Goal: Task Accomplishment & Management: Complete application form

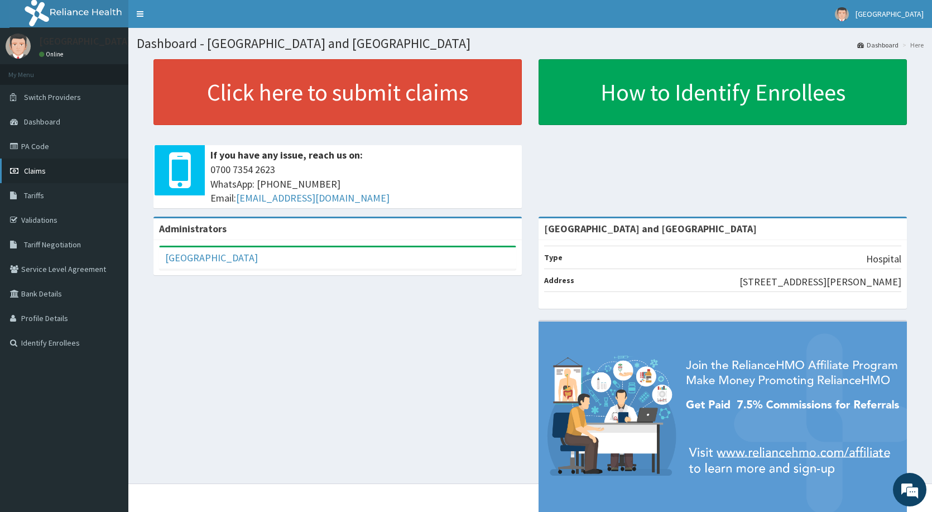
click at [34, 171] on span "Claims" at bounding box center [35, 171] width 22 height 10
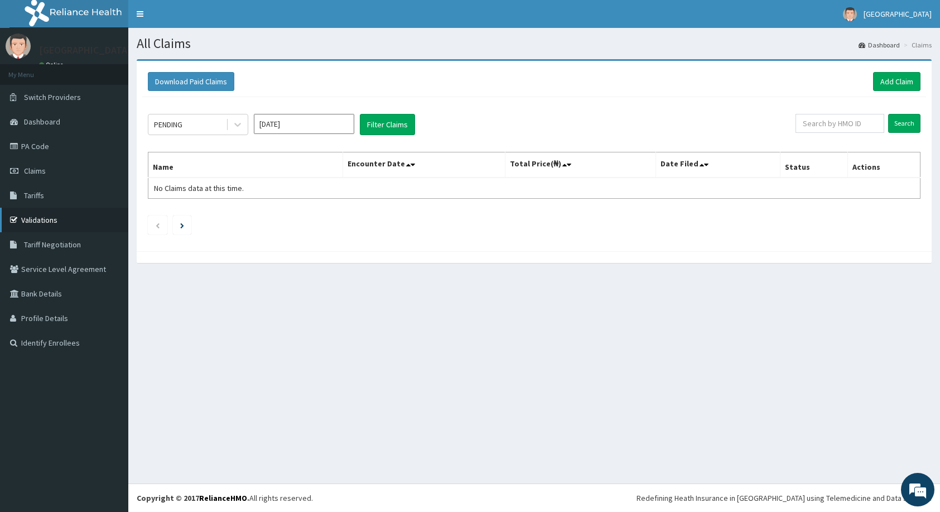
click at [32, 217] on link "Validations" at bounding box center [64, 220] width 128 height 25
click at [909, 80] on link "Add Claim" at bounding box center [896, 81] width 47 height 19
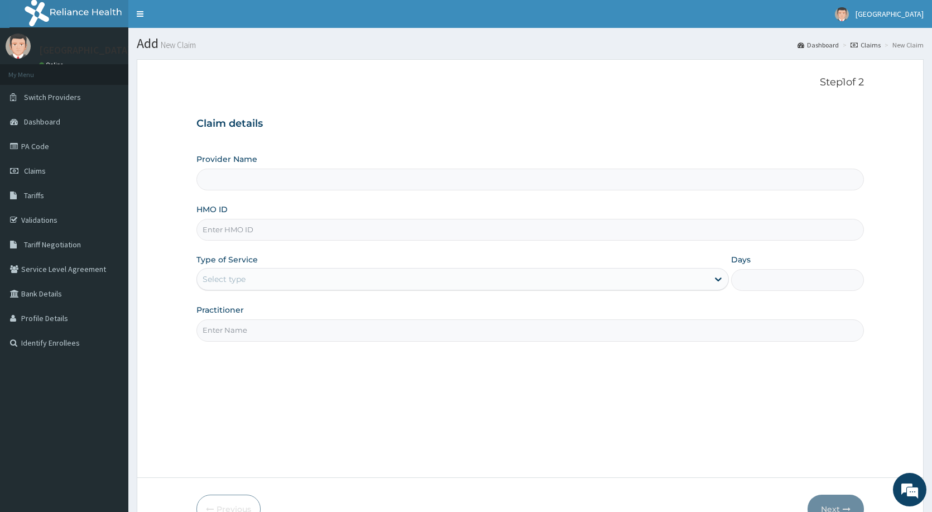
paste input "fmi/10035/c"
type input "fmi/10035/c"
type input "[GEOGRAPHIC_DATA] and [GEOGRAPHIC_DATA]"
type input "fmi/10035/c"
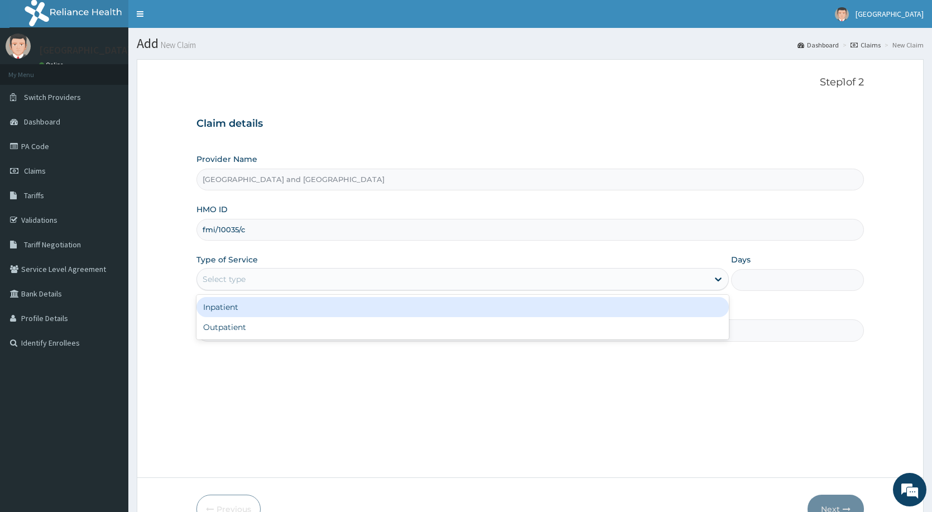
click at [339, 275] on div "Select type" at bounding box center [452, 279] width 511 height 18
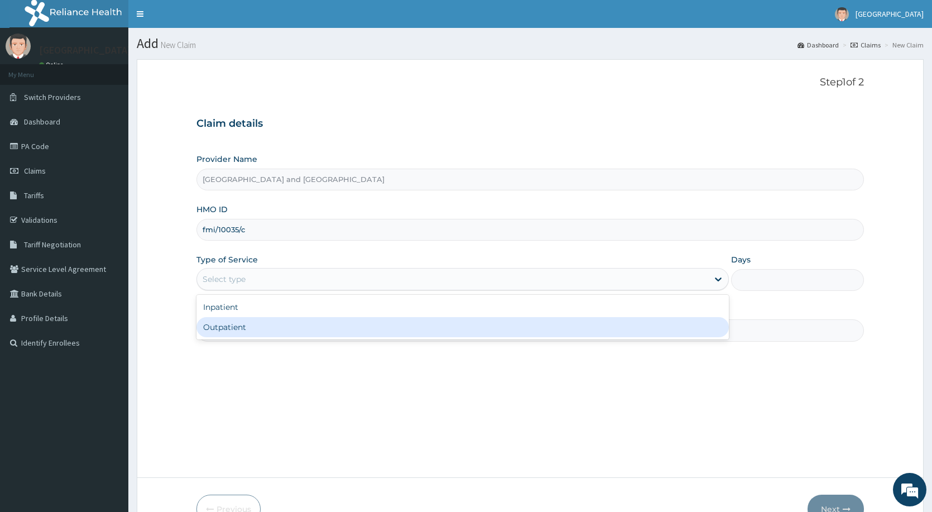
click at [308, 320] on div "Outpatient" at bounding box center [462, 327] width 532 height 20
type input "1"
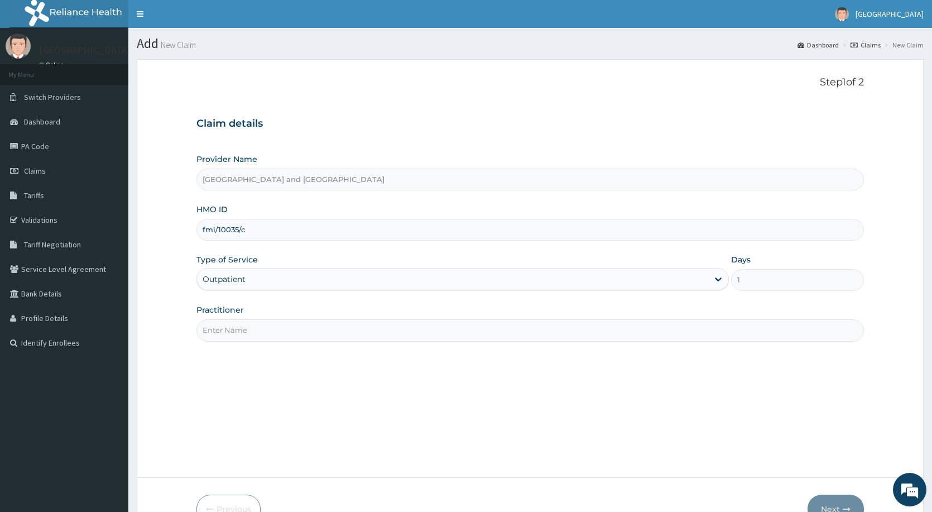
click at [304, 331] on input "Practitioner" at bounding box center [530, 330] width 668 height 22
type input "Dr [PERSON_NAME]"
click at [832, 505] on button "Next" at bounding box center [836, 509] width 56 height 29
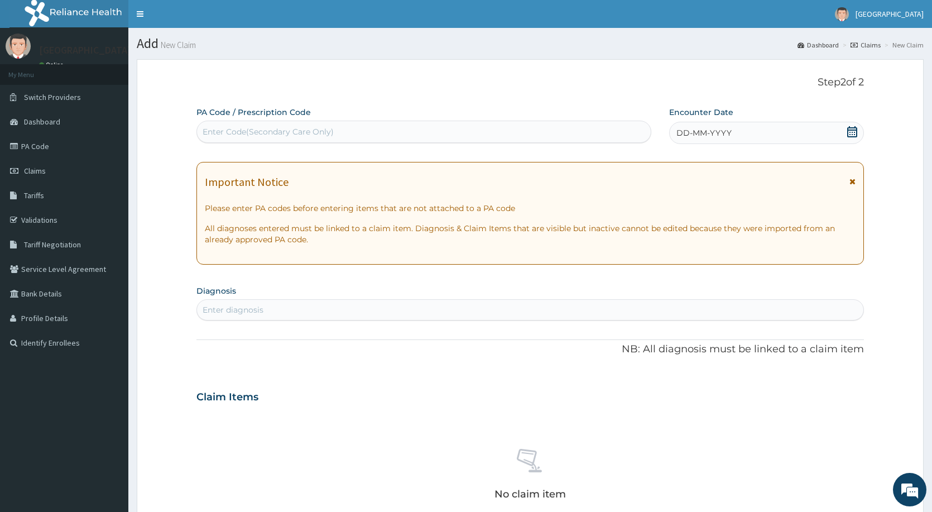
click at [760, 132] on div "DD-MM-YYYY" at bounding box center [766, 133] width 195 height 22
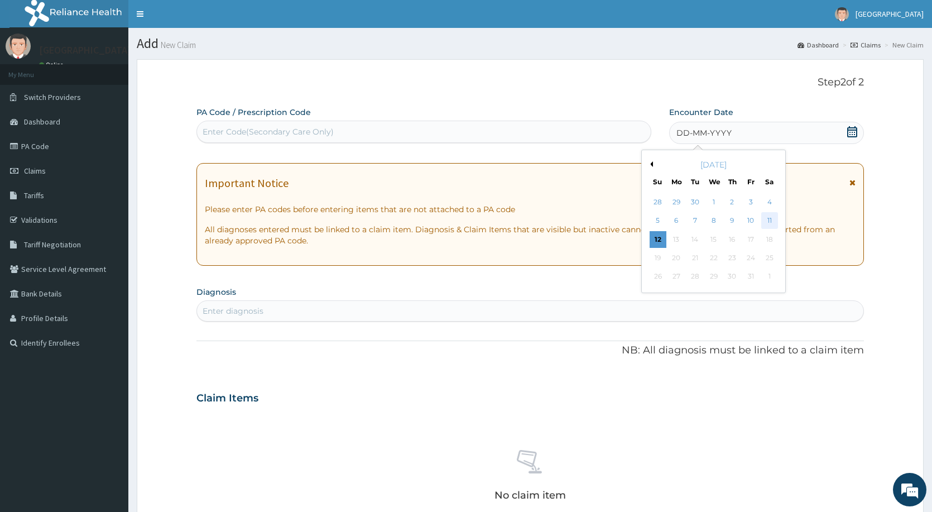
click at [767, 219] on div "11" at bounding box center [769, 221] width 17 height 17
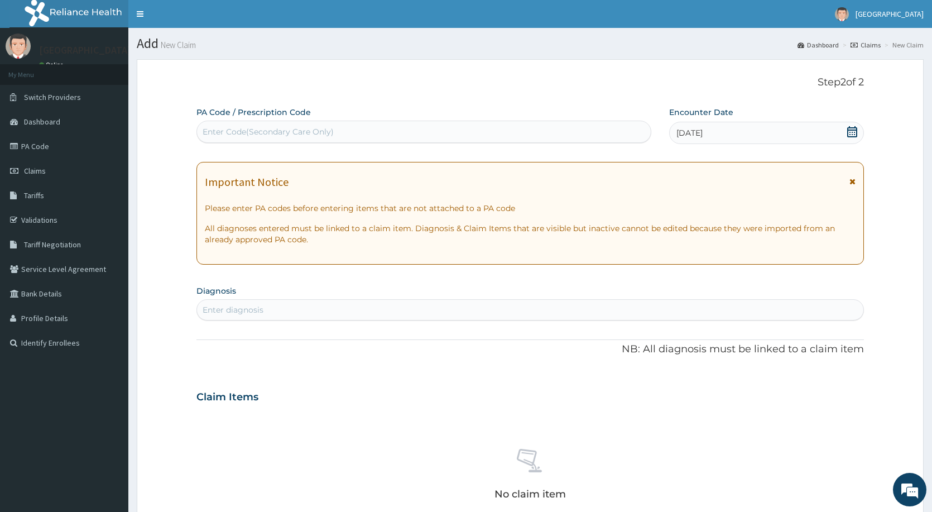
click at [243, 307] on div "Enter diagnosis" at bounding box center [233, 309] width 61 height 11
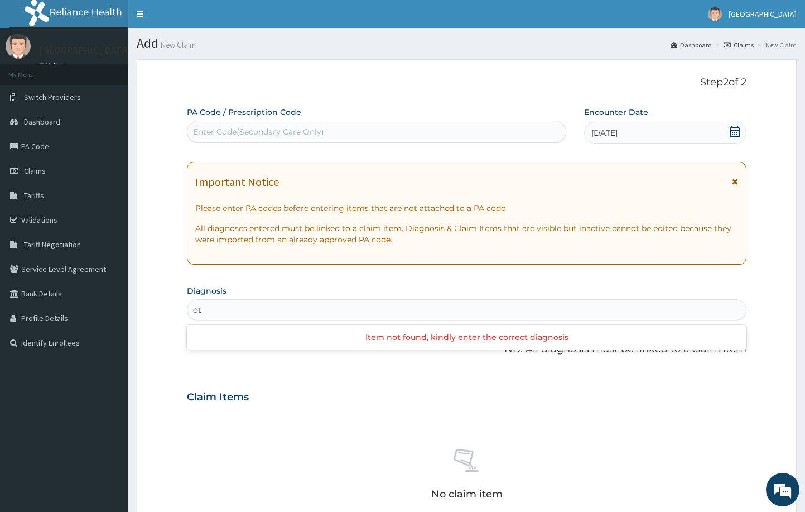
type input "o"
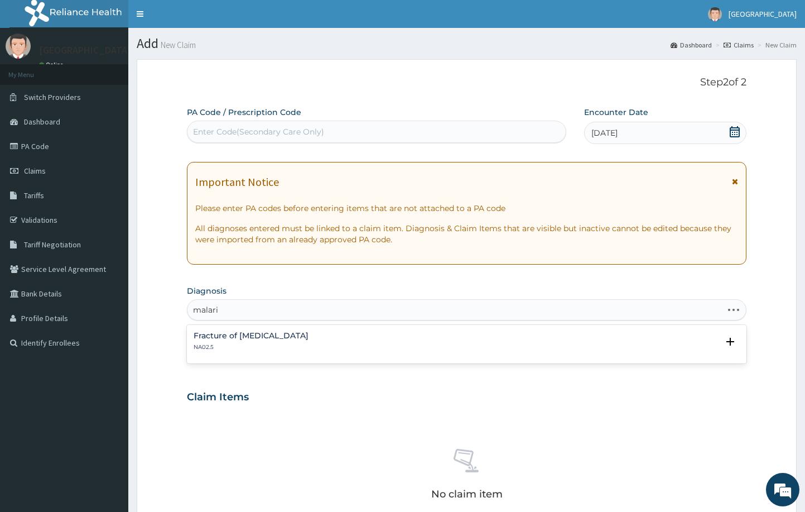
type input "malaria"
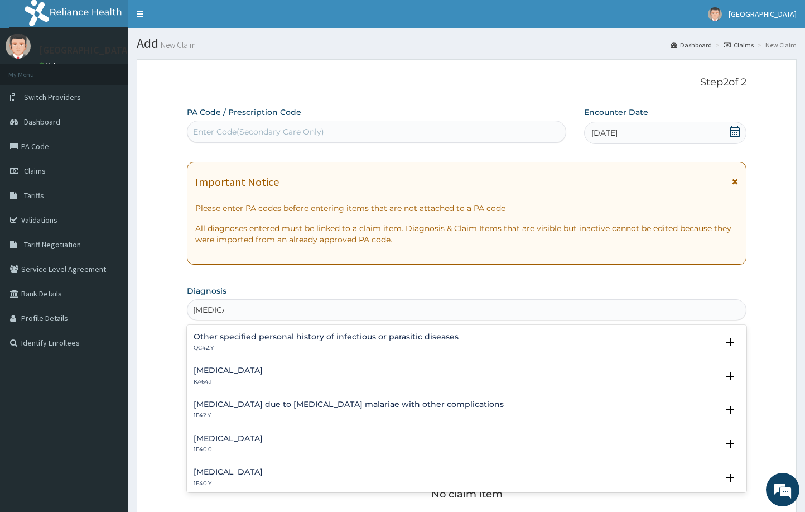
scroll to position [272, 0]
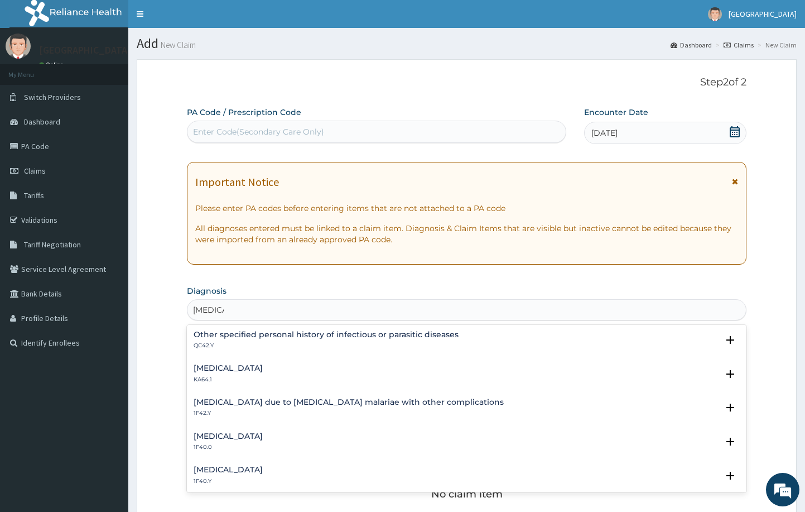
click at [263, 467] on h4 "Other severe and complicated Plasmodium falciparum malaria" at bounding box center [228, 469] width 69 height 8
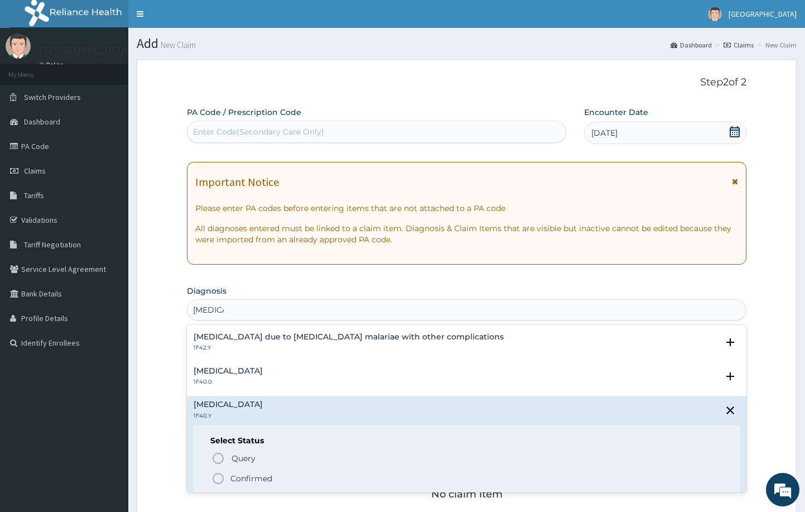
scroll to position [342, 0]
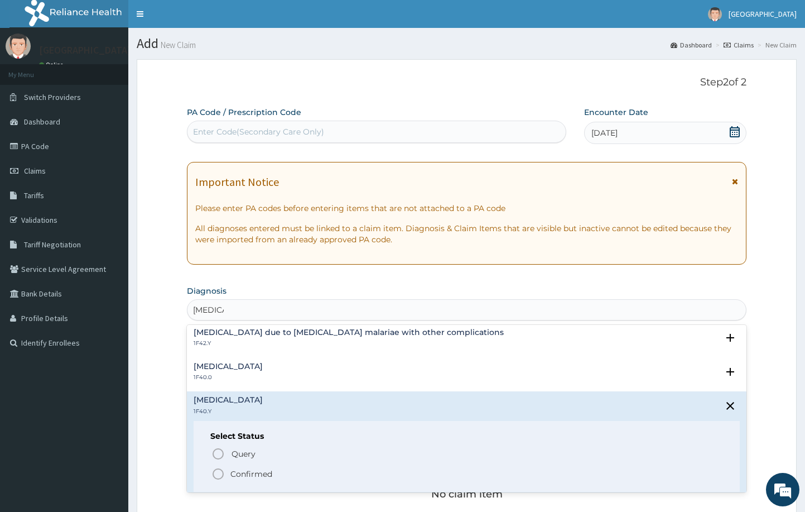
click at [218, 473] on icon "status option filled" at bounding box center [218, 473] width 13 height 13
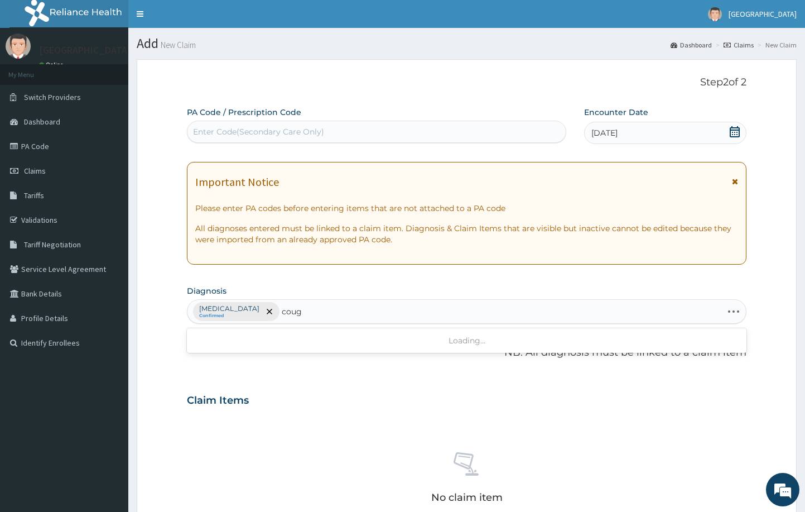
type input "cough"
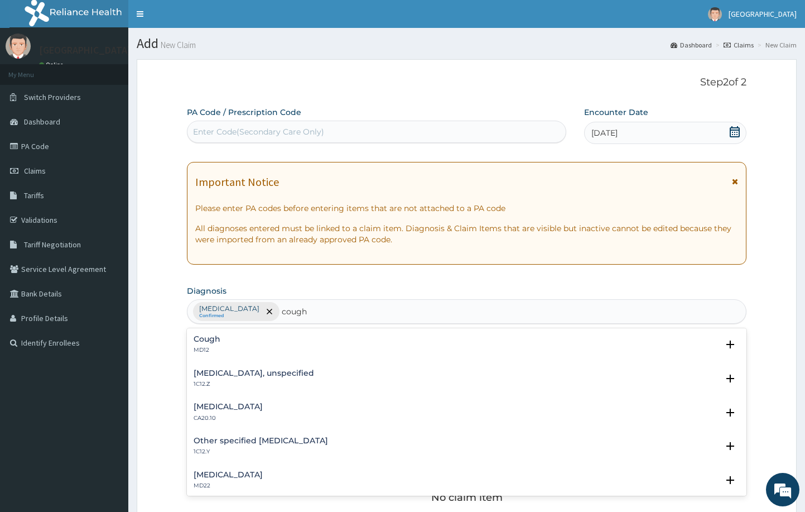
click at [209, 344] on div "Cough MD12" at bounding box center [207, 345] width 27 height 20
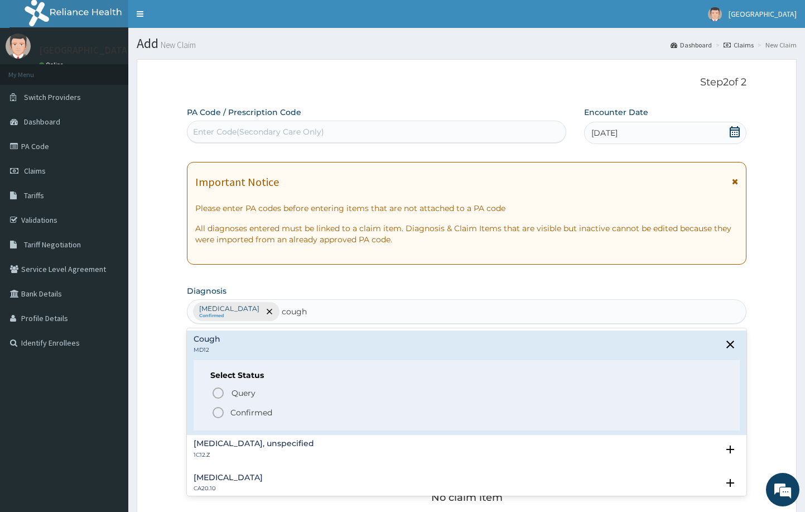
click at [218, 412] on icon "status option filled" at bounding box center [218, 412] width 13 height 13
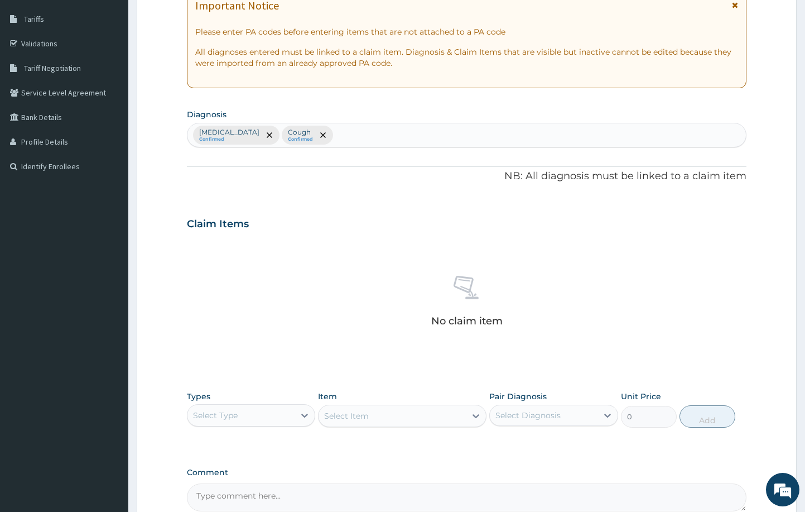
scroll to position [293, 0]
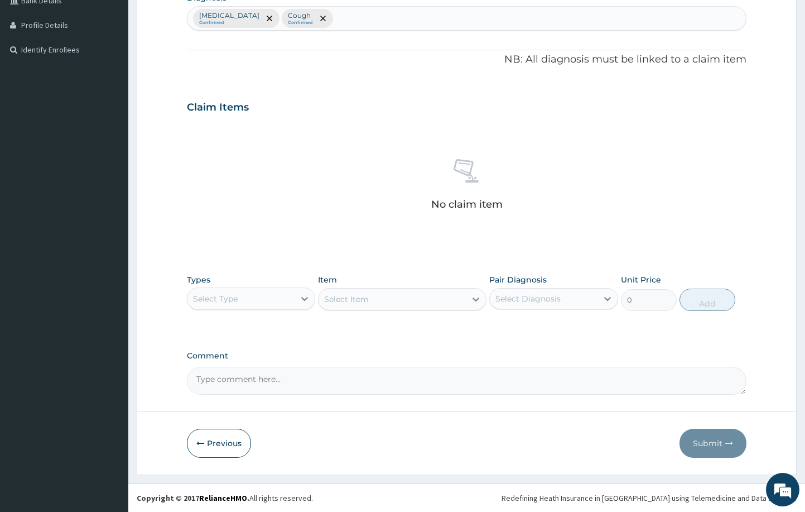
click at [240, 294] on div "Select Type" at bounding box center [242, 299] width 108 height 18
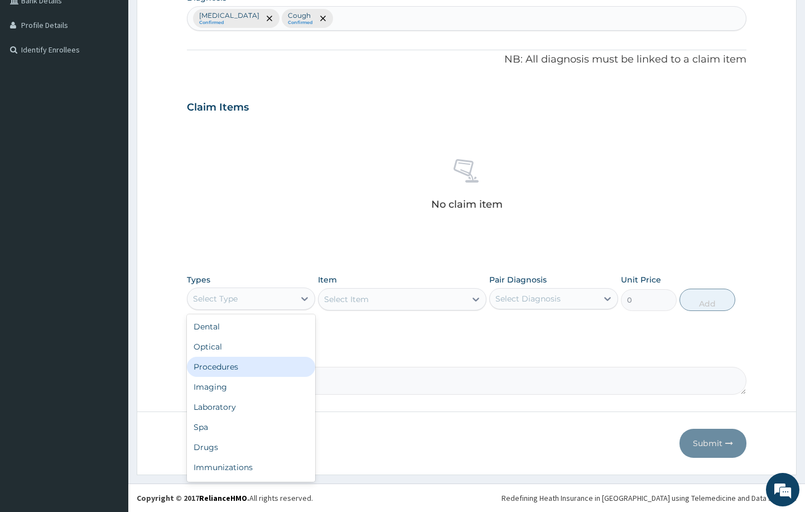
click at [238, 367] on div "Procedures" at bounding box center [251, 367] width 129 height 20
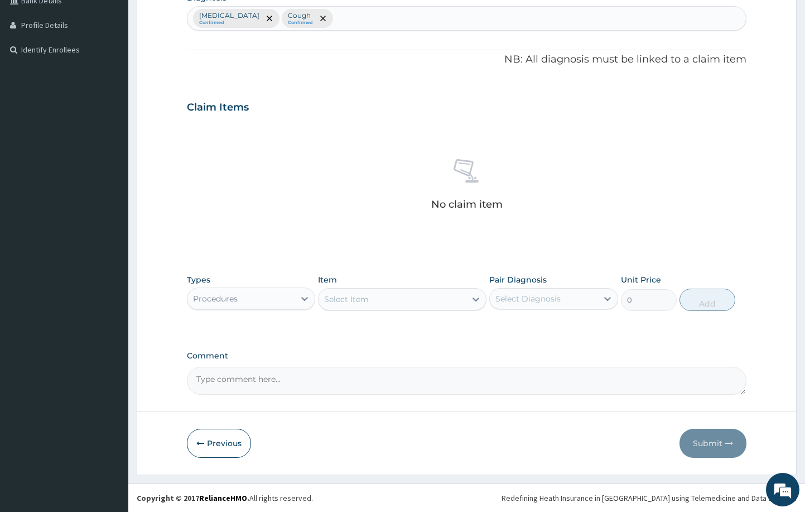
click at [451, 301] on div "Select Item" at bounding box center [392, 299] width 147 height 18
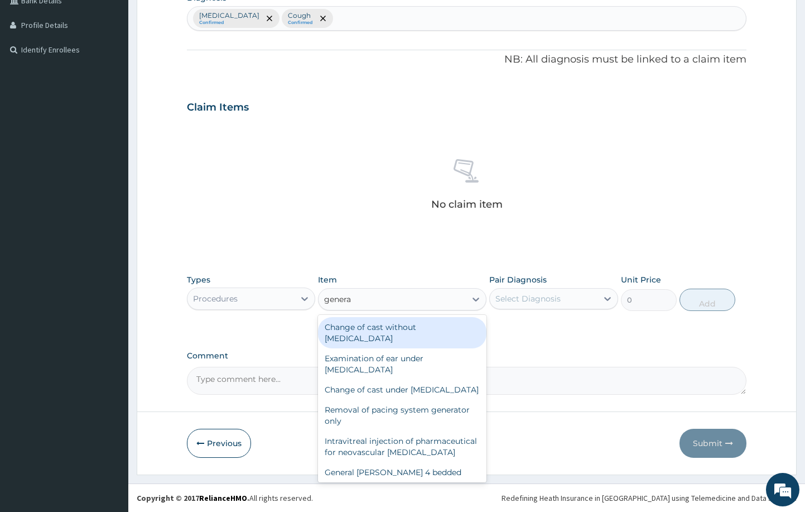
type input "general"
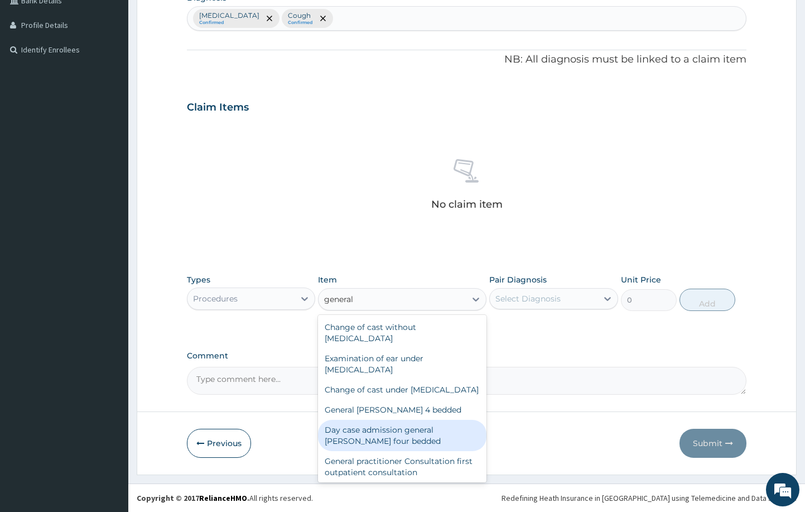
scroll to position [21, 0]
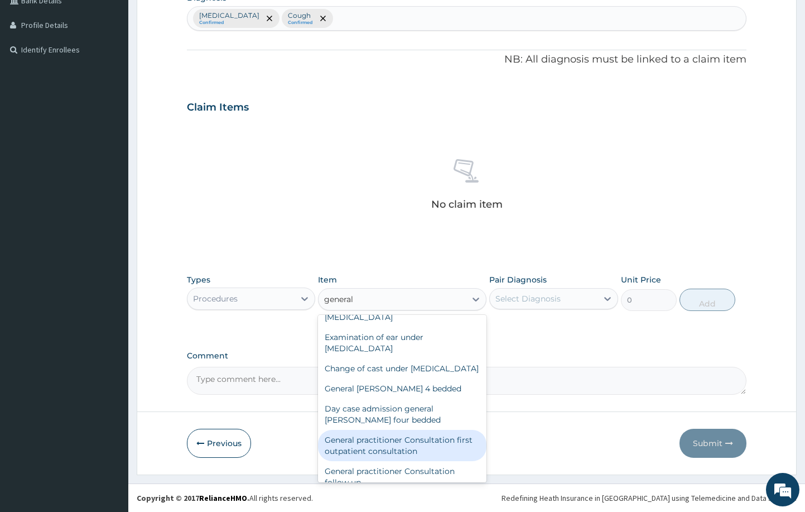
type input "3000"
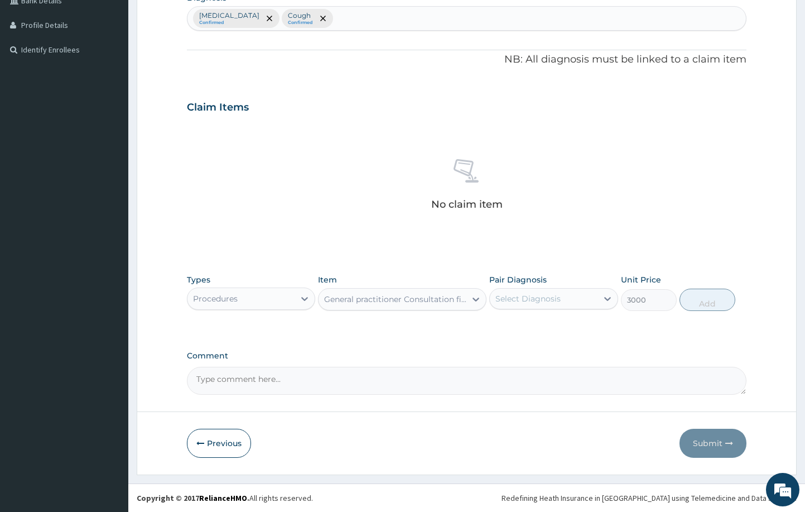
click at [562, 301] on div "Select Diagnosis" at bounding box center [544, 299] width 108 height 18
click at [560, 326] on label "Other severe and complicated Plasmodium falciparum malaria" at bounding box center [542, 325] width 69 height 11
checkbox input "true"
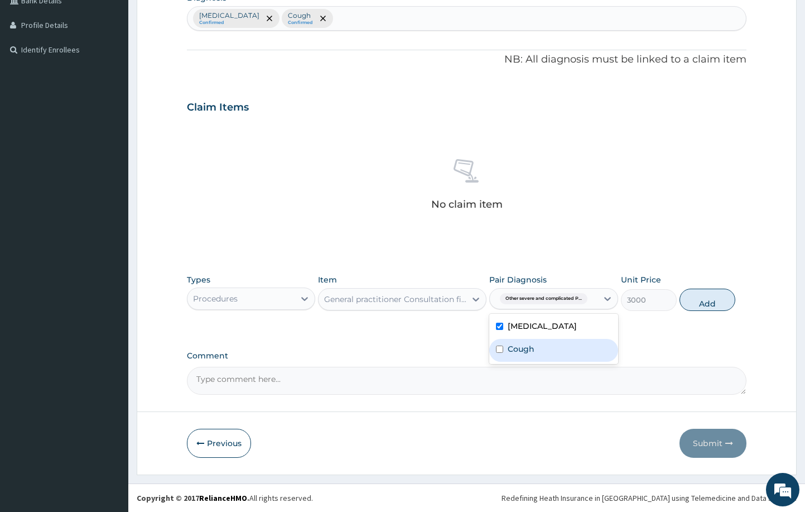
click at [552, 362] on div "Cough" at bounding box center [553, 350] width 129 height 23
checkbox input "true"
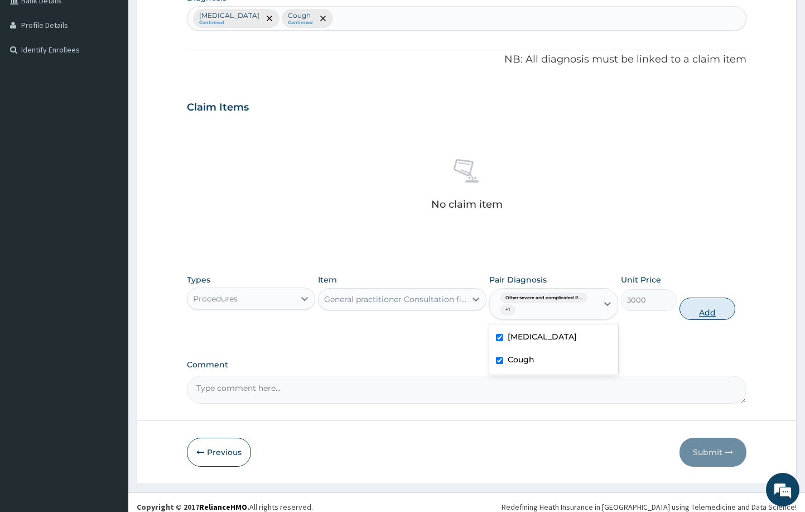
click at [704, 315] on button "Add" at bounding box center [708, 308] width 56 height 22
type input "0"
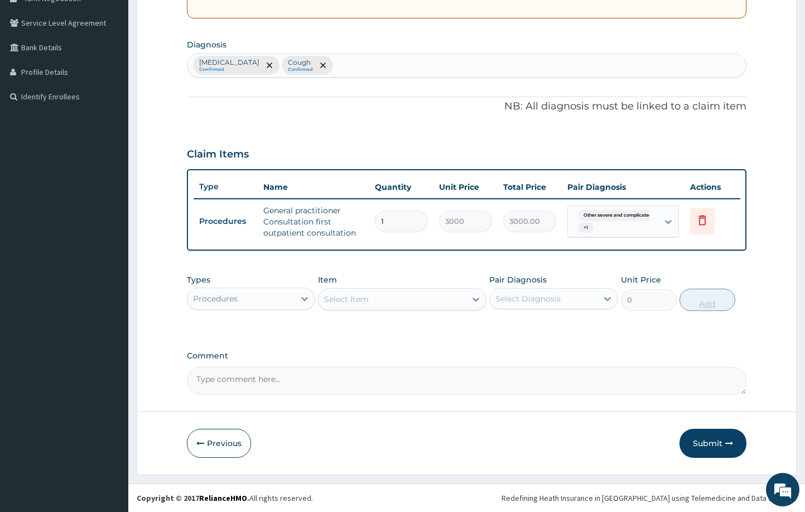
scroll to position [246, 0]
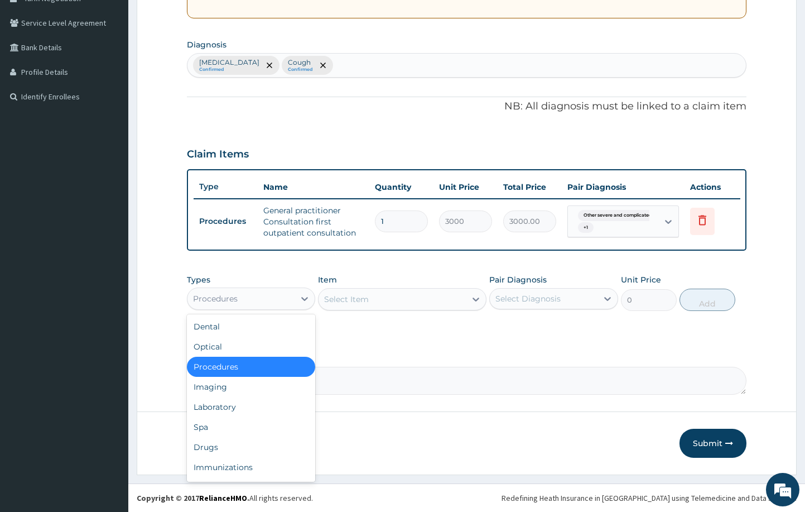
click at [273, 296] on div "Procedures" at bounding box center [242, 299] width 108 height 18
click at [247, 404] on div "Laboratory" at bounding box center [251, 407] width 129 height 20
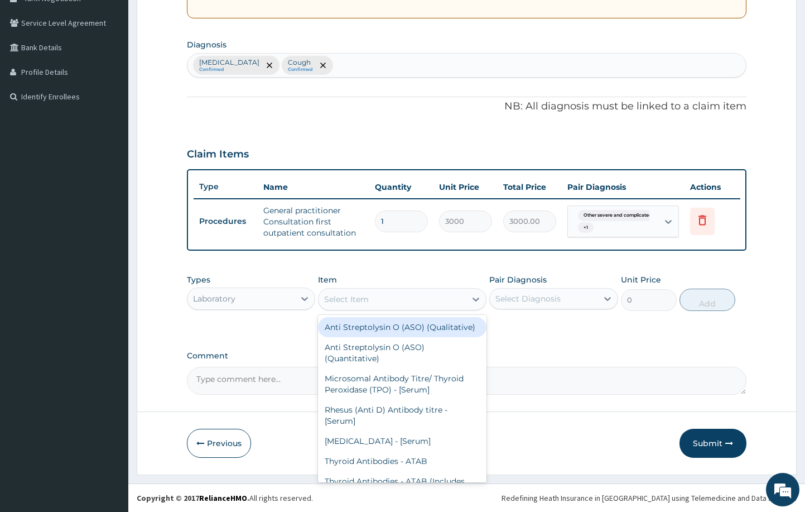
click at [436, 300] on div "Select Item" at bounding box center [392, 299] width 147 height 18
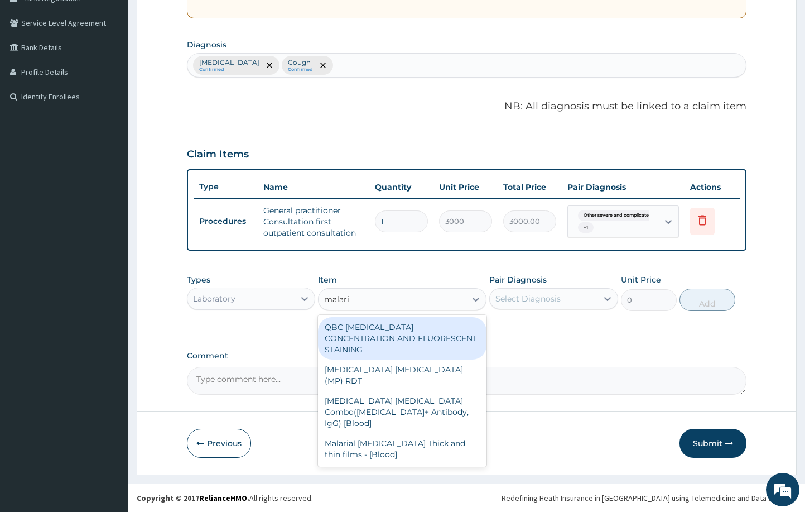
type input "malaria"
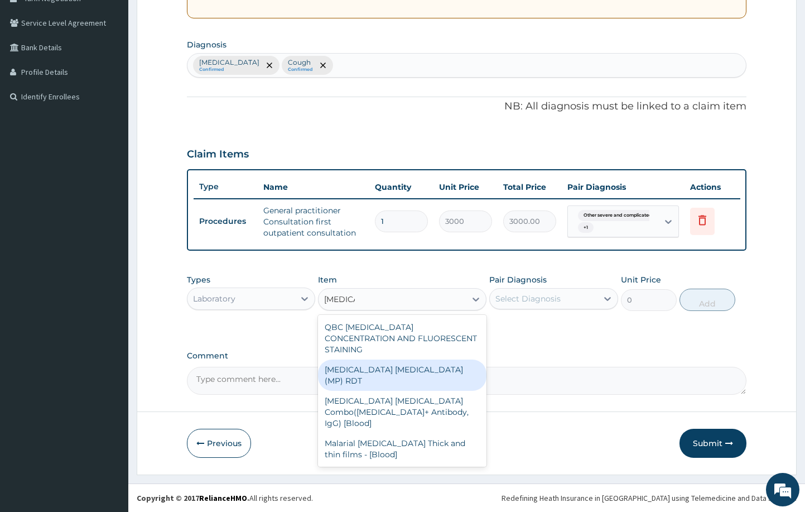
type input "1500"
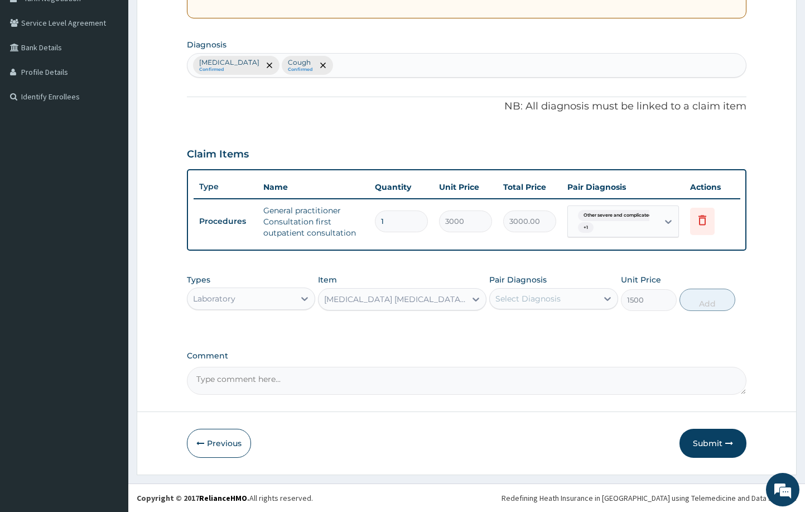
click at [536, 299] on div "Select Diagnosis" at bounding box center [528, 298] width 65 height 11
click at [528, 332] on label "Other severe and complicated Plasmodium falciparum malaria" at bounding box center [542, 325] width 69 height 11
checkbox input "true"
click at [698, 303] on button "Add" at bounding box center [708, 300] width 56 height 22
type input "0"
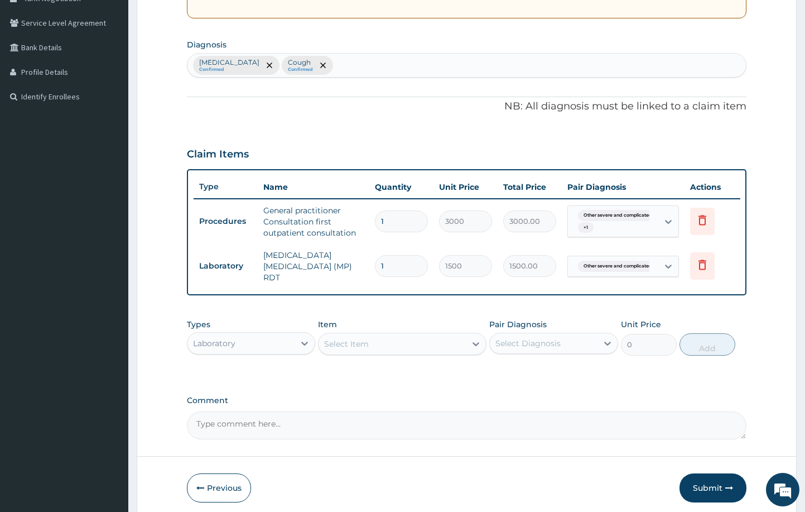
click at [406, 335] on div "Select Item" at bounding box center [392, 344] width 147 height 18
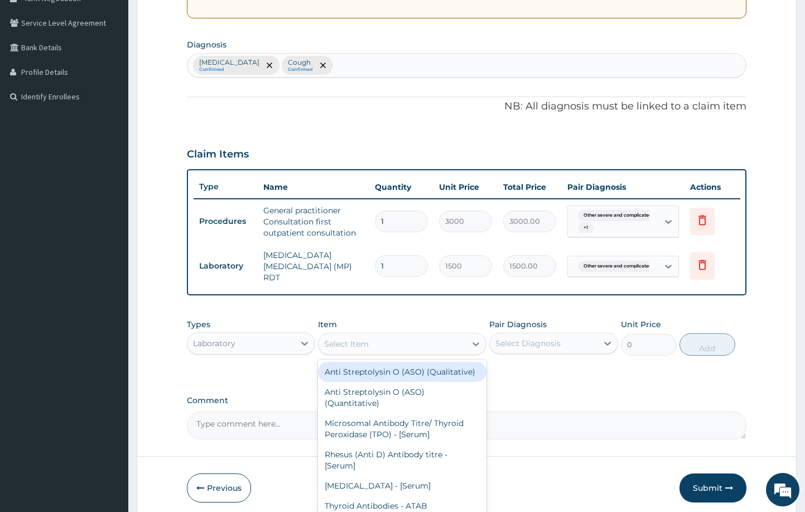
click at [530, 60] on div "Other severe and complicated Plasmodium falciparum malaria Confirmed Cough Conf…" at bounding box center [467, 65] width 559 height 23
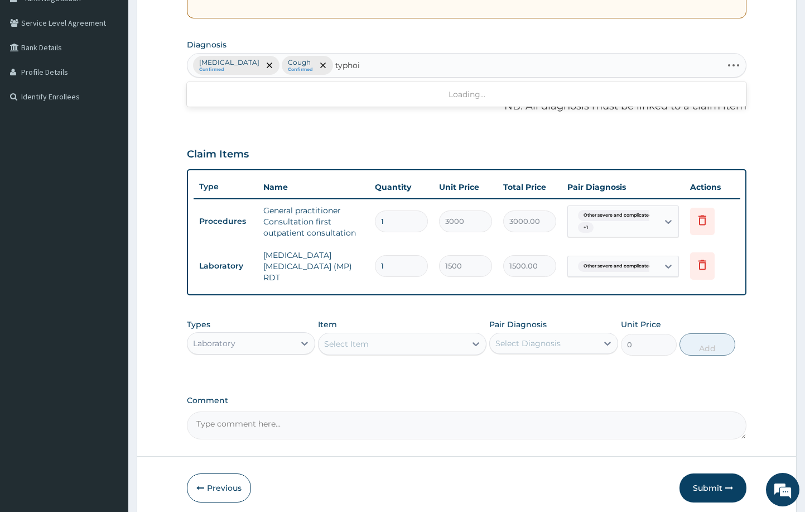
type input "typhoid"
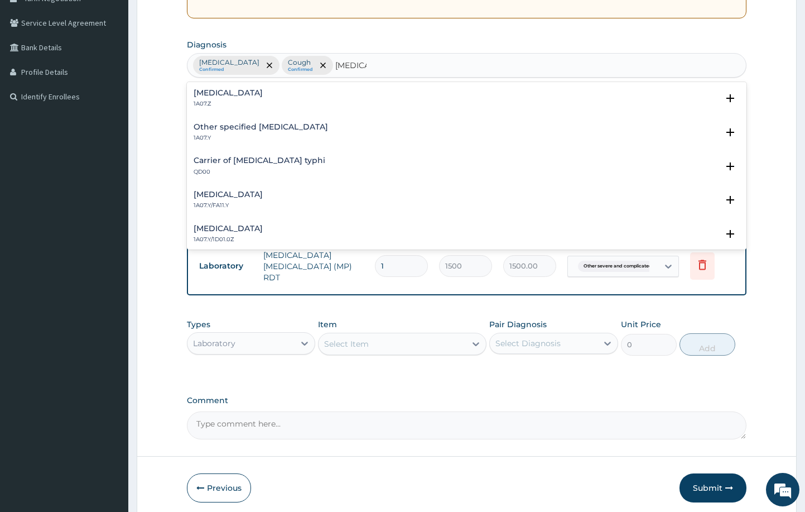
click at [252, 94] on h4 "Typhoid fever, unspecified" at bounding box center [228, 93] width 69 height 8
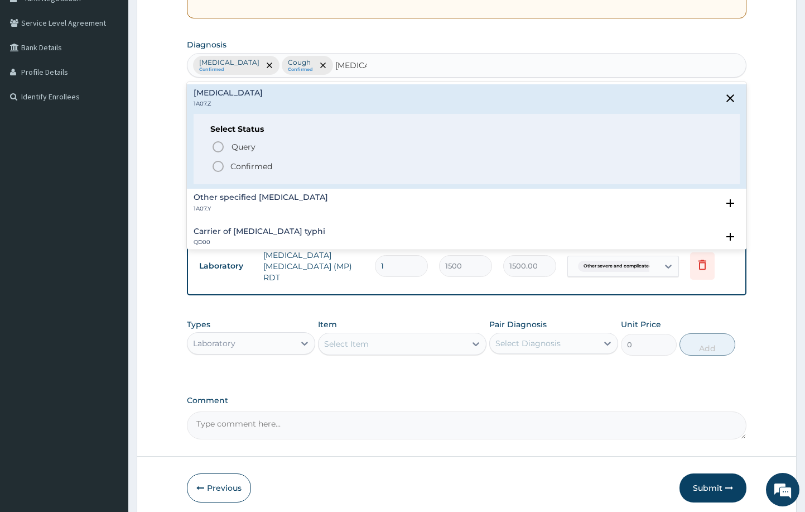
click at [220, 166] on icon "status option filled" at bounding box center [218, 166] width 13 height 13
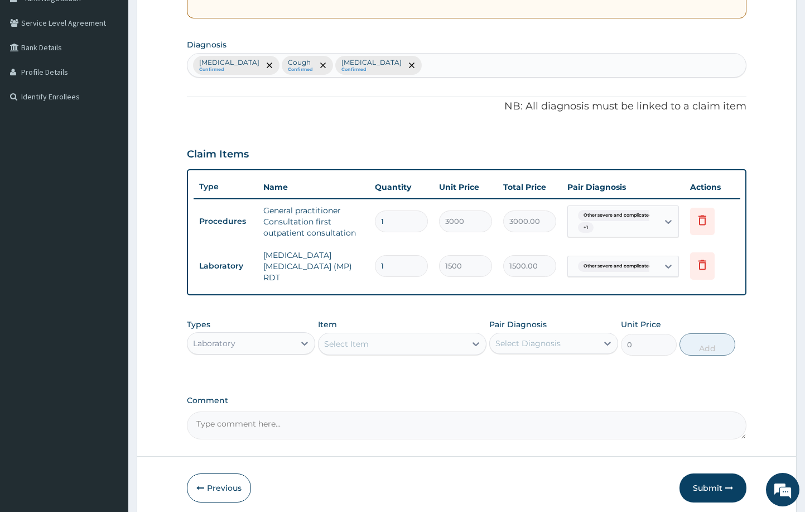
click at [348, 339] on div "Select Item" at bounding box center [346, 343] width 45 height 11
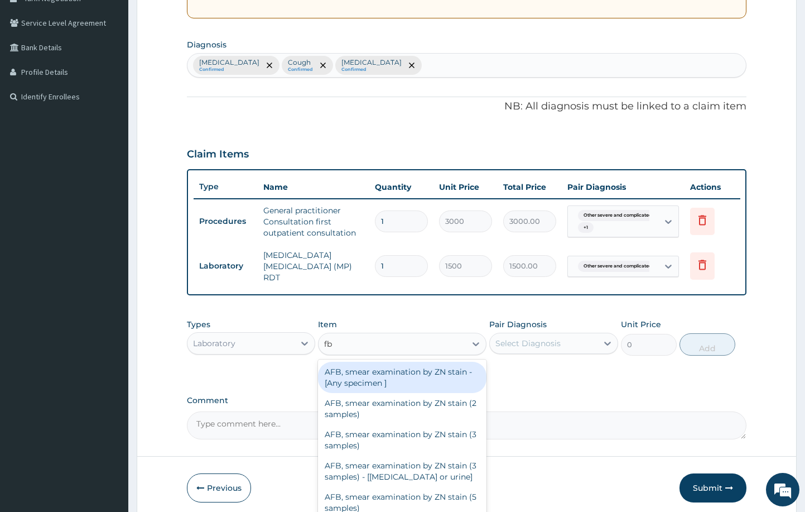
type input "fbc"
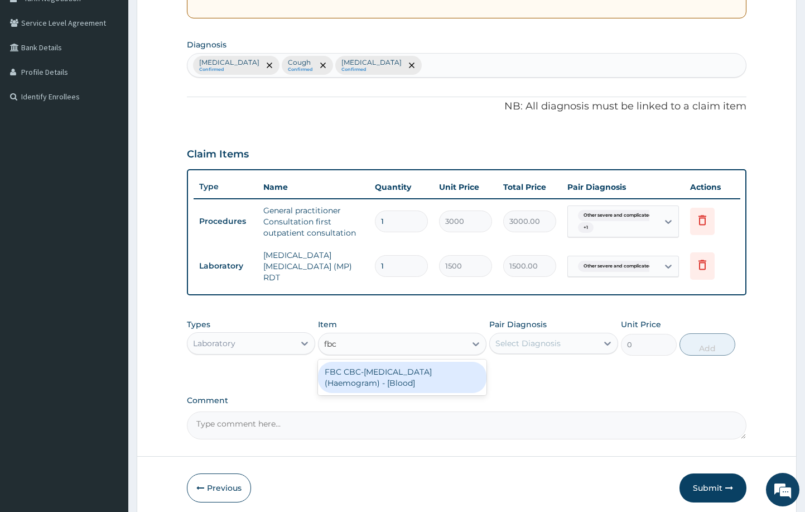
type input "3000"
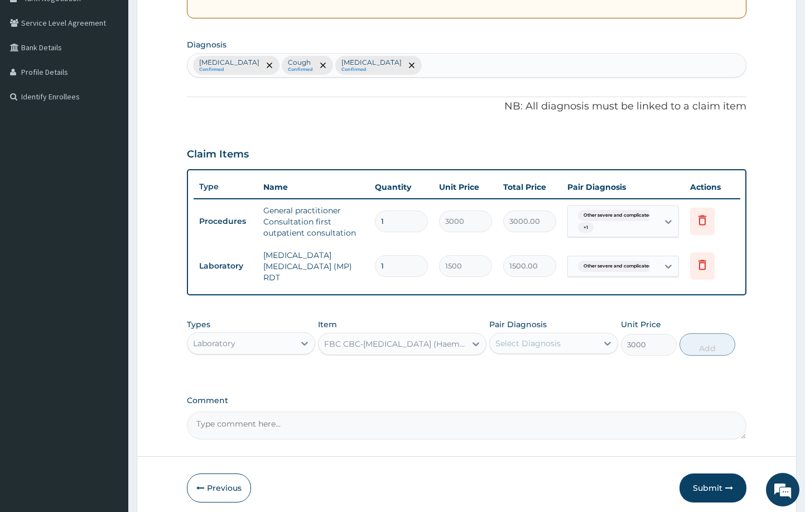
click at [546, 338] on div "Select Diagnosis" at bounding box center [528, 343] width 65 height 11
click at [550, 422] on label "Typhoid fever, unspecified" at bounding box center [542, 416] width 69 height 11
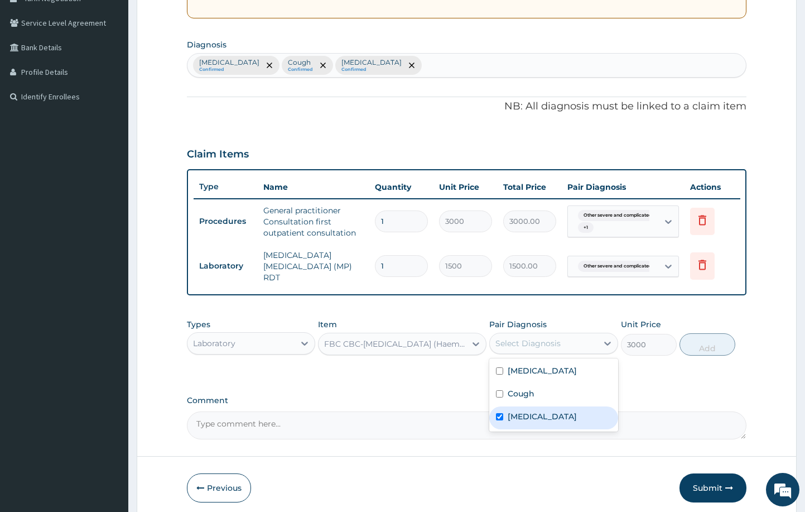
checkbox input "true"
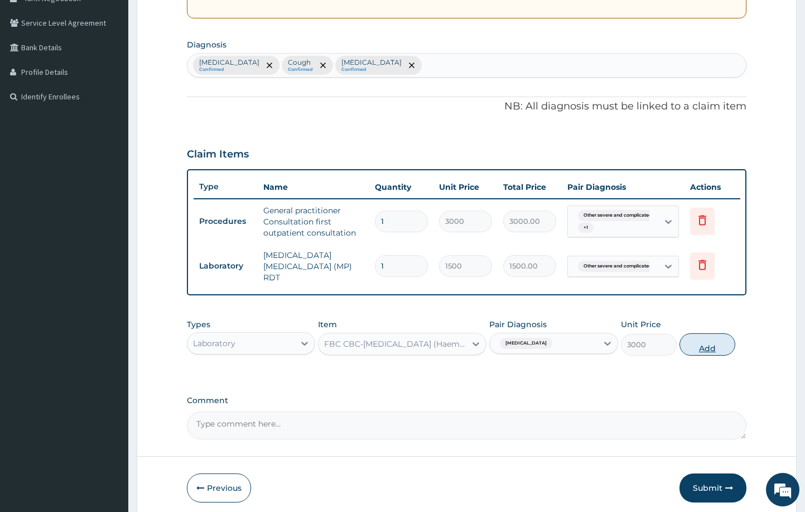
click at [718, 335] on button "Add" at bounding box center [708, 344] width 56 height 22
type input "0"
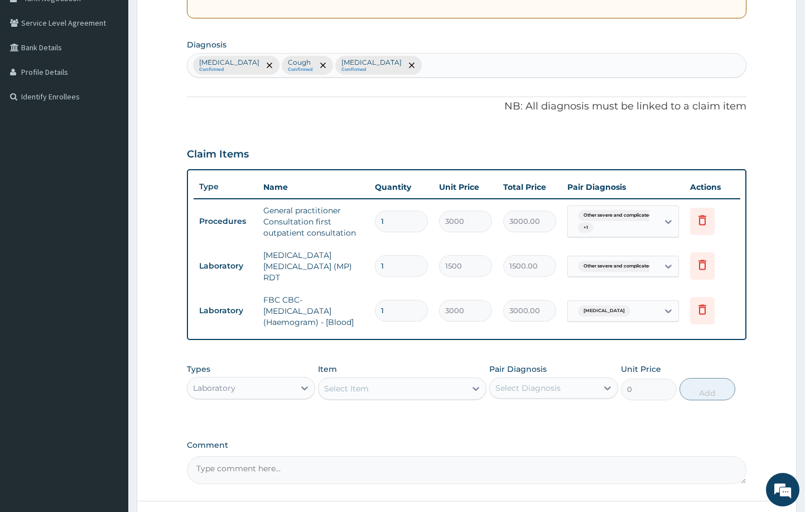
click at [221, 382] on div "Laboratory" at bounding box center [214, 387] width 42 height 11
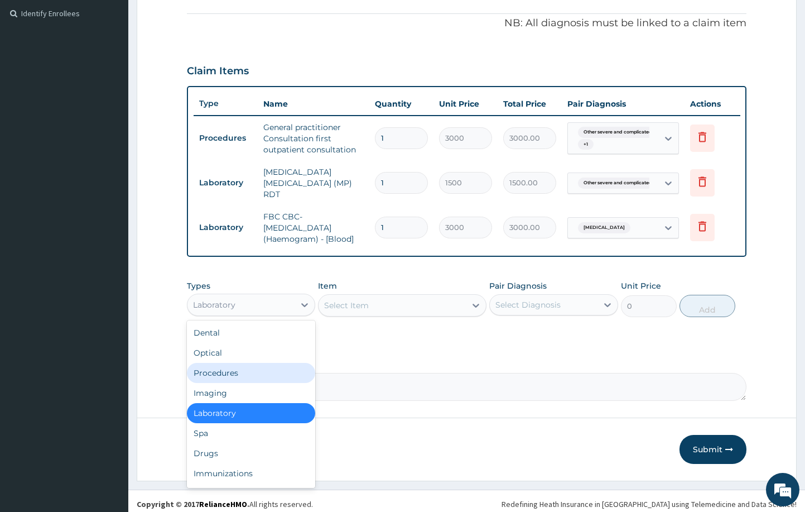
scroll to position [38, 0]
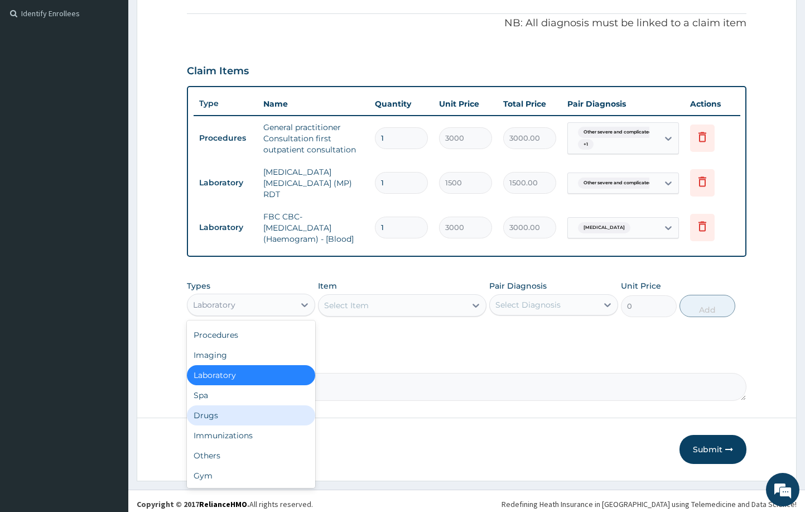
click at [237, 407] on div "Drugs" at bounding box center [251, 415] width 129 height 20
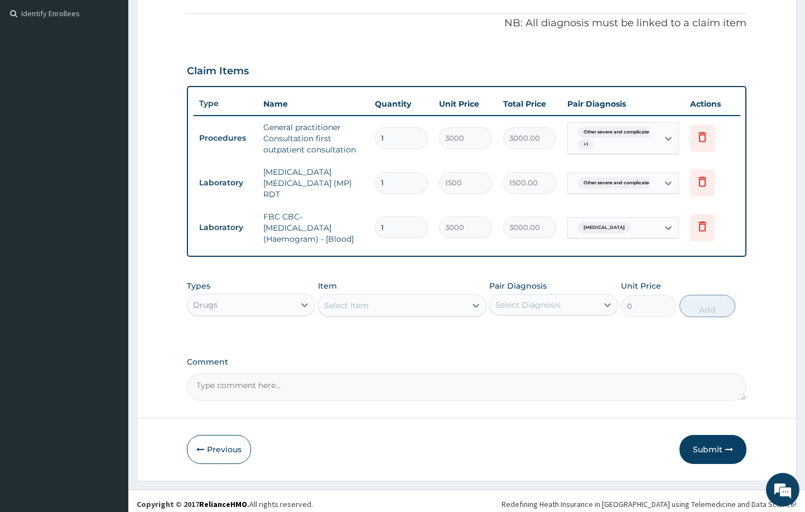
click at [359, 304] on div "Select Item" at bounding box center [346, 305] width 45 height 11
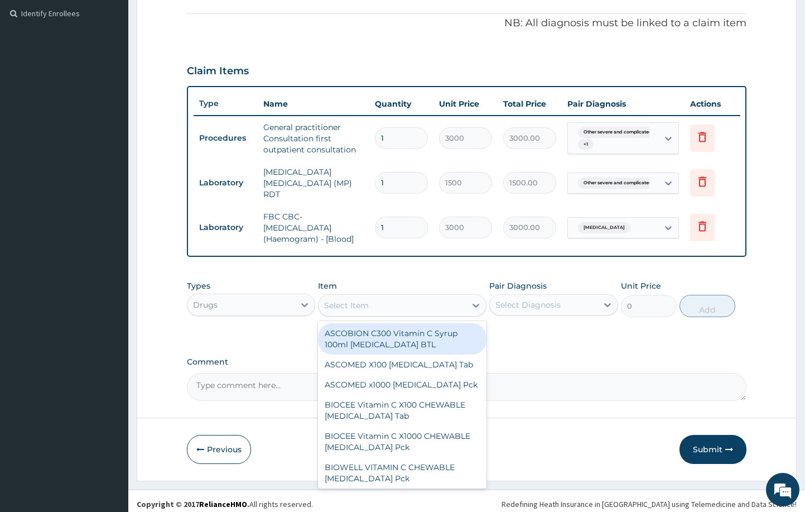
type input "e"
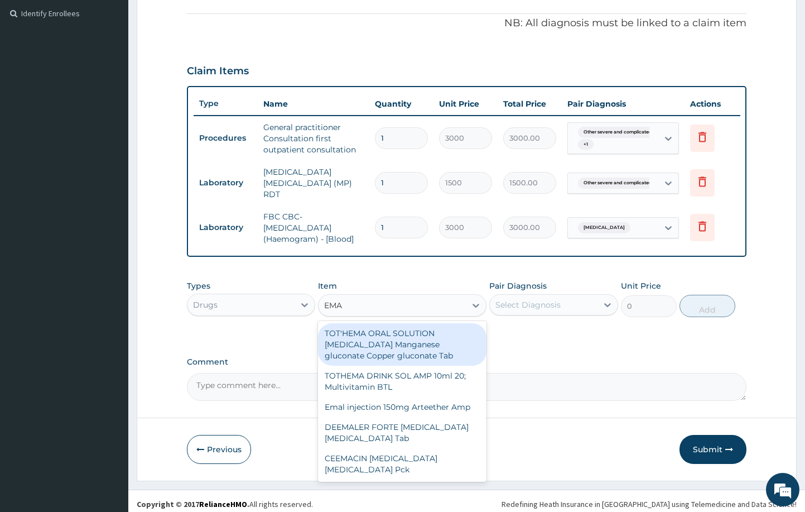
type input "EMAL"
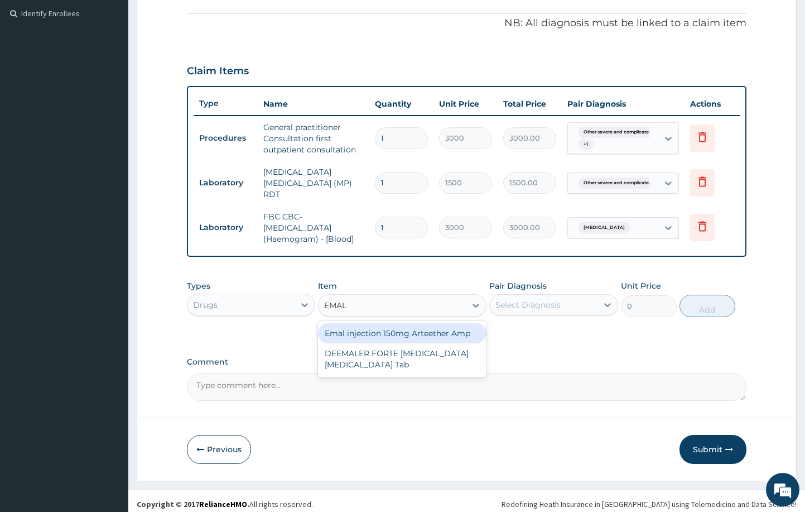
type input "4259.25"
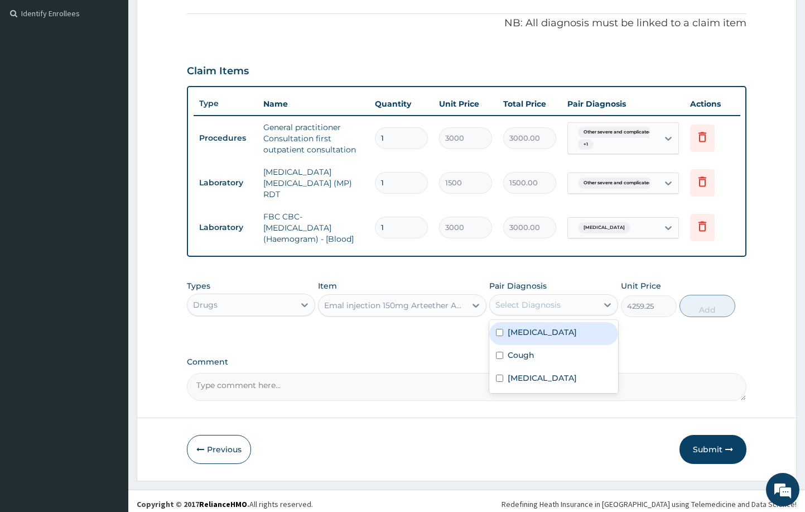
click at [537, 299] on div "Select Diagnosis" at bounding box center [528, 304] width 65 height 11
click at [559, 338] on label "Other severe and complicated Plasmodium falciparum malaria" at bounding box center [542, 332] width 69 height 11
checkbox input "true"
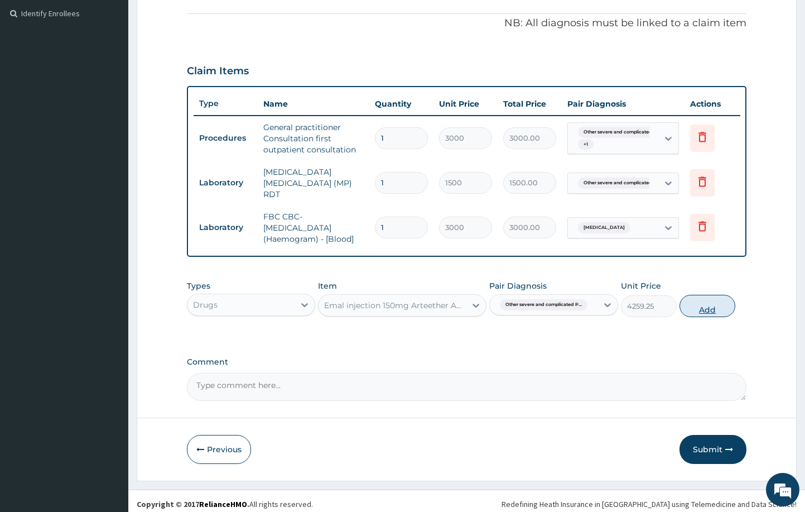
click at [705, 301] on button "Add" at bounding box center [708, 306] width 56 height 22
type input "0"
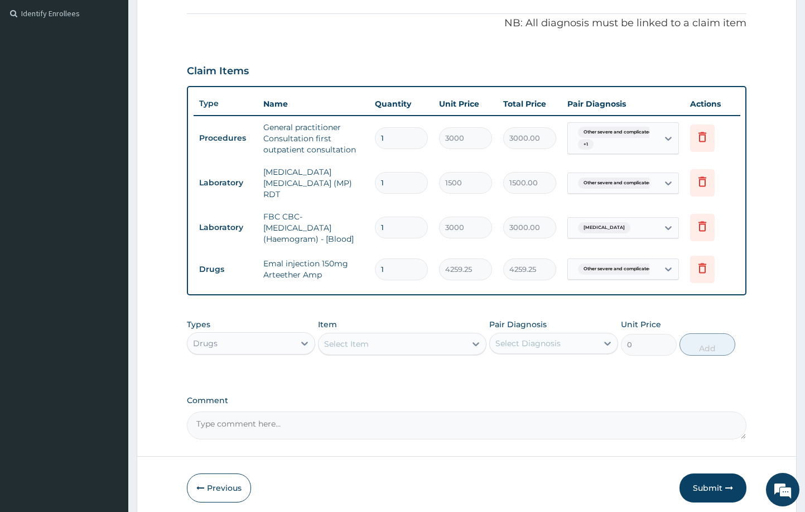
click at [427, 337] on div "Select Item" at bounding box center [392, 344] width 147 height 18
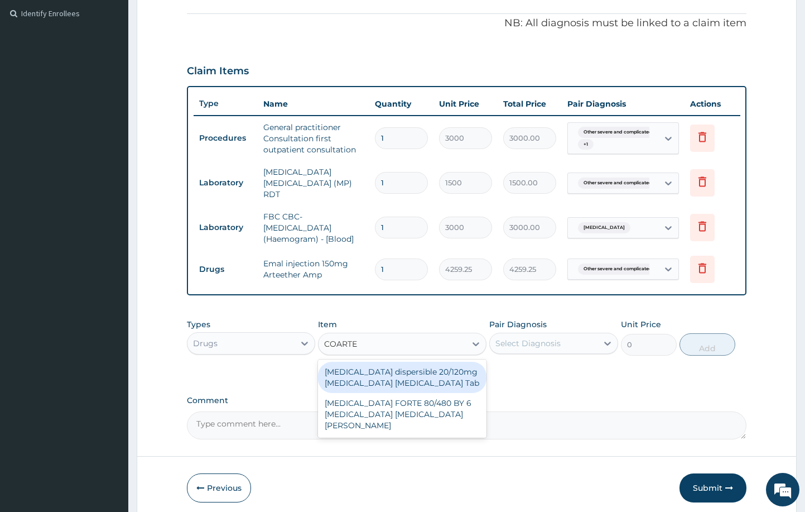
type input "COARTEM"
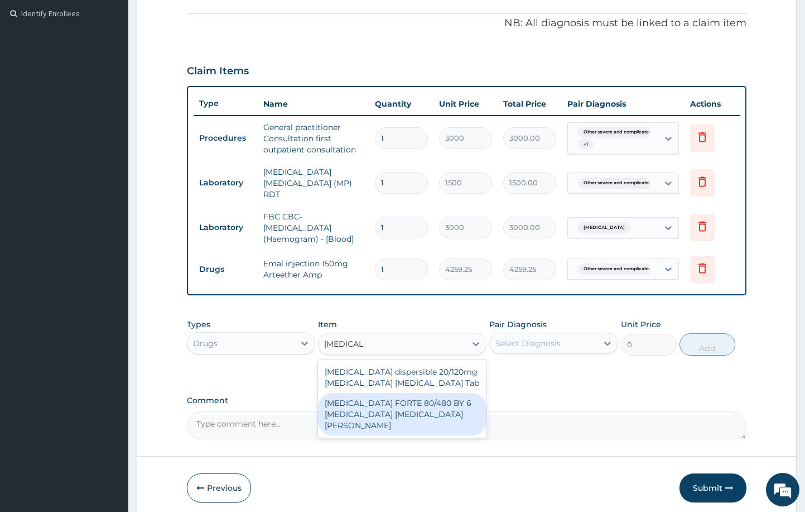
type input "4830"
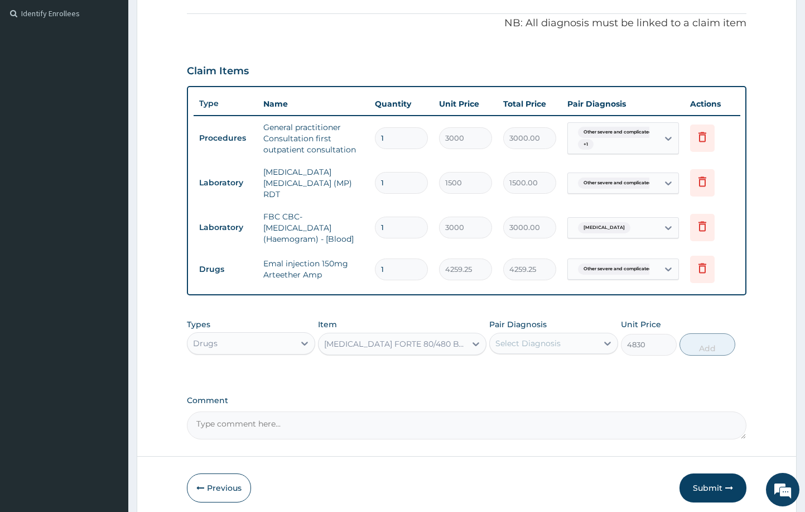
click at [553, 338] on div "Select Diagnosis" at bounding box center [528, 343] width 65 height 11
click at [550, 376] on label "Other severe and complicated Plasmodium falciparum malaria" at bounding box center [542, 370] width 69 height 11
checkbox input "true"
click at [711, 343] on button "Add" at bounding box center [708, 344] width 56 height 22
type input "0"
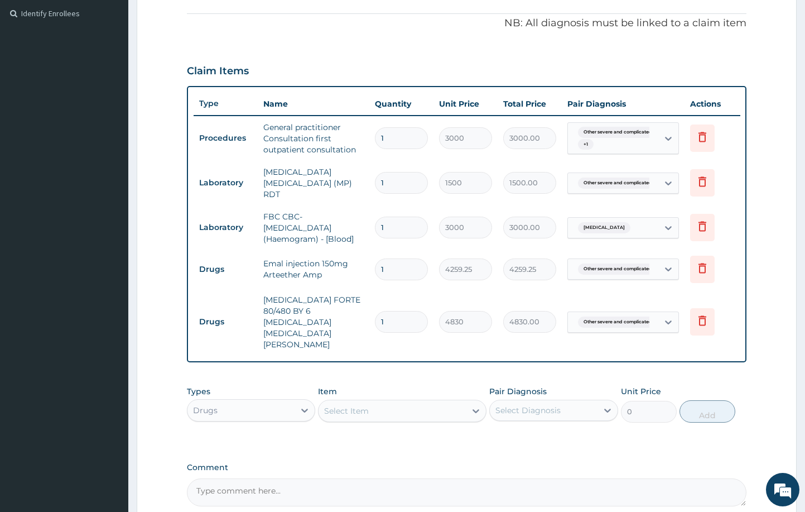
click at [418, 400] on div "Select Item" at bounding box center [402, 411] width 168 height 22
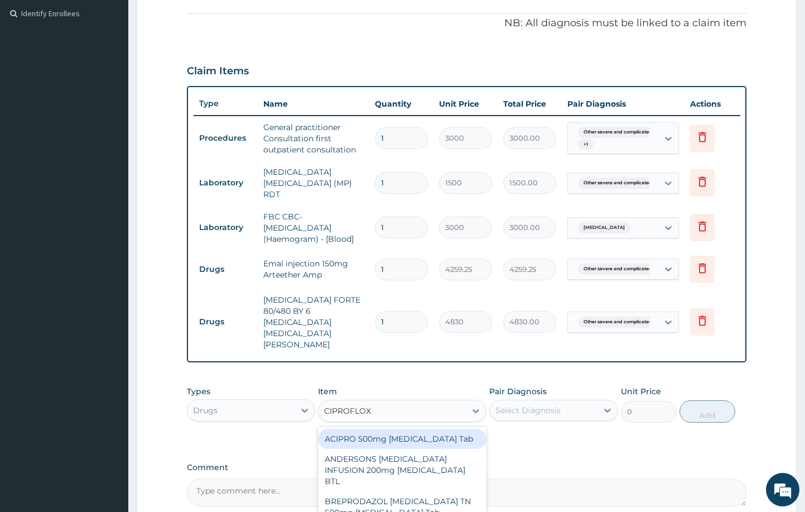
type input "CIPROFLOXA"
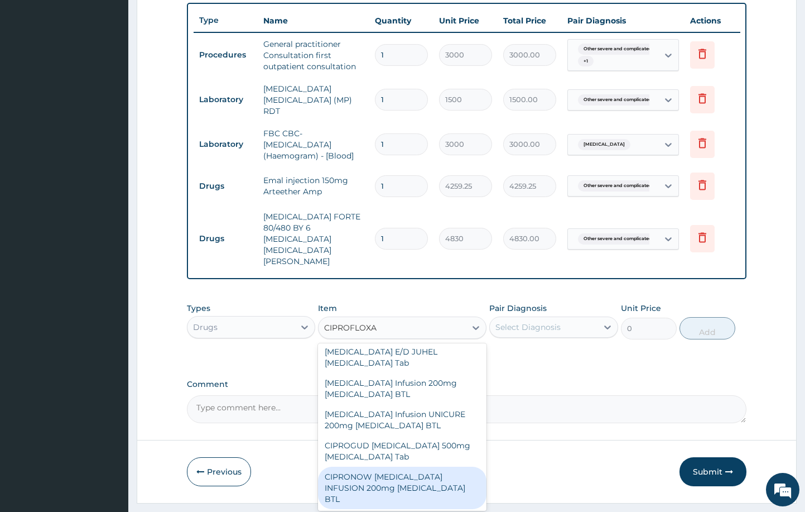
scroll to position [276, 0]
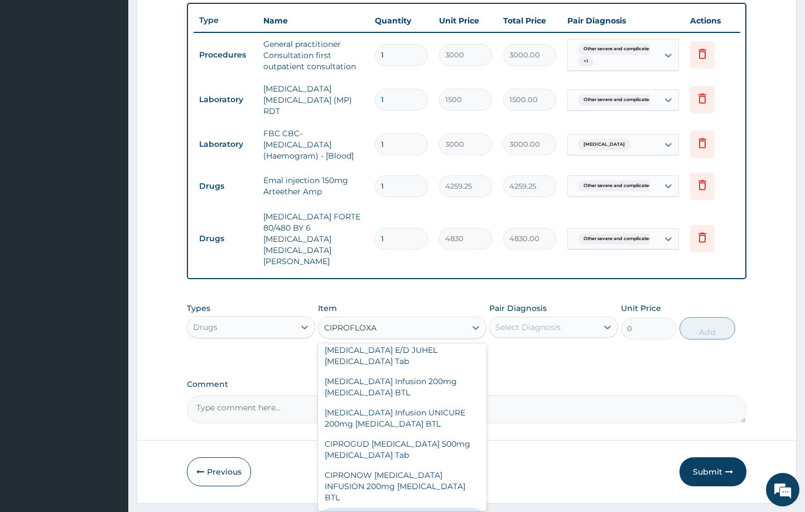
type input "431.25"
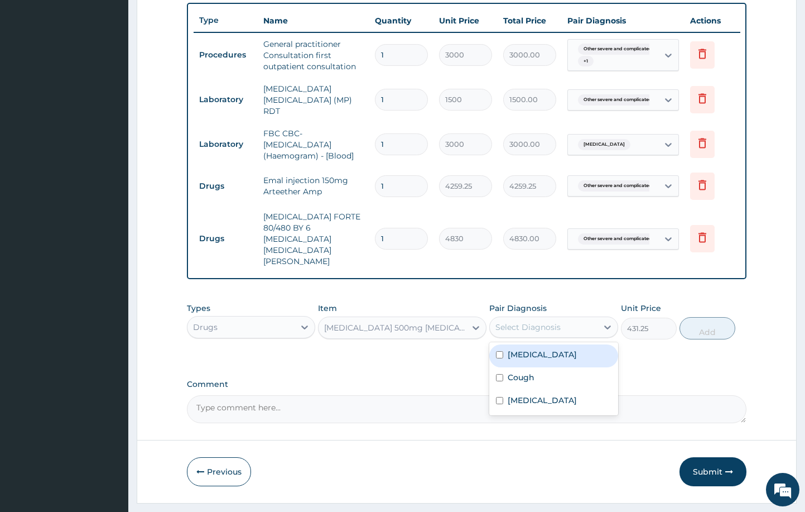
click at [545, 321] on div "Select Diagnosis" at bounding box center [528, 326] width 65 height 11
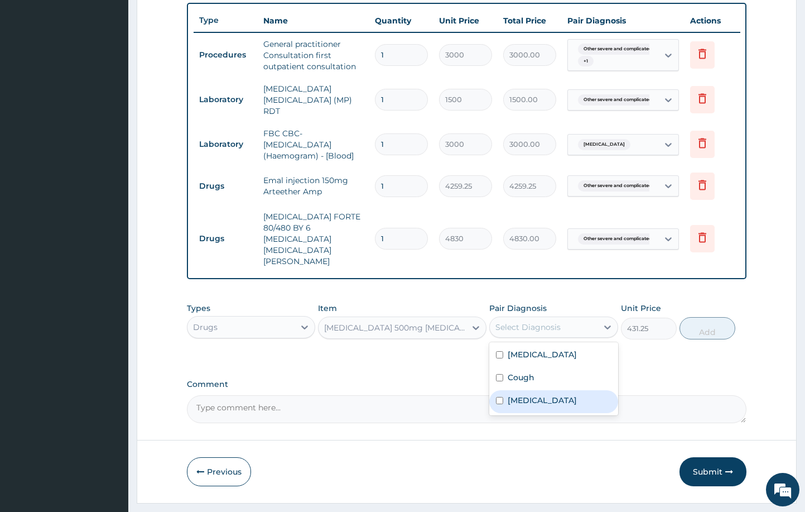
click at [547, 398] on label "Typhoid fever, unspecified" at bounding box center [542, 400] width 69 height 11
checkbox input "true"
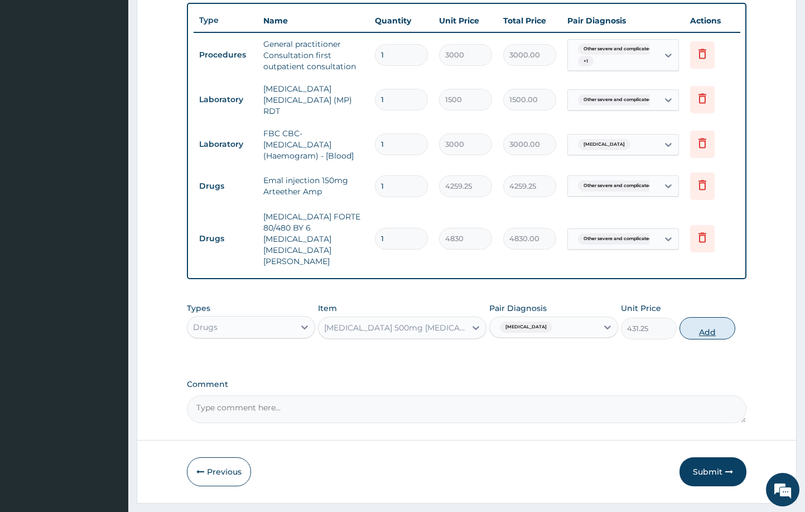
click at [712, 317] on button "Add" at bounding box center [708, 328] width 56 height 22
type input "0"
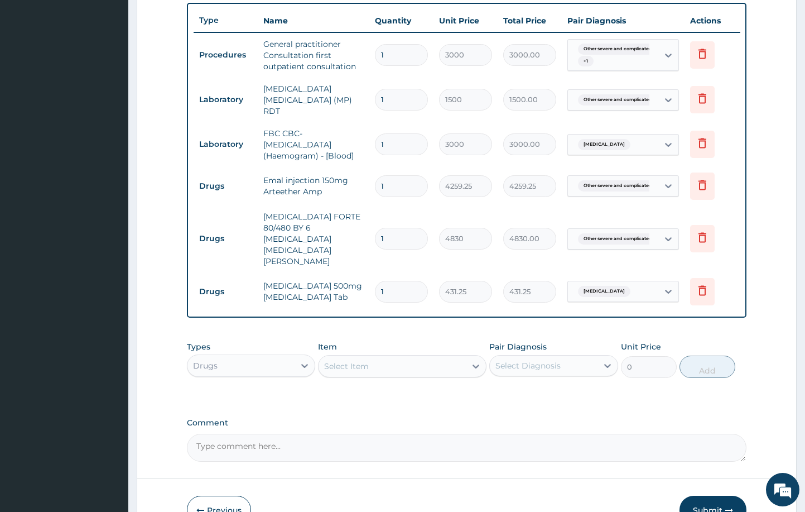
type input "15"
type input "6468.75"
click at [382, 357] on div "Select Item" at bounding box center [392, 366] width 147 height 18
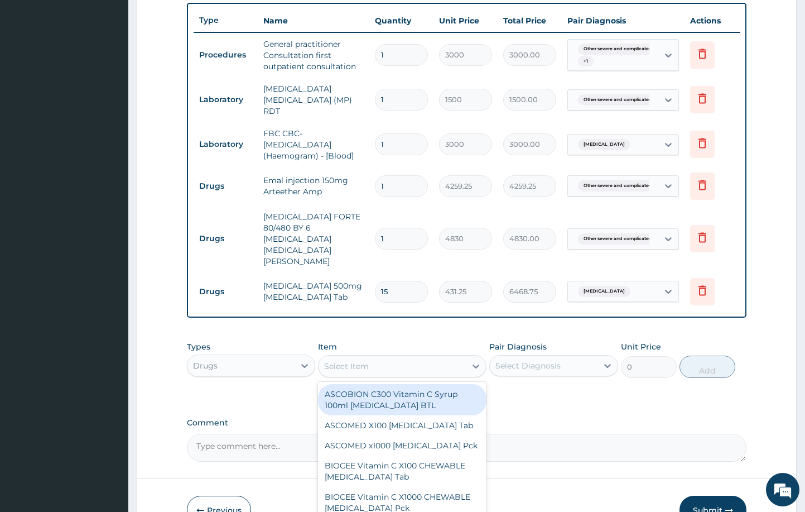
click at [402, 281] on input "15" at bounding box center [401, 292] width 53 height 22
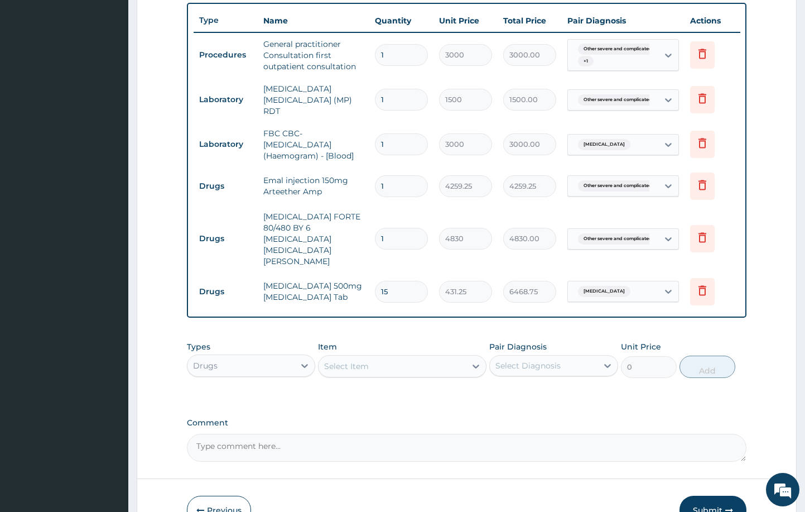
type input "1"
type input "431.25"
type input "10"
type input "4312.50"
type input "1"
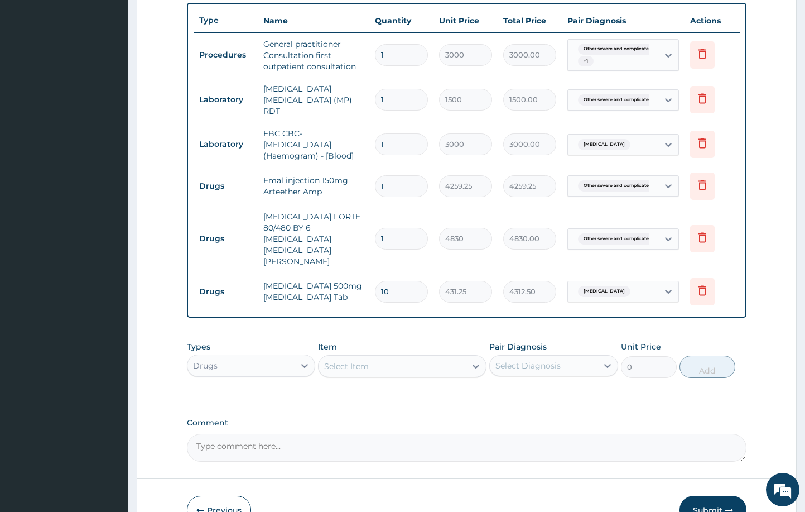
type input "431.25"
type input "15"
type input "6468.75"
click at [371, 357] on div "Select Item" at bounding box center [392, 366] width 147 height 18
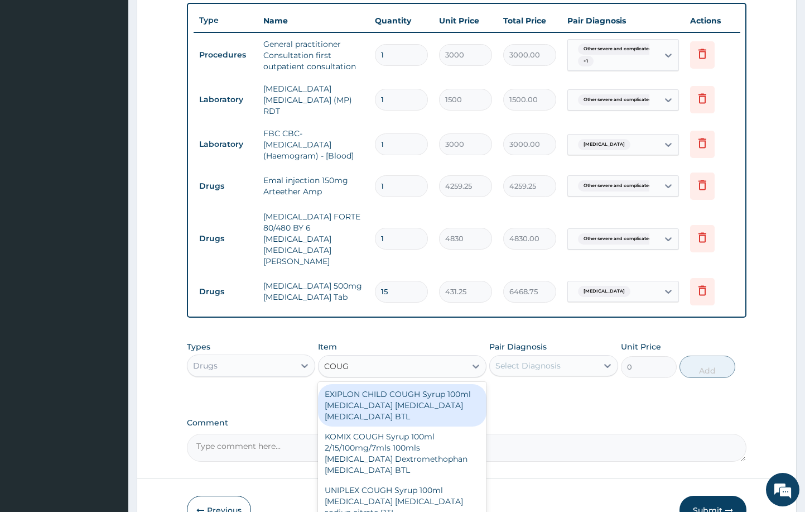
type input "COUGH"
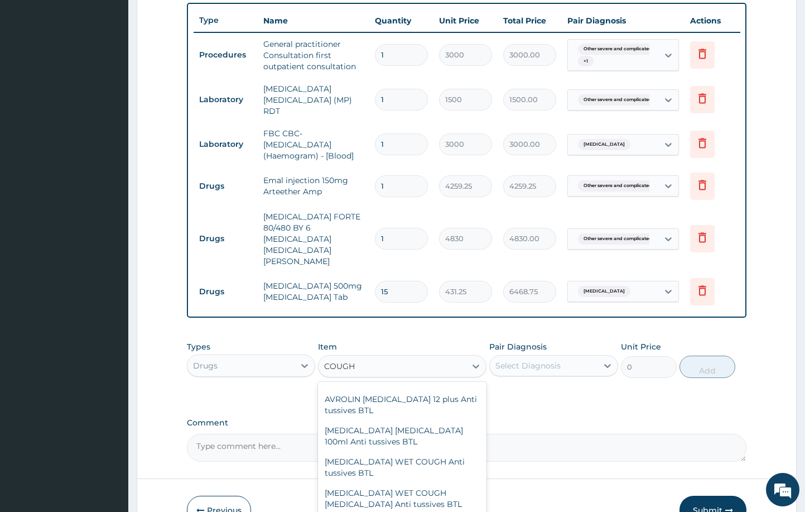
scroll to position [228, 0]
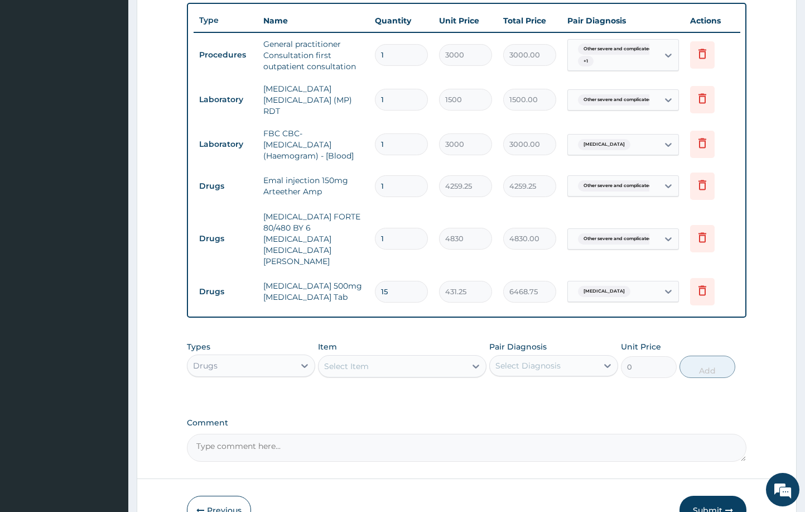
click at [387, 357] on div "Select Item" at bounding box center [392, 366] width 147 height 18
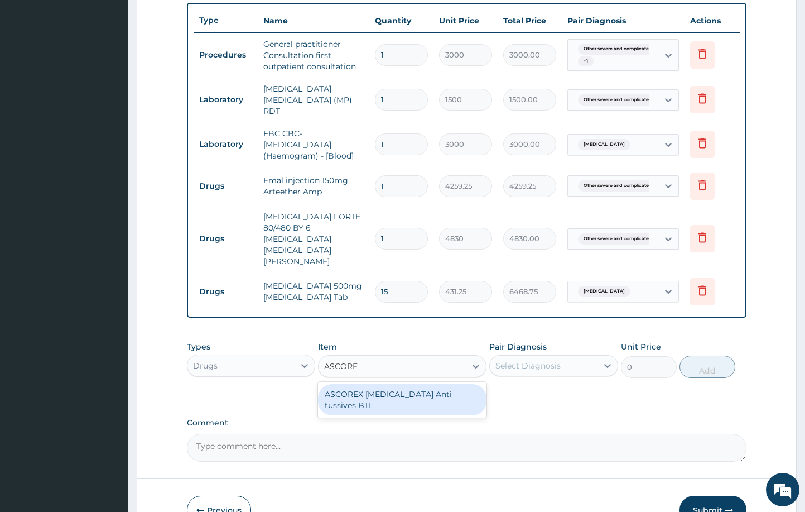
type input "ASCOREX"
click at [366, 384] on div "ASCOREX EXPECTORANT Anti tussives BTL" at bounding box center [402, 399] width 168 height 31
type input "1276.5"
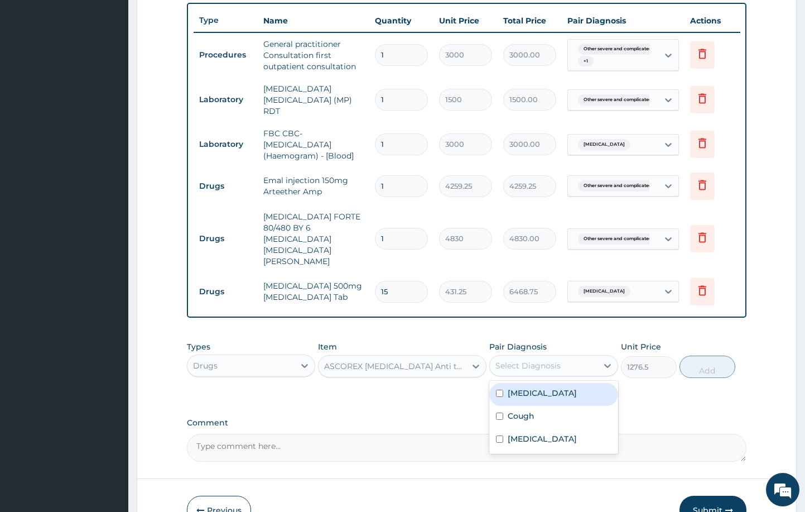
click at [569, 357] on div "Select Diagnosis" at bounding box center [544, 366] width 108 height 18
click at [546, 414] on div "Cough" at bounding box center [553, 417] width 129 height 23
checkbox input "true"
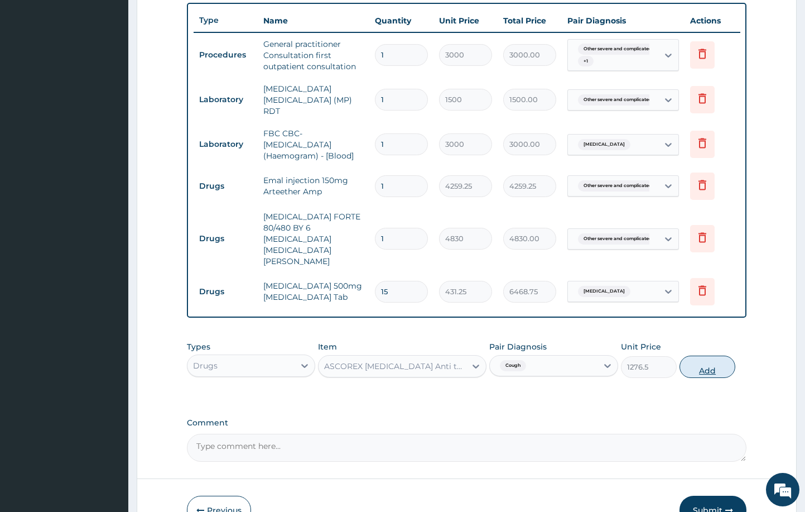
click at [698, 356] on button "Add" at bounding box center [708, 367] width 56 height 22
type input "0"
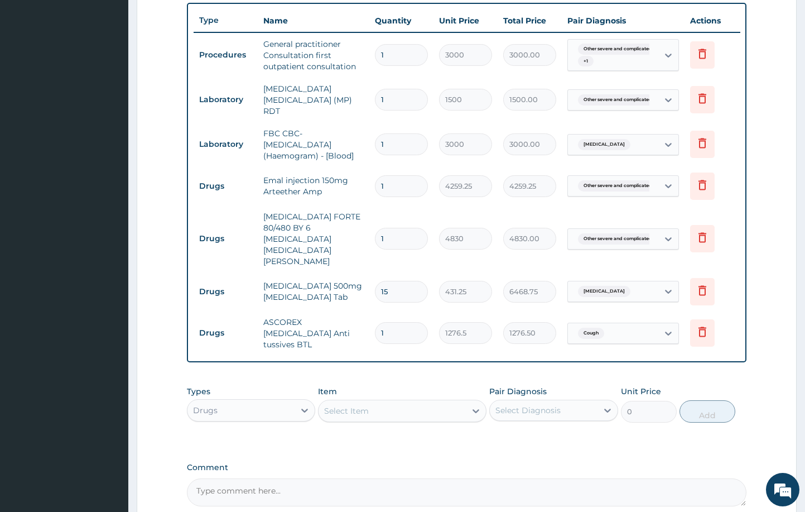
click at [364, 402] on div "Select Item" at bounding box center [392, 411] width 147 height 18
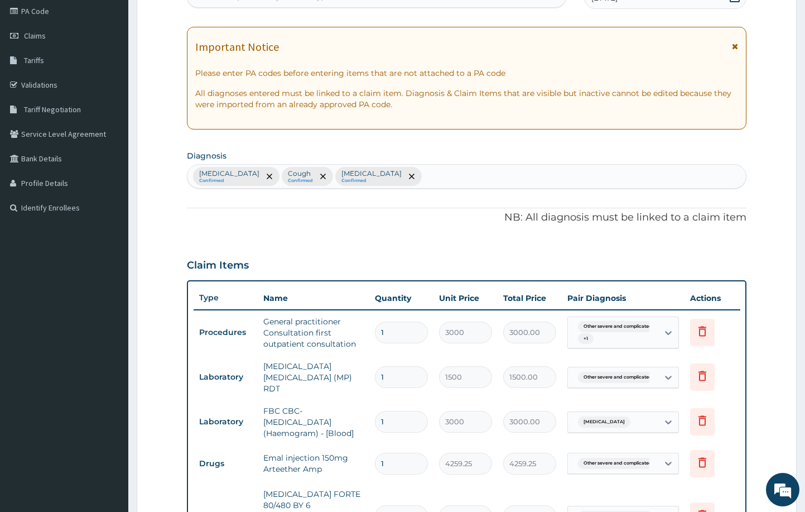
scroll to position [133, 0]
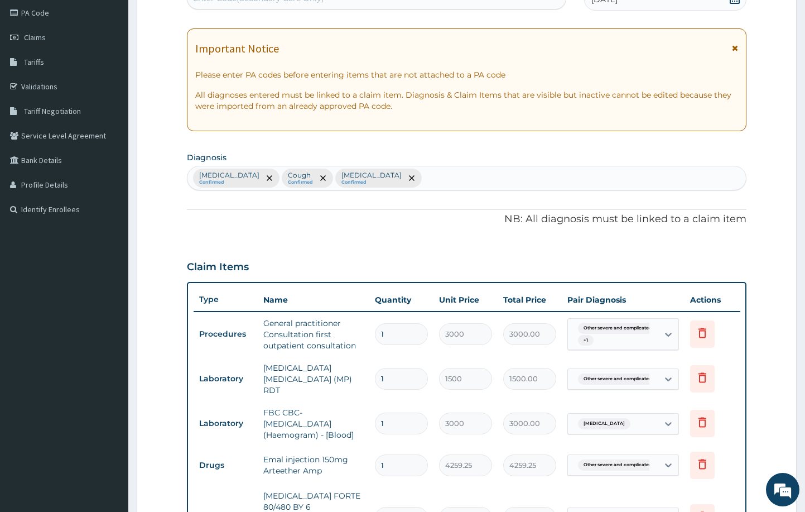
click at [622, 175] on div "Other severe and complicated Plasmodium falciparum malaria Confirmed Cough Conf…" at bounding box center [467, 177] width 559 height 23
type input "NASAL CONGESTION"
click at [230, 208] on h4 "Nasal congestion" at bounding box center [228, 205] width 69 height 8
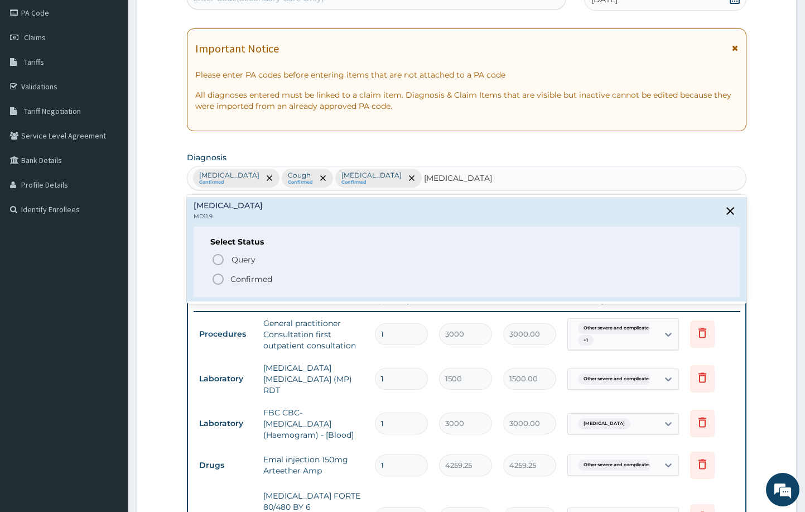
click at [217, 278] on icon "status option filled" at bounding box center [218, 278] width 13 height 13
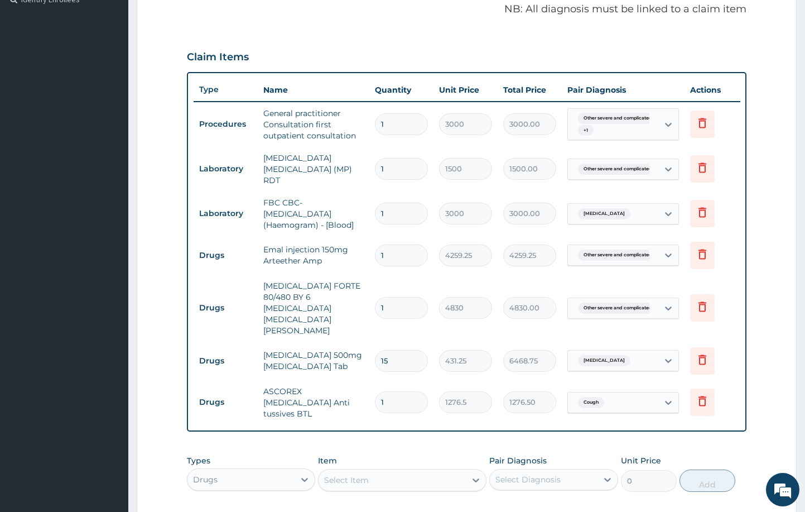
scroll to position [489, 0]
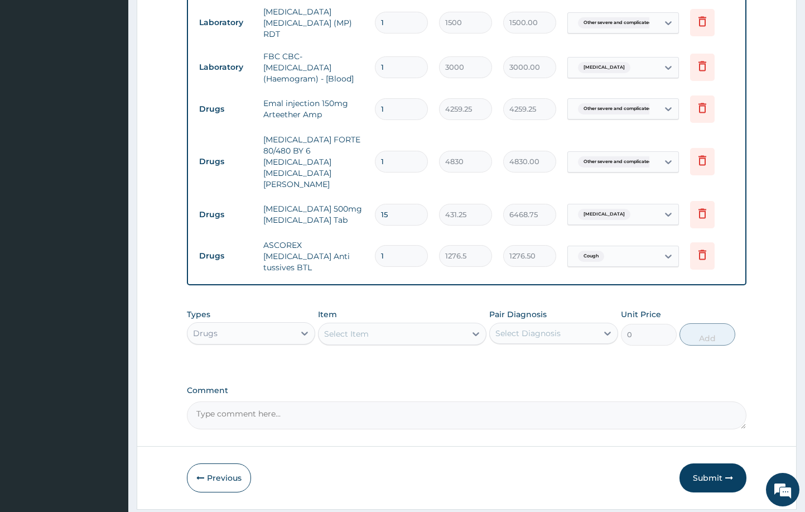
click at [369, 328] on div "Select Item" at bounding box center [346, 333] width 45 height 11
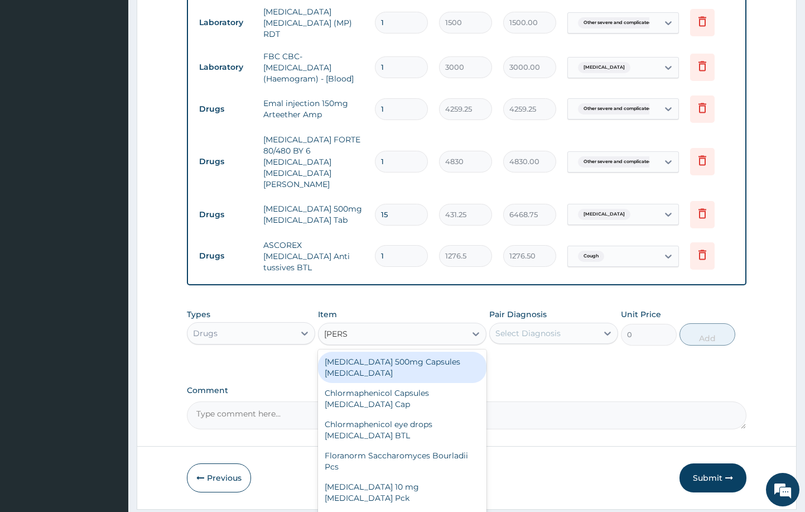
type input "LORAT"
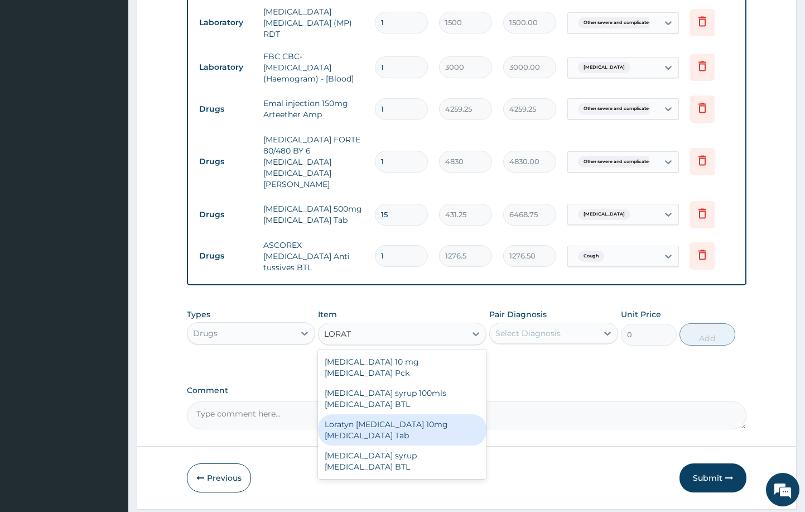
type input "77.625"
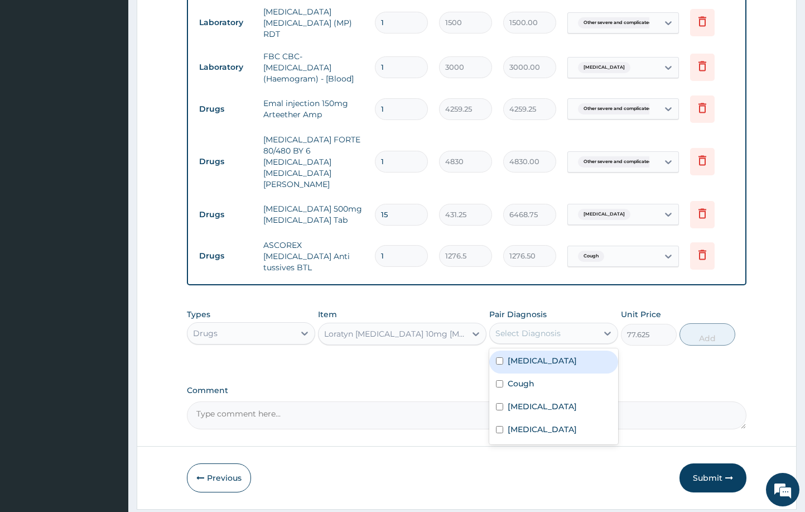
click at [506, 328] on div "Select Diagnosis" at bounding box center [528, 333] width 65 height 11
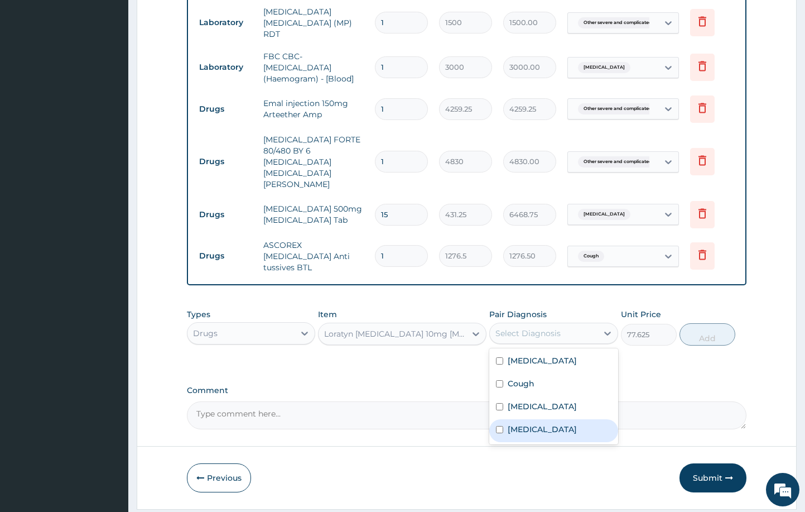
click at [555, 429] on label "Nasal congestion" at bounding box center [542, 429] width 69 height 11
checkbox input "true"
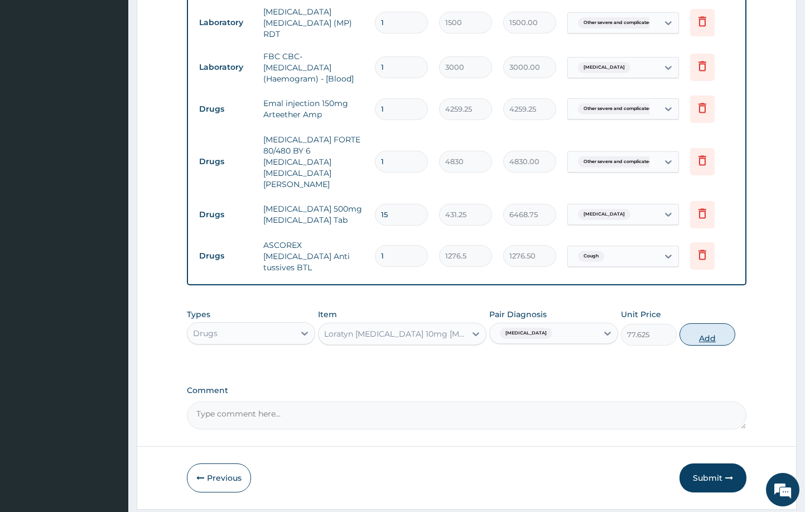
click at [699, 323] on button "Add" at bounding box center [708, 334] width 56 height 22
type input "0"
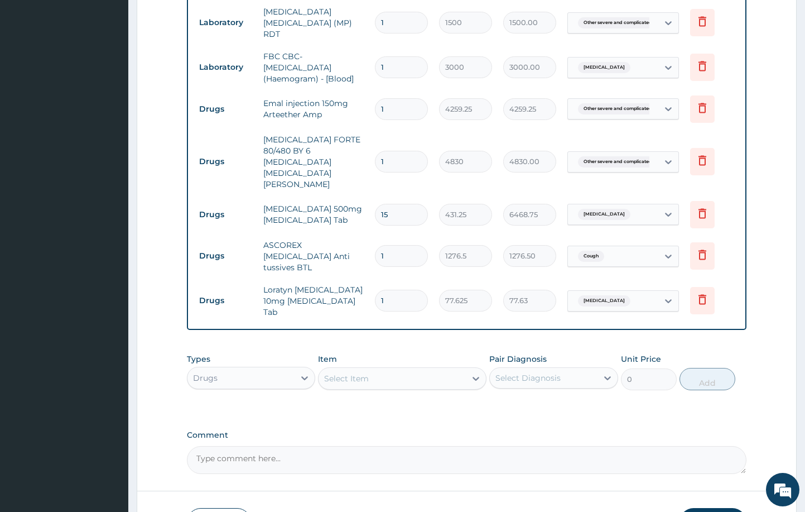
type input "0.00"
type input "6"
type input "465.75"
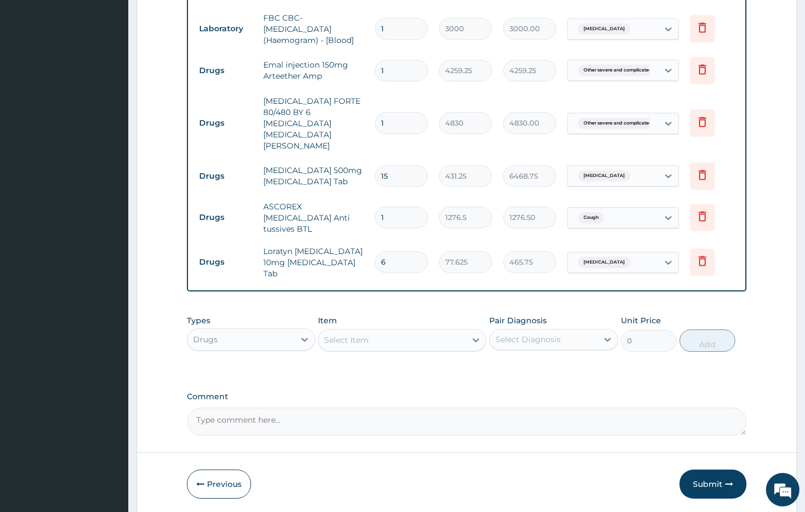
type input "6"
click at [381, 407] on textarea "Comment" at bounding box center [467, 421] width 560 height 28
type textarea "c"
type textarea "Catarrh, Cough, Fever, Headache, Body pains."
click at [721, 469] on button "Submit" at bounding box center [713, 483] width 67 height 29
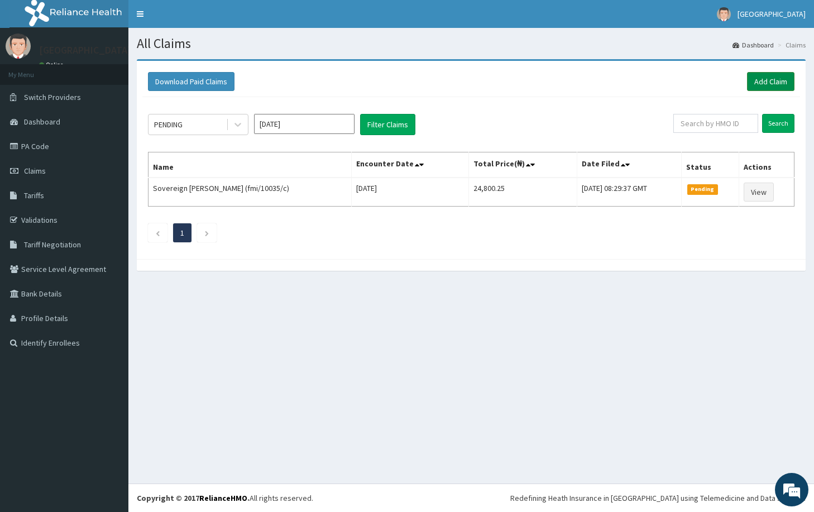
click at [777, 78] on link "Add Claim" at bounding box center [770, 81] width 47 height 19
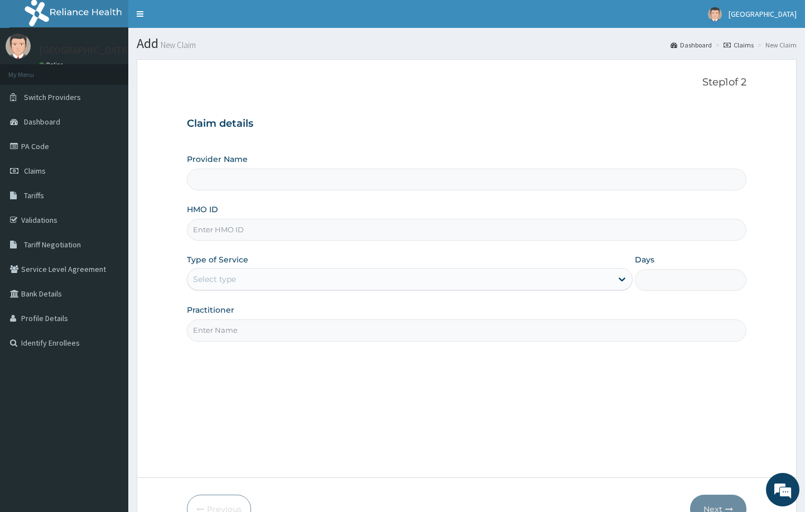
paste input "fmi/10035/c"
type input "fmi/10035/c"
type input "[GEOGRAPHIC_DATA] and [GEOGRAPHIC_DATA]"
type input "FMI/10035/D"
click at [415, 252] on div "Provider Name [GEOGRAPHIC_DATA] and Diagnostic Center HMO ID FMI/10035/D Type o…" at bounding box center [467, 247] width 560 height 188
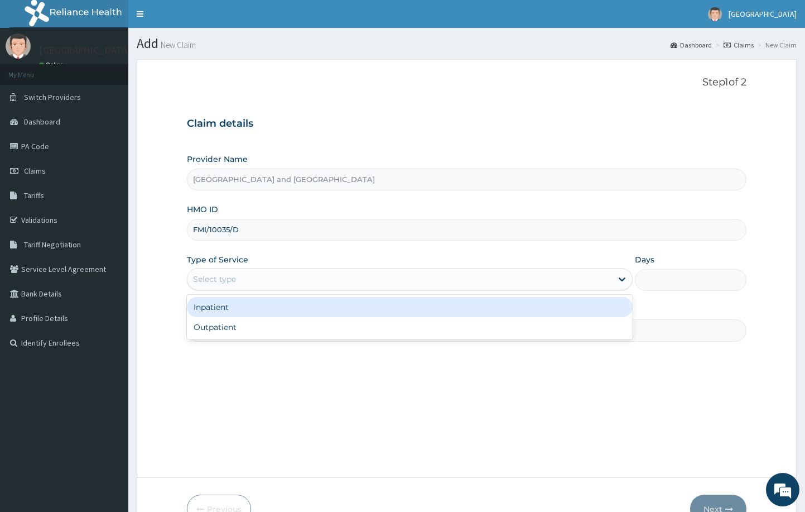
click at [393, 275] on div "Select type" at bounding box center [400, 279] width 425 height 18
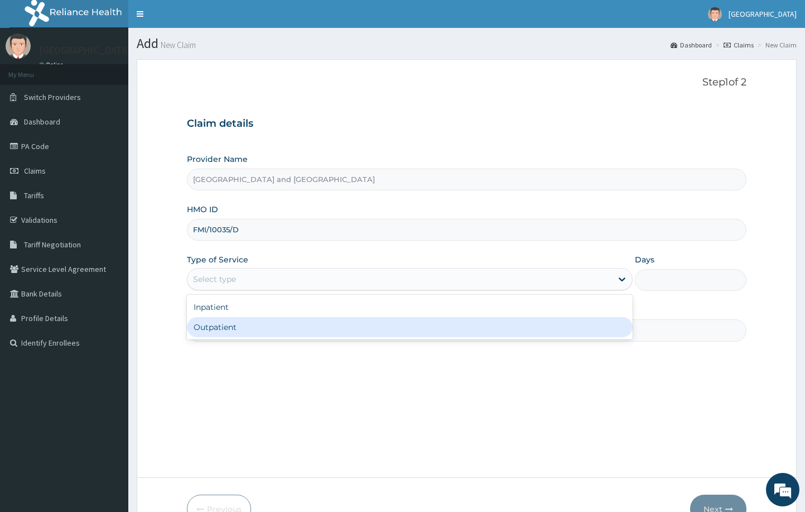
click at [375, 321] on div "Outpatient" at bounding box center [410, 327] width 447 height 20
type input "1"
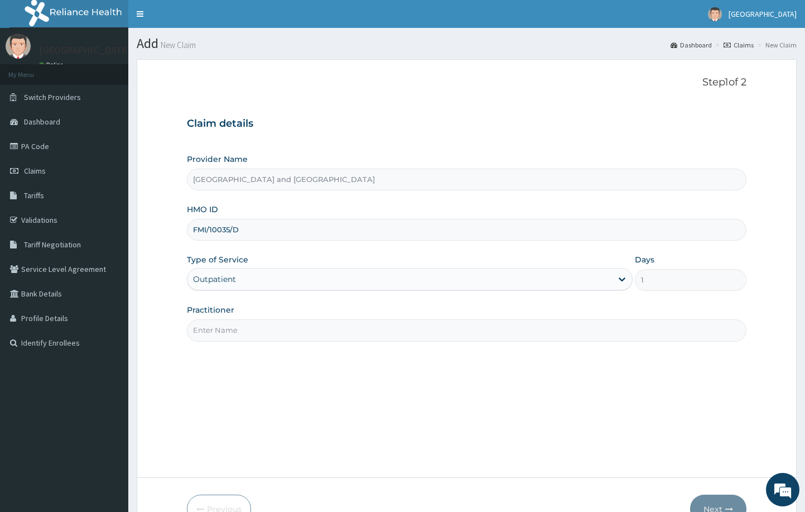
click at [375, 321] on input "Practitioner" at bounding box center [467, 330] width 560 height 22
type input "Dr Peter Ibom"
click at [720, 506] on button "Next" at bounding box center [718, 509] width 56 height 29
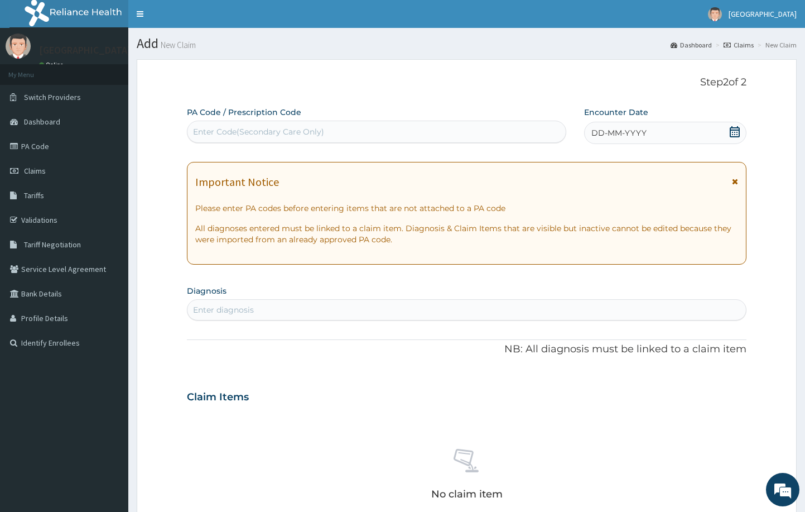
click at [651, 128] on div "DD-MM-YYYY" at bounding box center [665, 133] width 163 height 22
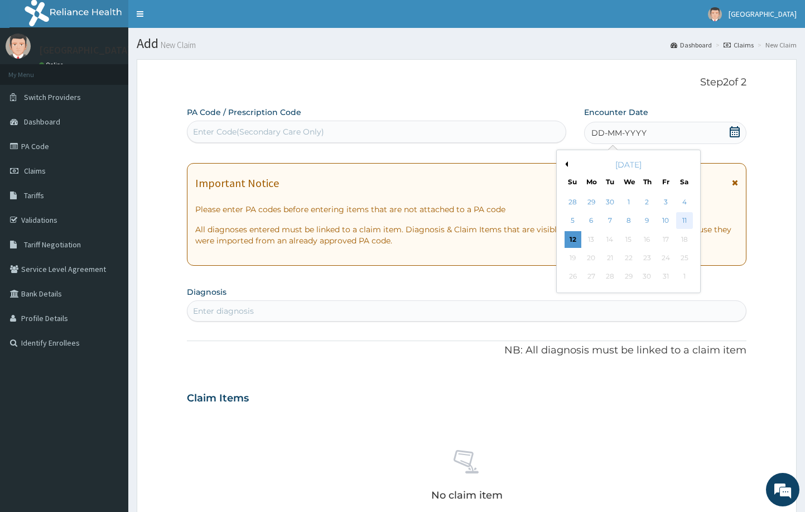
click at [687, 220] on div "11" at bounding box center [684, 221] width 17 height 17
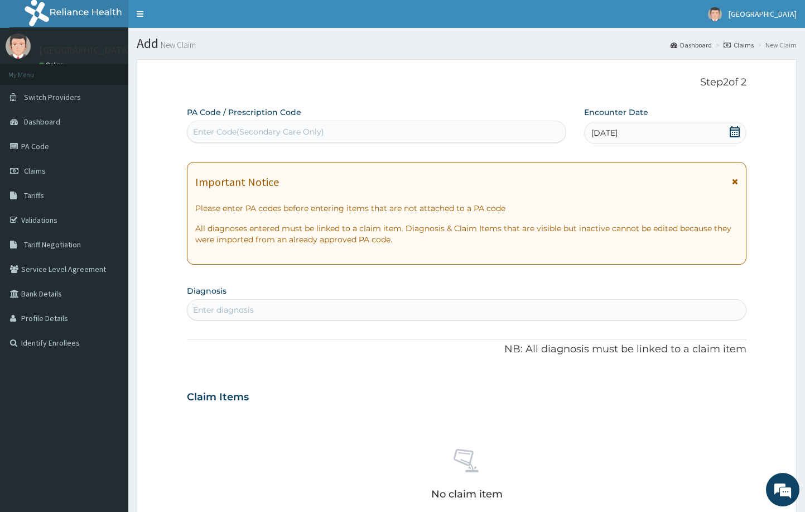
click at [433, 307] on div "Enter diagnosis" at bounding box center [467, 310] width 559 height 18
type input "malaria"
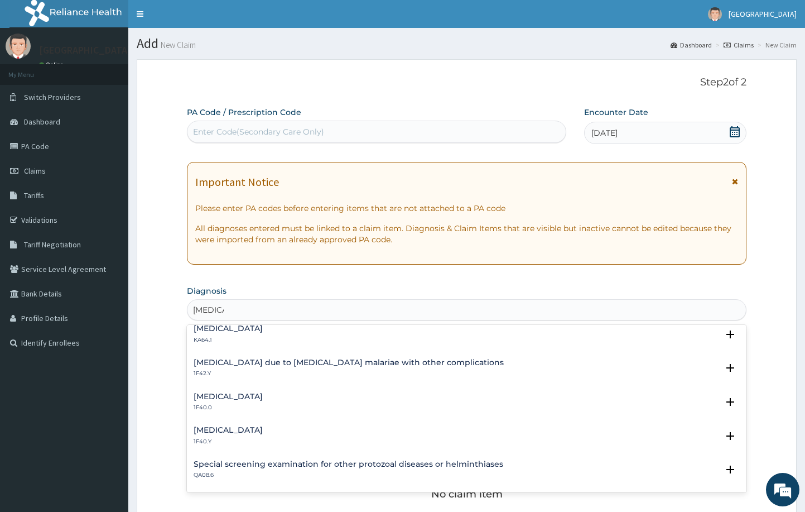
scroll to position [314, 0]
click at [263, 428] on h4 "Other severe and complicated Plasmodium falciparum malaria" at bounding box center [228, 428] width 69 height 8
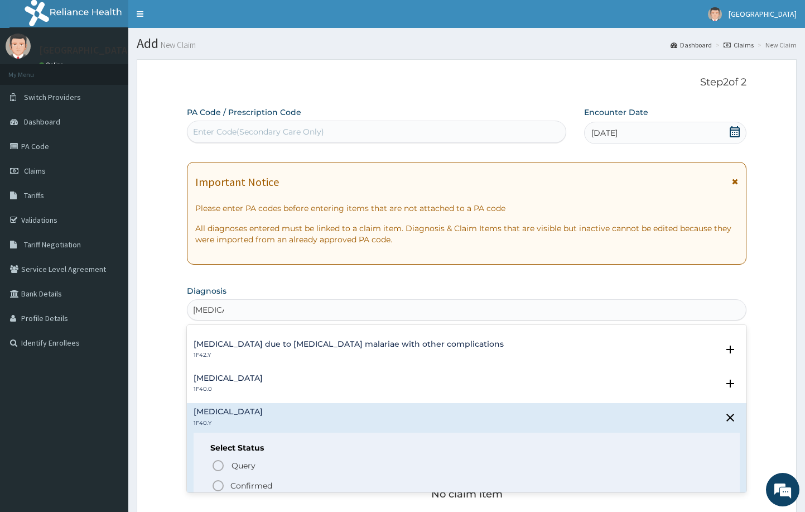
scroll to position [482, 0]
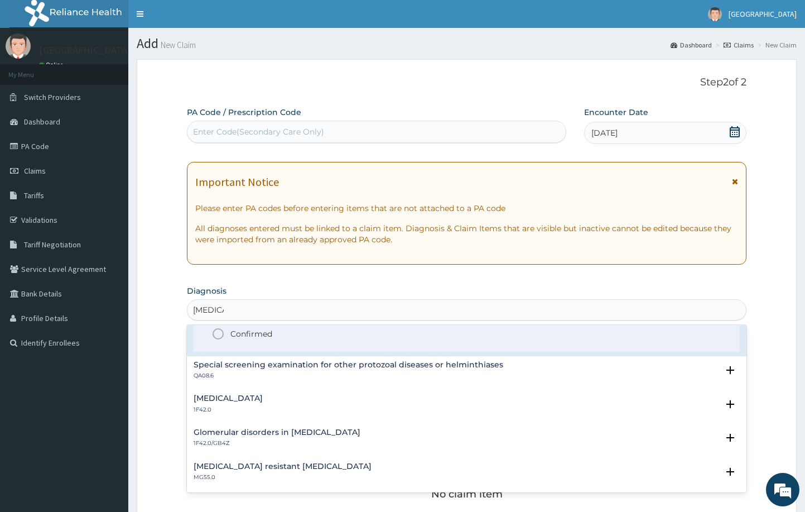
click at [219, 334] on icon "status option filled" at bounding box center [218, 333] width 13 height 13
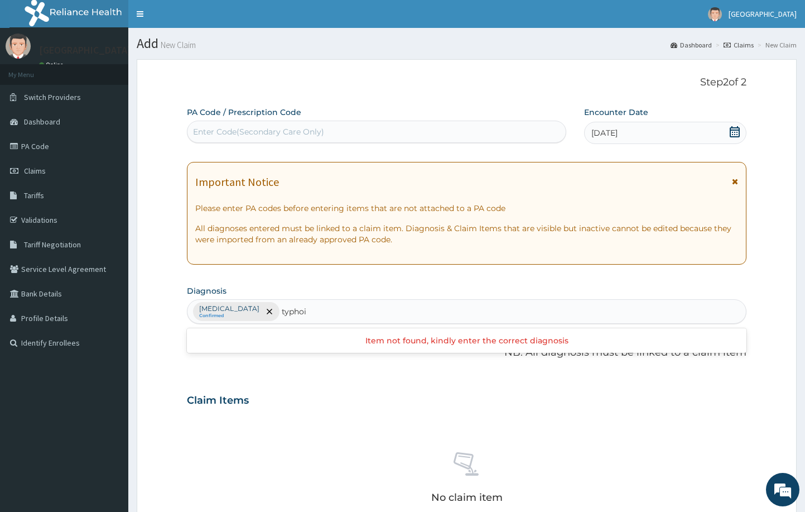
type input "typhoid"
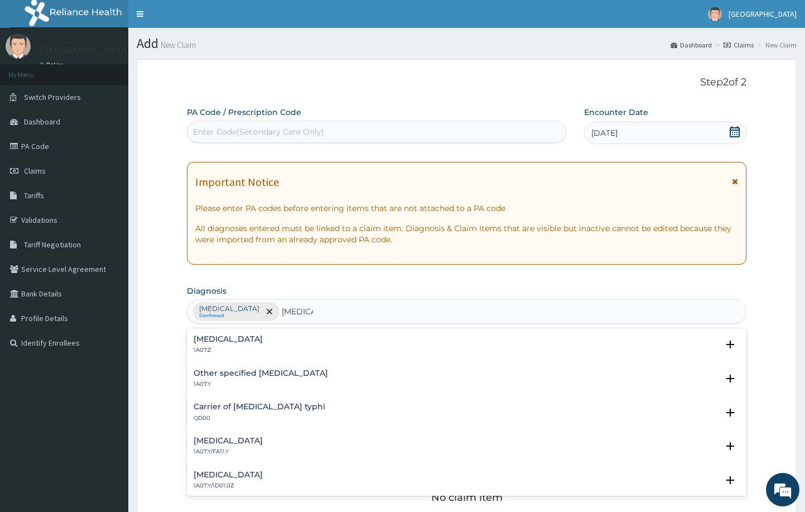
click at [217, 347] on p "1A07.Z" at bounding box center [228, 350] width 69 height 8
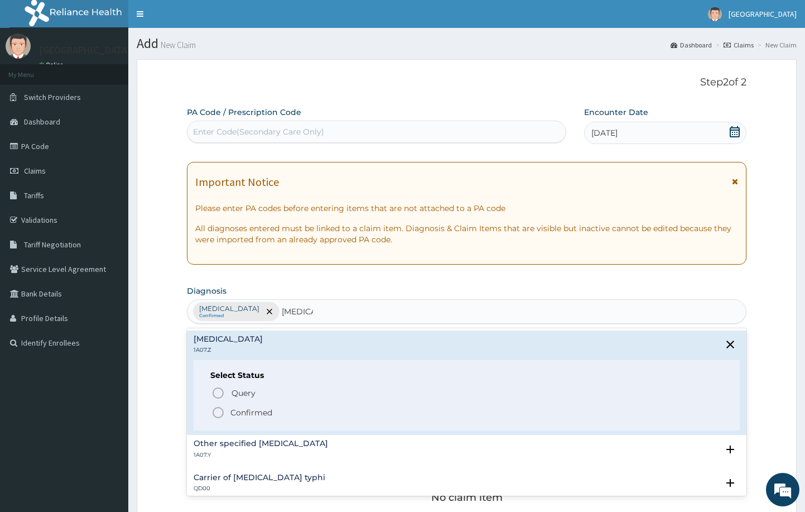
click at [219, 412] on icon "status option filled" at bounding box center [218, 412] width 13 height 13
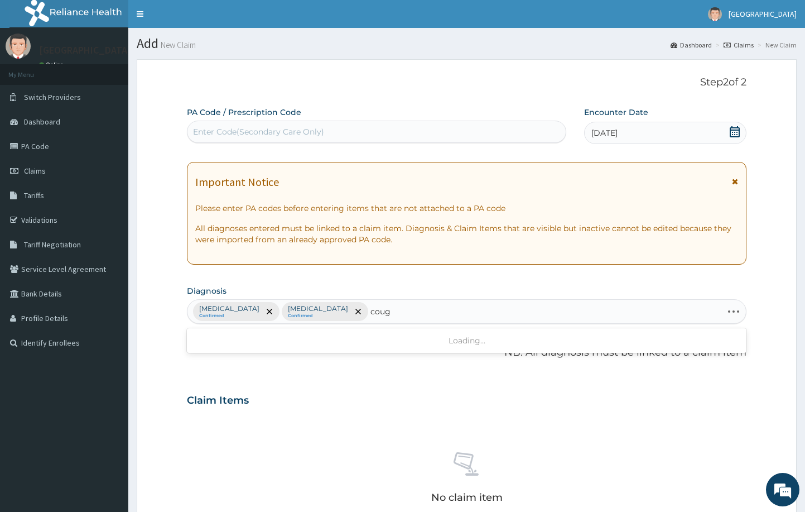
type input "cough"
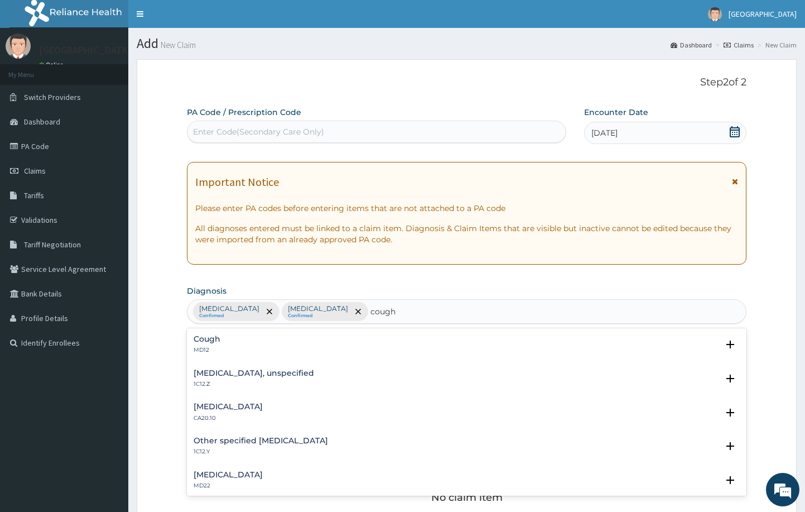
click at [216, 341] on h4 "Cough" at bounding box center [207, 339] width 27 height 8
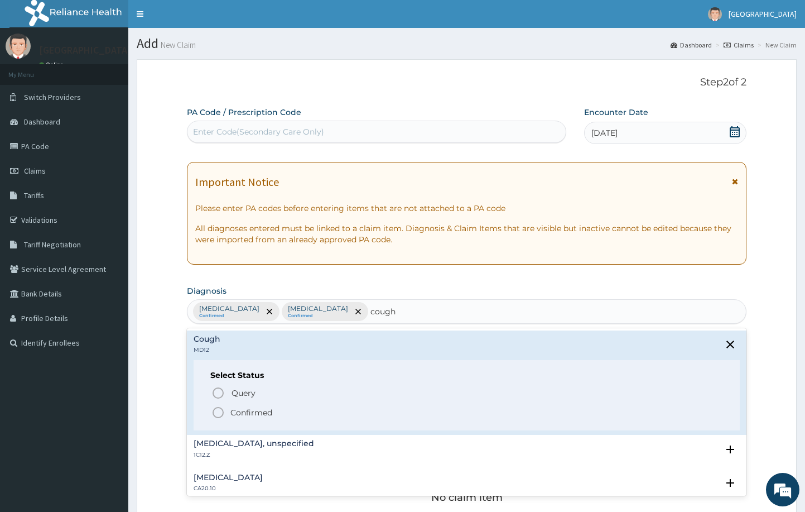
click at [217, 411] on icon "status option filled" at bounding box center [218, 412] width 13 height 13
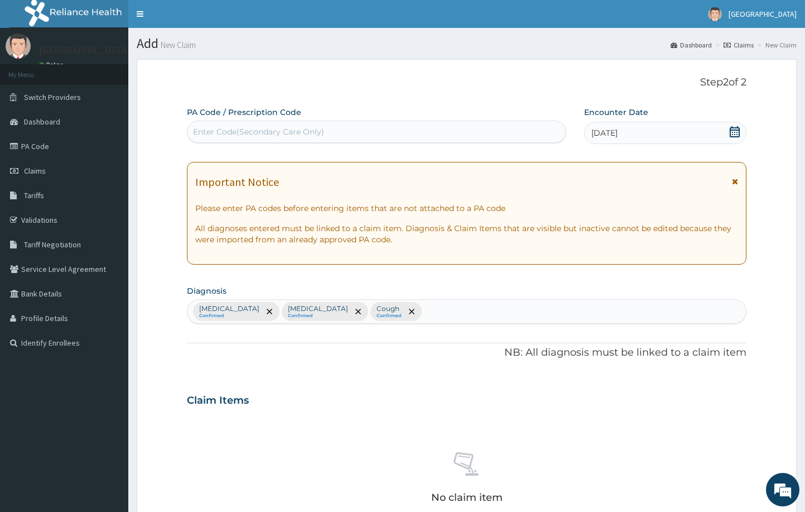
click at [381, 74] on form "Step 2 of 2 PA Code / Prescription Code Enter Code(Secondary Care Only) Encount…" at bounding box center [467, 413] width 660 height 708
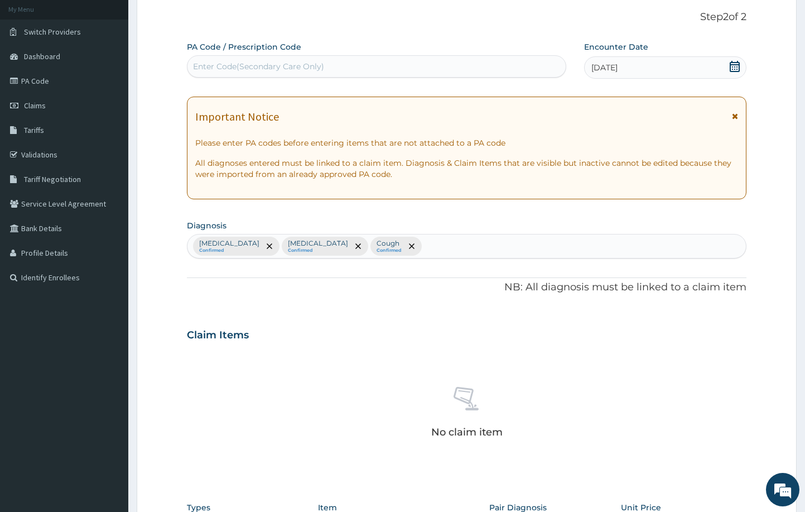
scroll to position [109, 0]
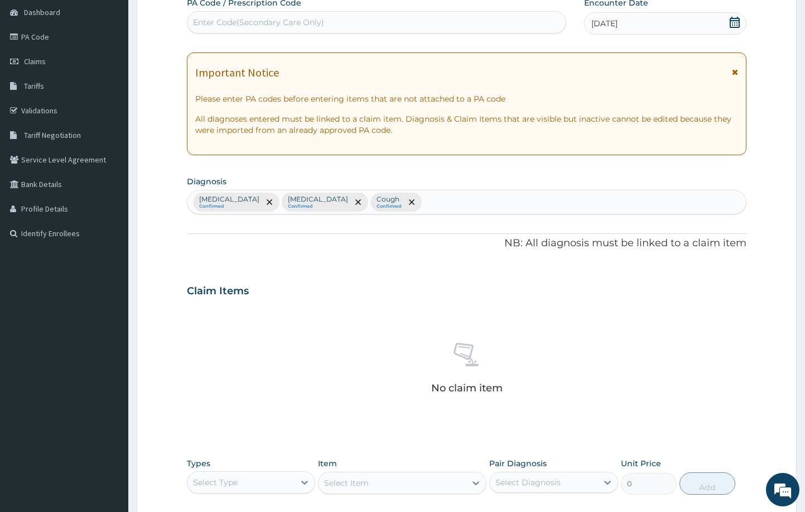
click at [637, 204] on div "Other severe and complicated Plasmodium falciparum malaria Confirmed Typhoid fe…" at bounding box center [467, 201] width 559 height 23
type input "nasal congest"
click at [201, 221] on div "Nasal congestion MD11.9 Select Status Query Query covers suspected (?), Keep in…" at bounding box center [467, 238] width 560 height 34
click at [209, 236] on div "Nasal congestion MD11.9" at bounding box center [228, 235] width 69 height 20
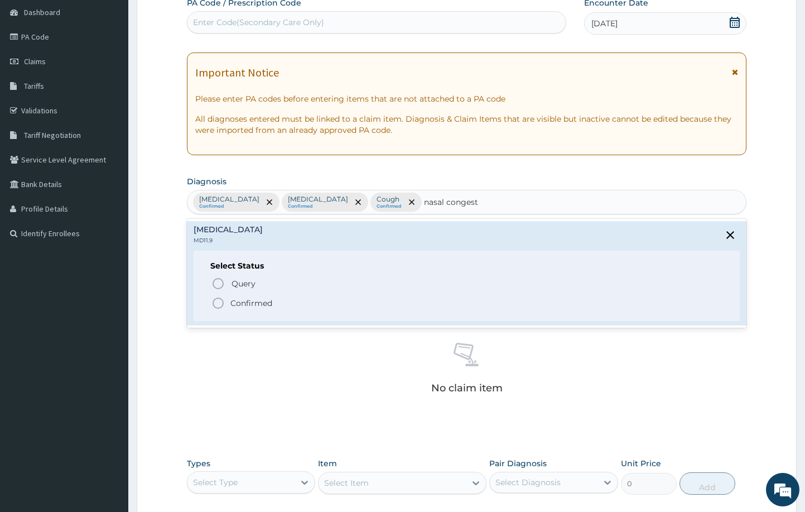
click at [219, 302] on icon "status option filled" at bounding box center [218, 302] width 13 height 13
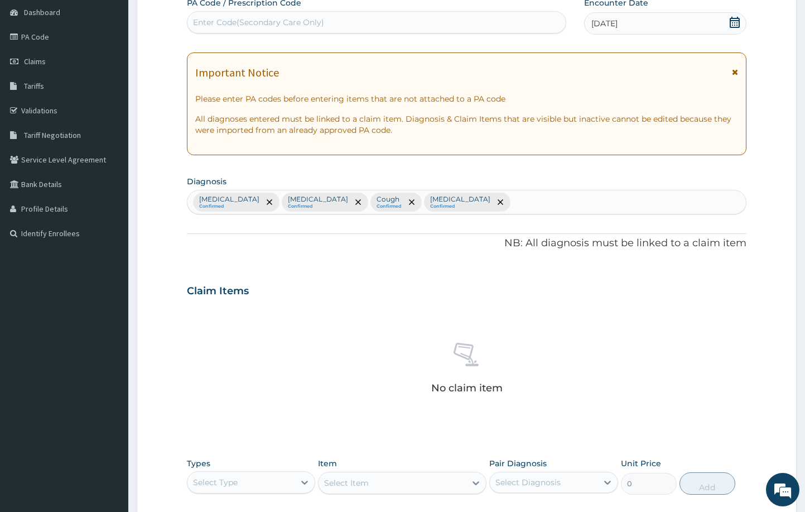
scroll to position [293, 0]
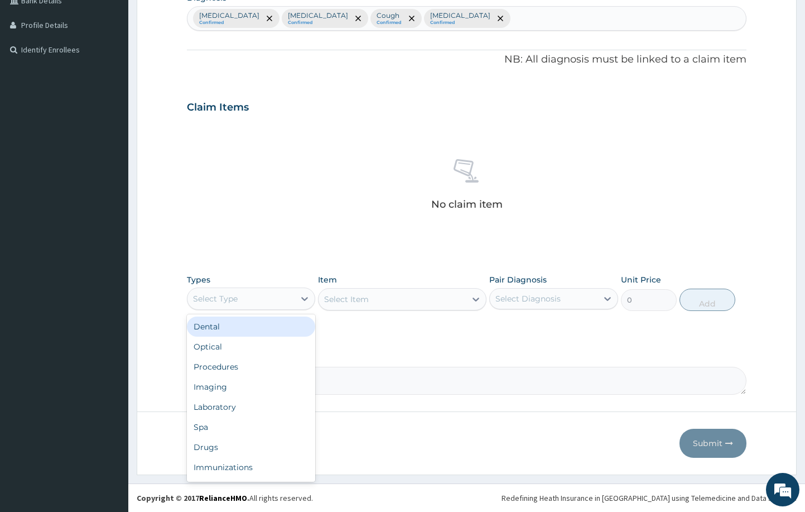
click at [253, 295] on div "Select Type" at bounding box center [242, 299] width 108 height 18
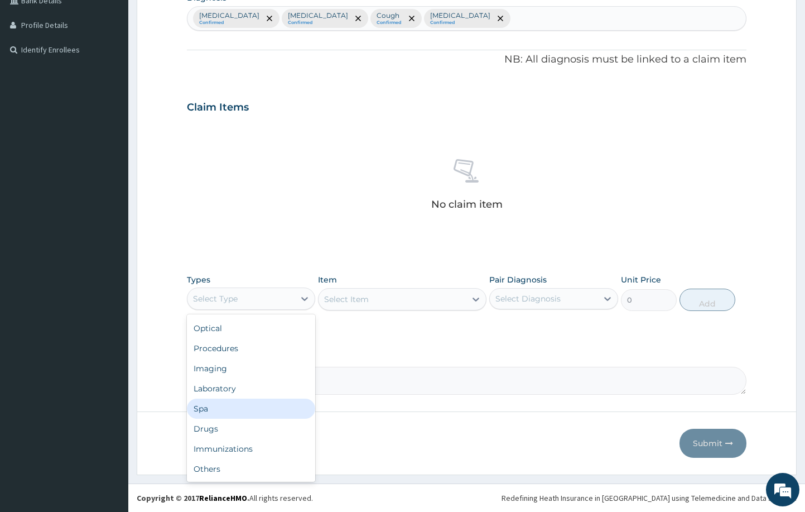
scroll to position [18, 0]
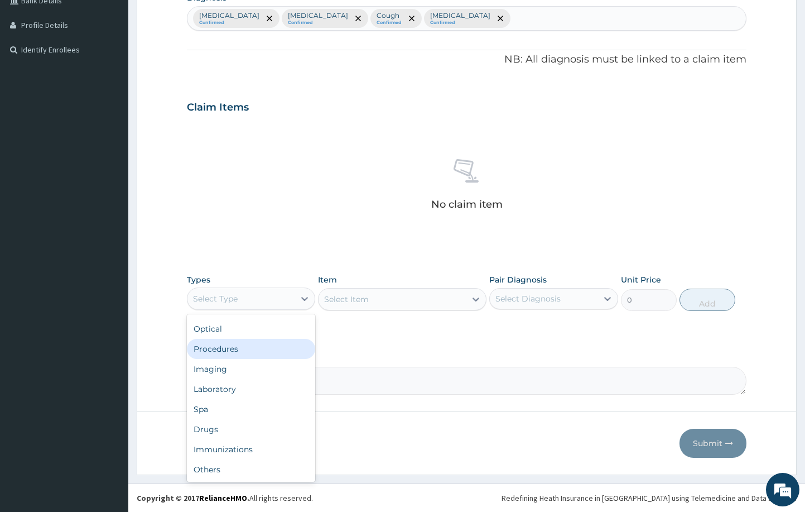
click at [247, 345] on div "Procedures" at bounding box center [251, 349] width 129 height 20
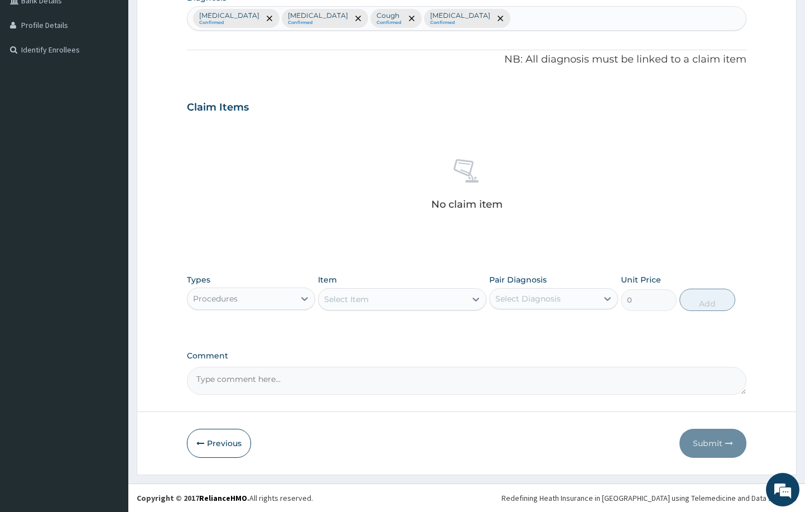
click at [431, 299] on div "Select Item" at bounding box center [392, 299] width 147 height 18
type input "general"
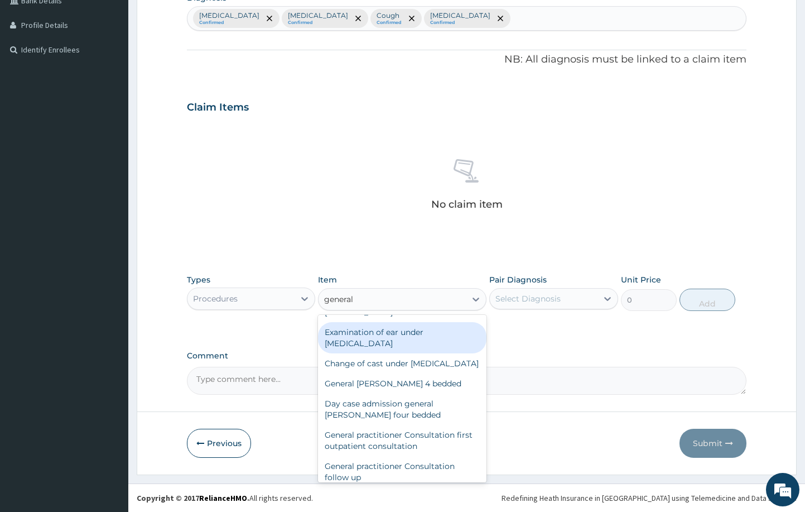
scroll to position [27, 0]
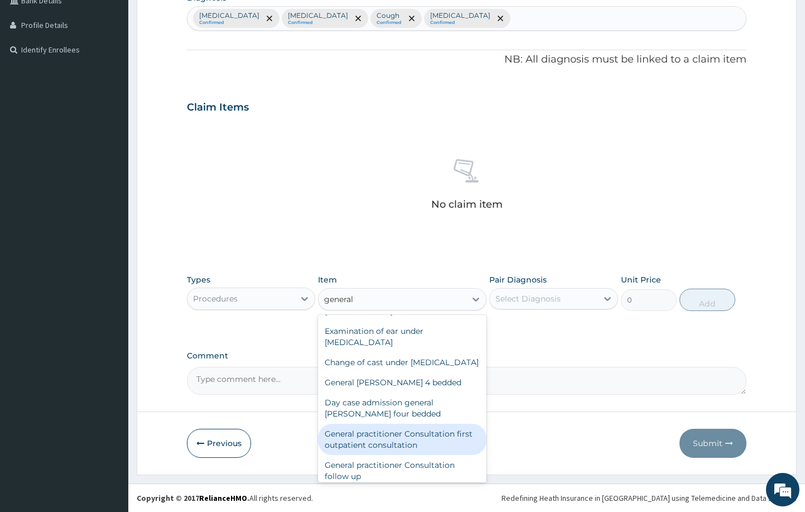
click at [399, 449] on div "General practitioner Consultation first outpatient consultation" at bounding box center [402, 439] width 168 height 31
type input "3000"
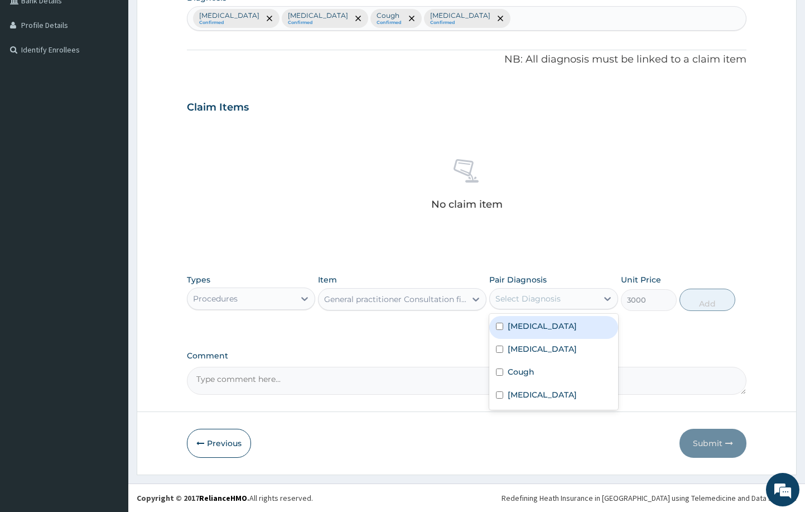
click at [529, 299] on div "Select Diagnosis" at bounding box center [528, 298] width 65 height 11
click at [570, 332] on label "Other severe and complicated Plasmodium falciparum malaria" at bounding box center [542, 325] width 69 height 11
checkbox input "true"
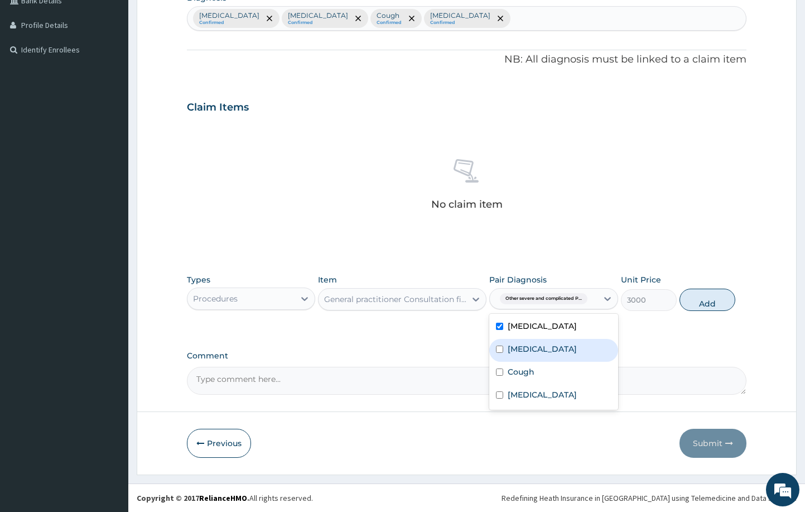
click at [559, 354] on label "Typhoid fever, unspecified" at bounding box center [542, 348] width 69 height 11
checkbox input "true"
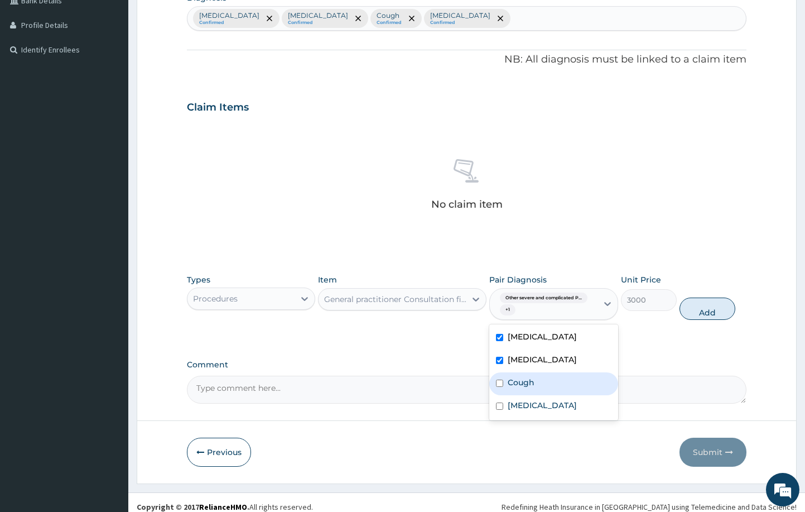
click at [559, 395] on div "Cough" at bounding box center [553, 383] width 129 height 23
checkbox input "true"
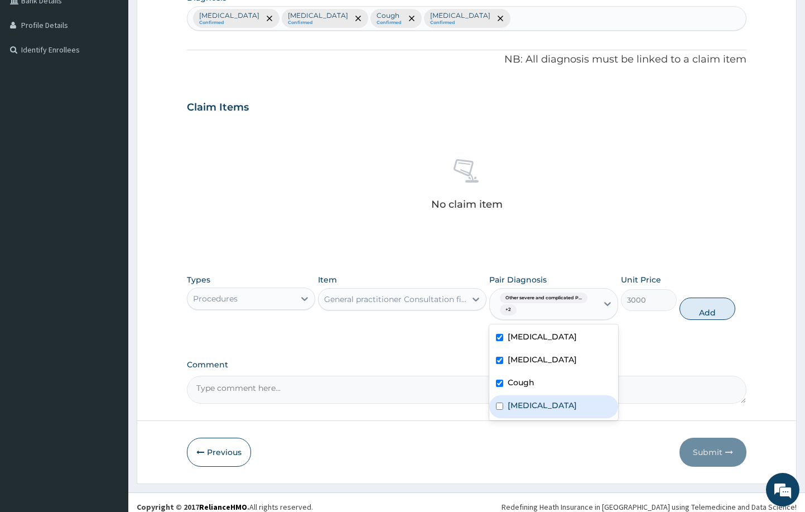
click at [563, 411] on label "Nasal congestion" at bounding box center [542, 405] width 69 height 11
checkbox input "true"
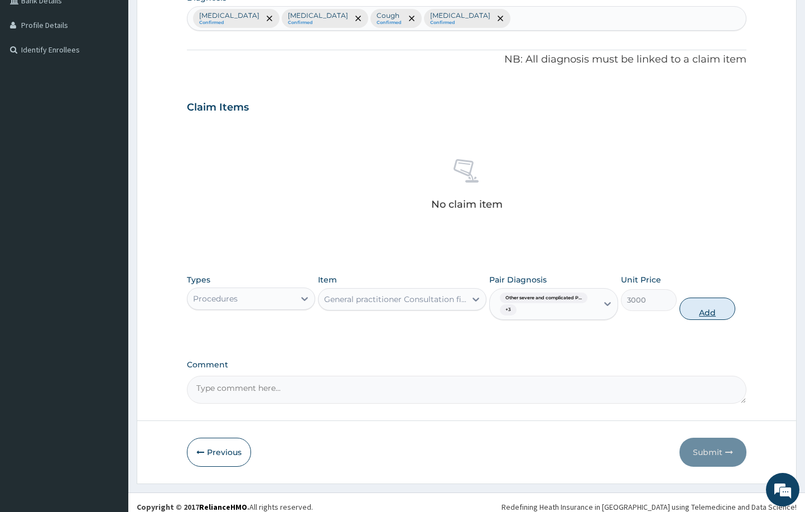
click at [711, 304] on button "Add" at bounding box center [708, 308] width 56 height 22
type input "0"
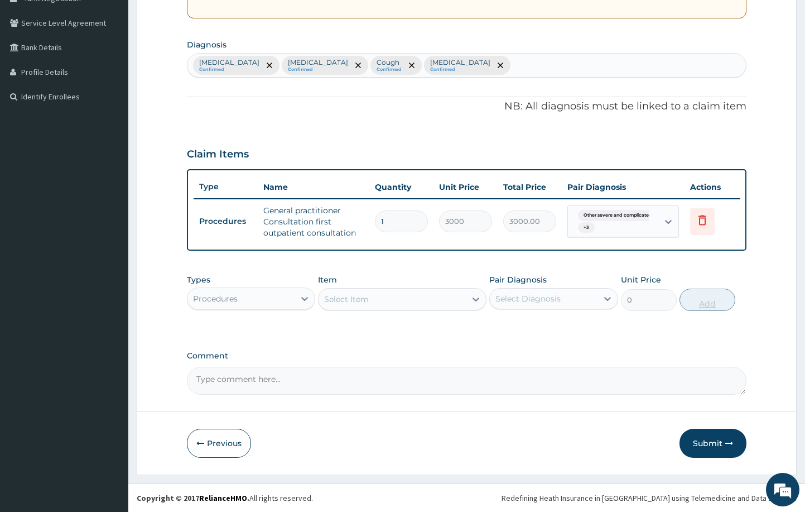
scroll to position [246, 0]
click at [263, 298] on div "Procedures" at bounding box center [242, 299] width 108 height 18
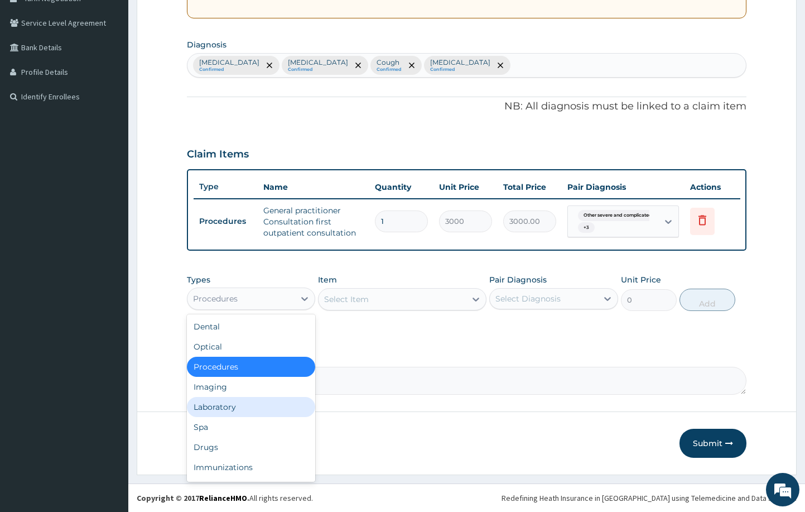
click at [247, 401] on div "Laboratory" at bounding box center [251, 407] width 129 height 20
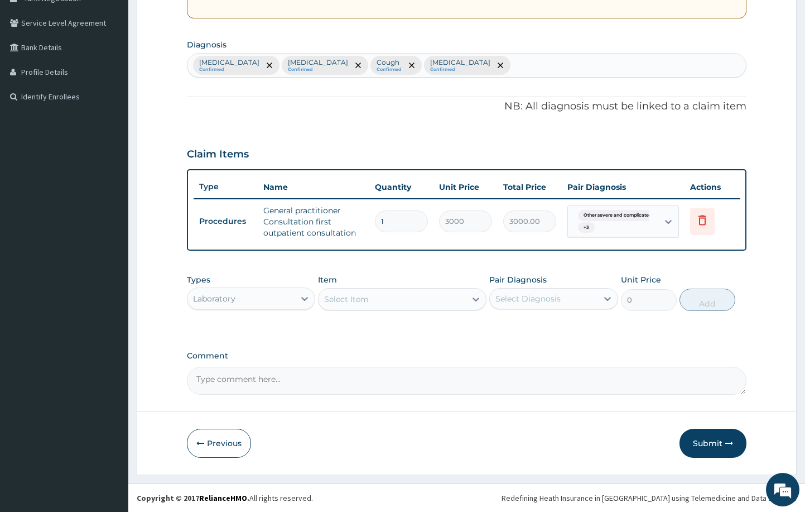
click at [415, 297] on div "Select Item" at bounding box center [392, 299] width 147 height 18
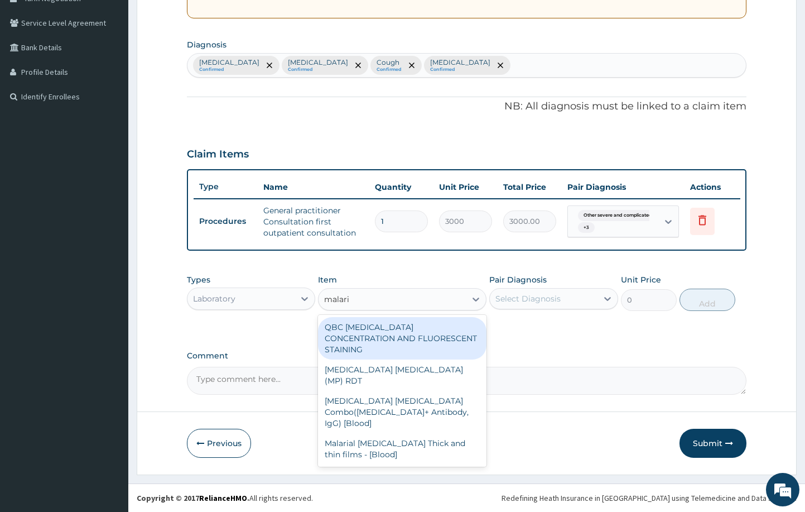
type input "malaria"
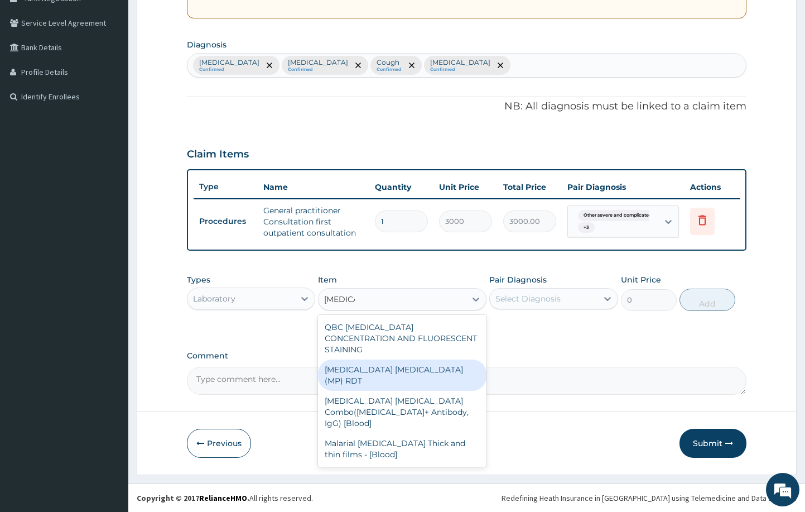
type input "1500"
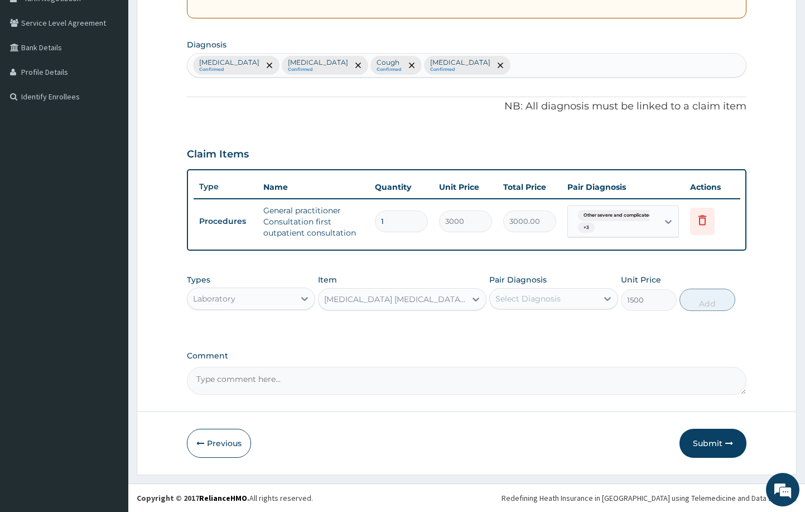
click at [545, 301] on div "Select Diagnosis" at bounding box center [528, 298] width 65 height 11
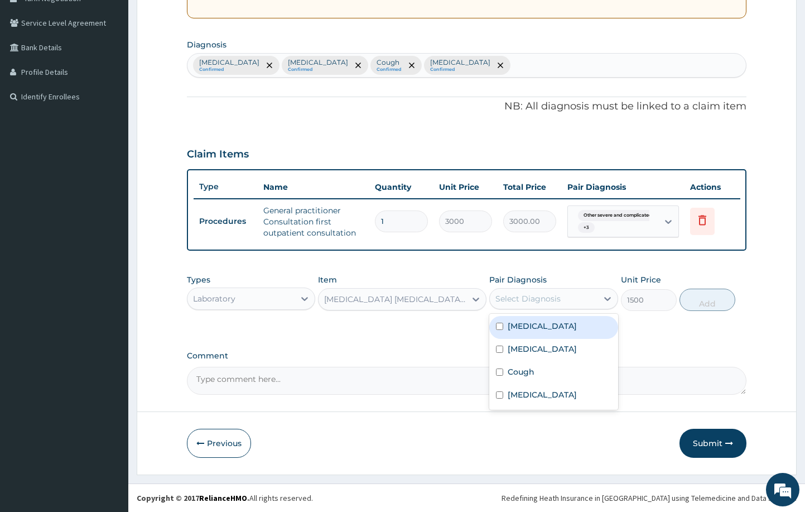
click at [564, 332] on label "Other severe and complicated Plasmodium falciparum malaria" at bounding box center [542, 325] width 69 height 11
checkbox input "true"
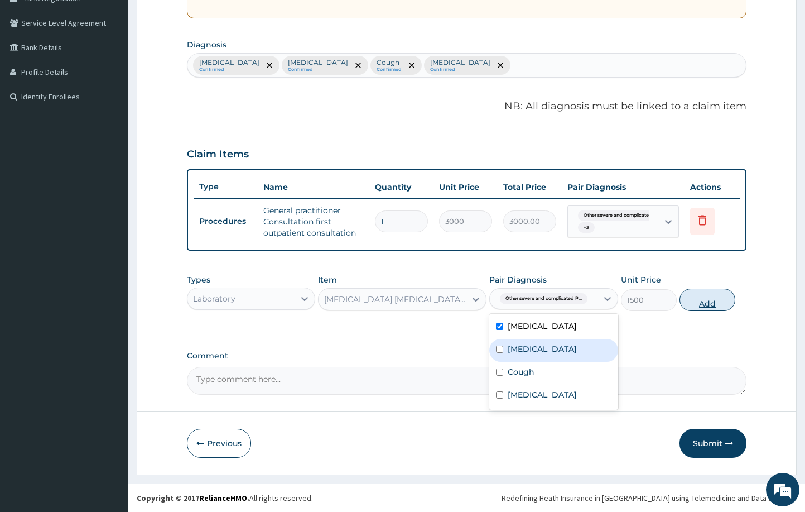
click at [716, 294] on button "Add" at bounding box center [708, 300] width 56 height 22
type input "0"
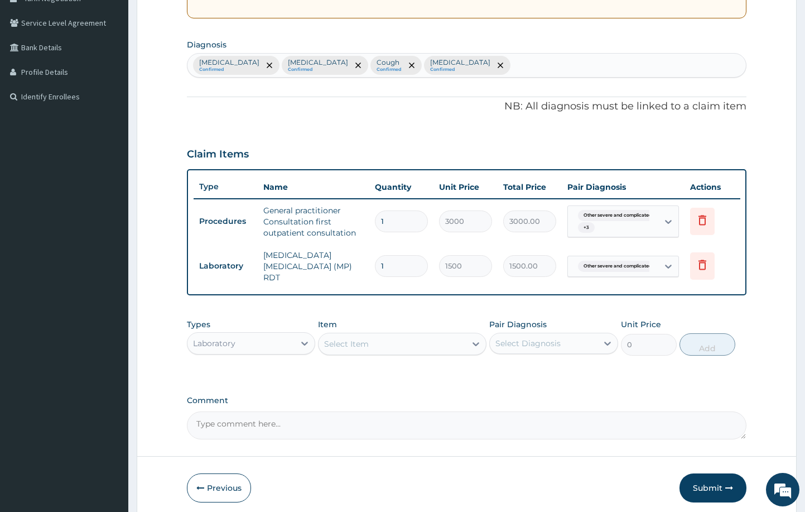
click at [373, 339] on div "Select Item" at bounding box center [392, 344] width 147 height 18
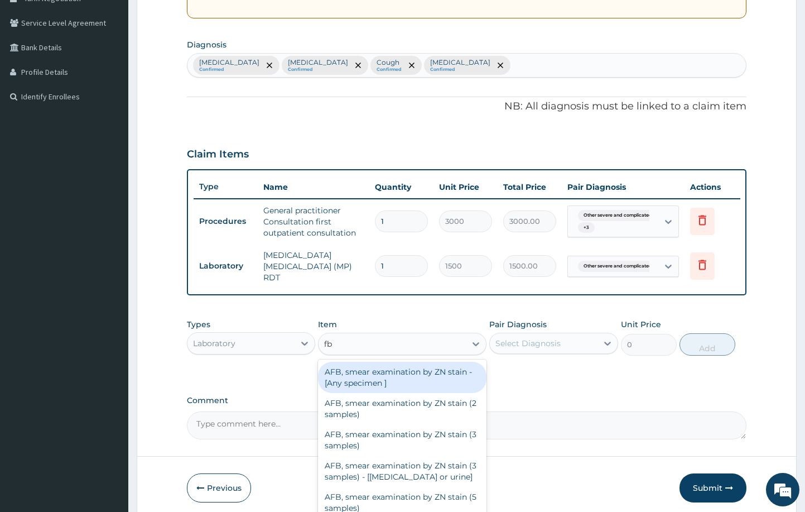
type input "fbc"
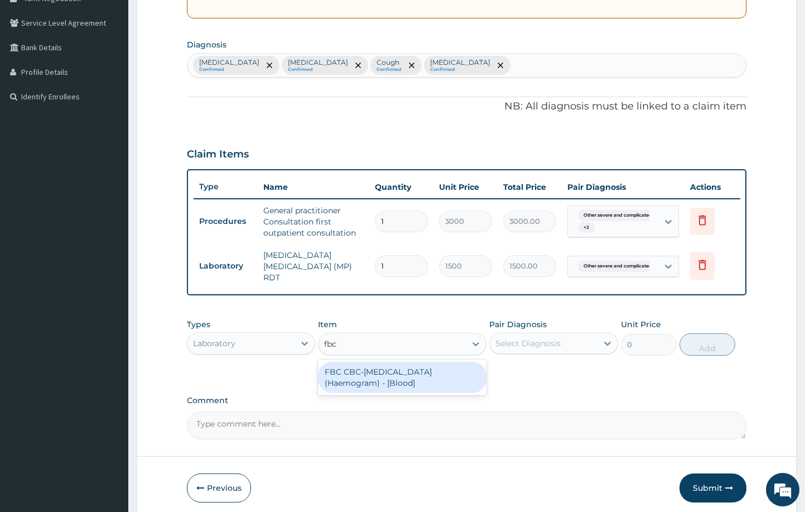
type input "3000"
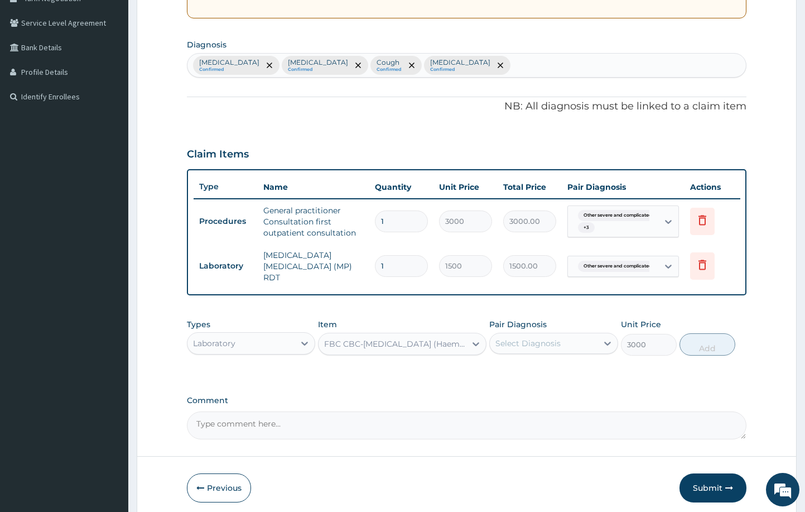
click at [545, 338] on div "Select Diagnosis" at bounding box center [528, 343] width 65 height 11
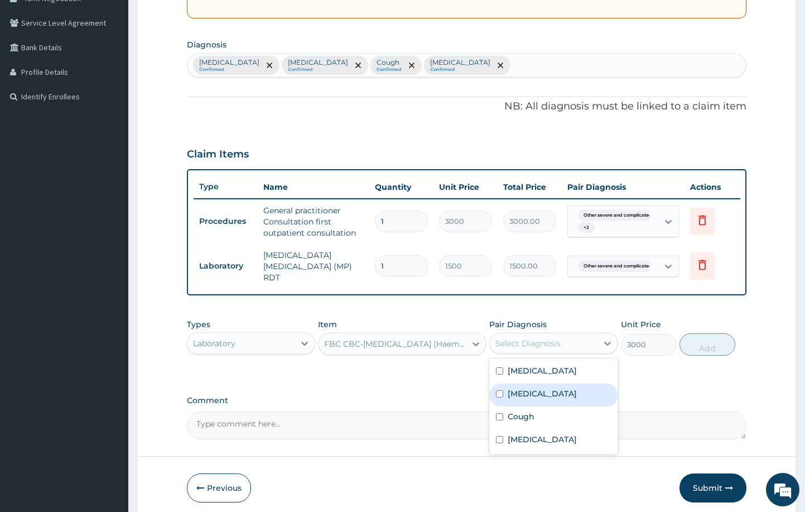
click at [557, 399] on label "Typhoid fever, unspecified" at bounding box center [542, 393] width 69 height 11
checkbox input "true"
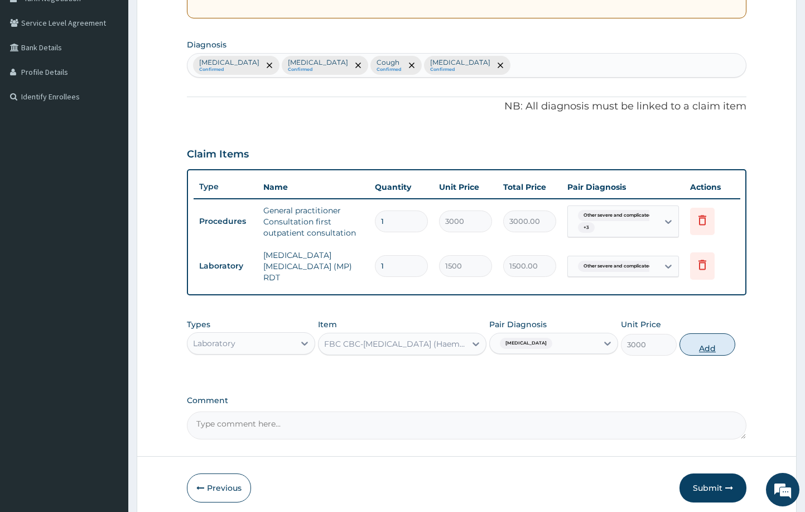
click at [711, 333] on button "Add" at bounding box center [708, 344] width 56 height 22
type input "0"
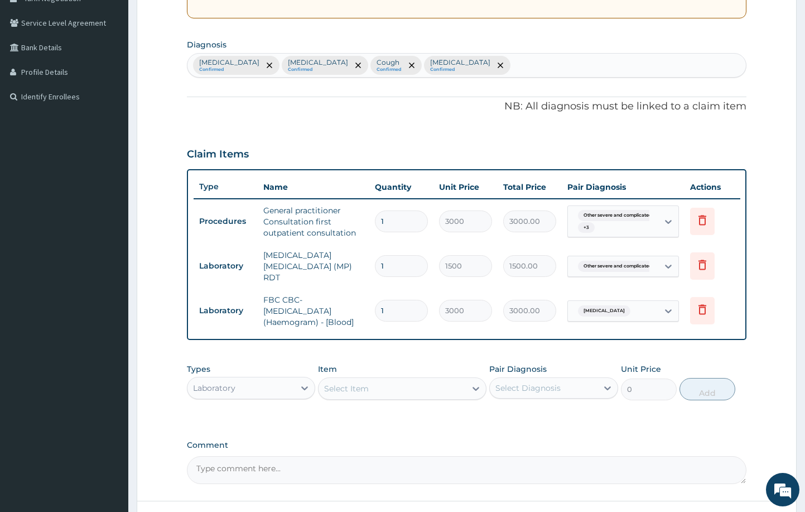
click at [436, 380] on div "Select Item" at bounding box center [392, 389] width 147 height 18
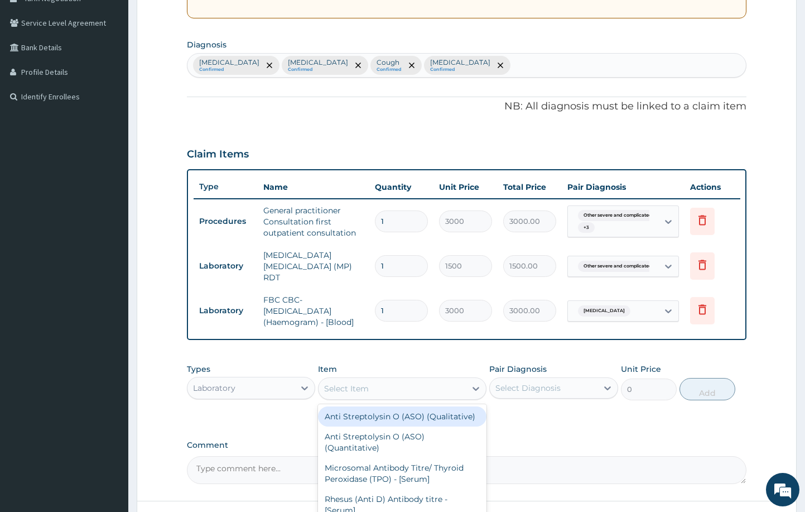
click at [244, 382] on div "Laboratory" at bounding box center [242, 388] width 108 height 18
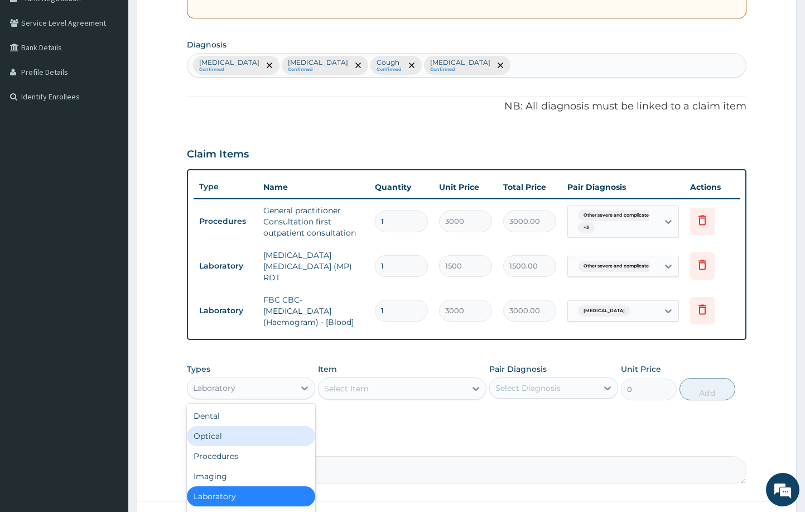
scroll to position [38, 0]
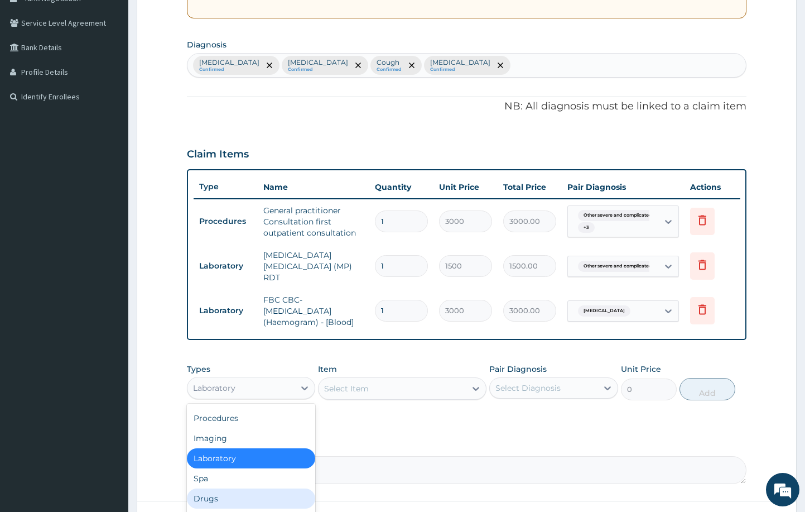
click at [236, 491] on div "Drugs" at bounding box center [251, 498] width 129 height 20
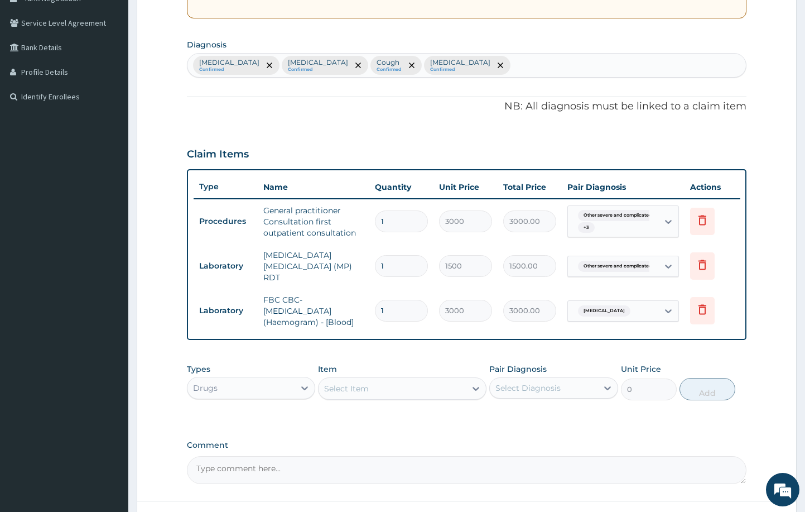
click at [412, 380] on div "Select Item" at bounding box center [392, 389] width 147 height 18
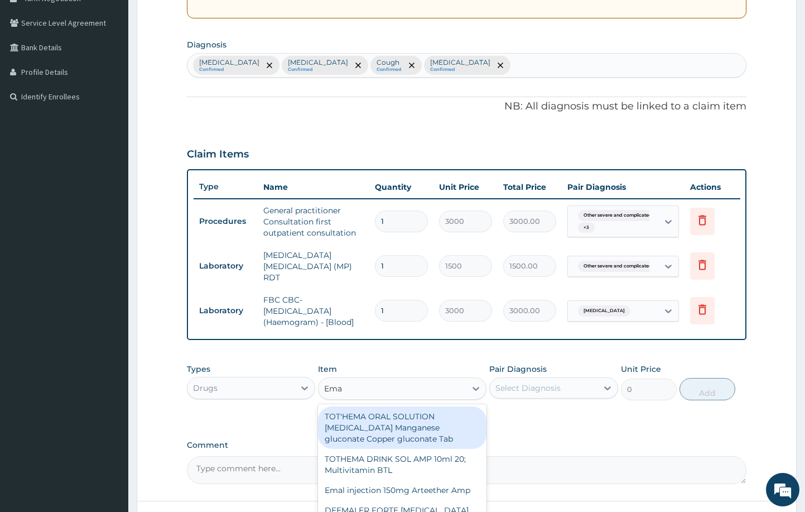
type input "Emal"
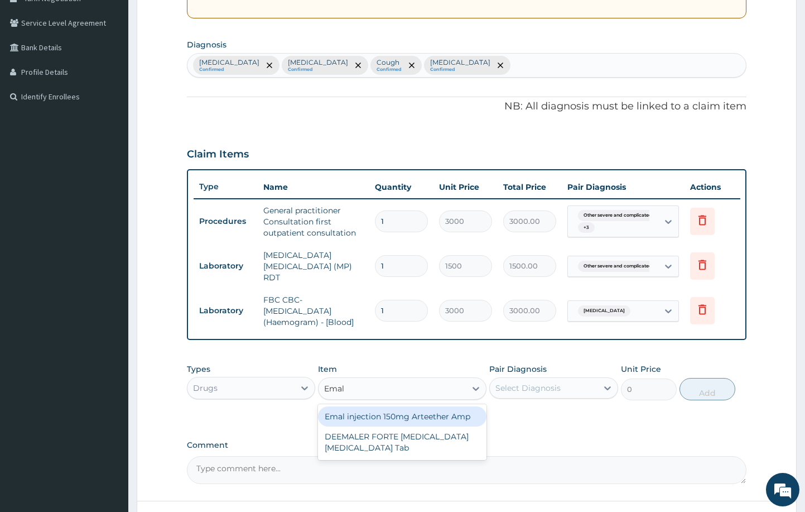
type input "4259.25"
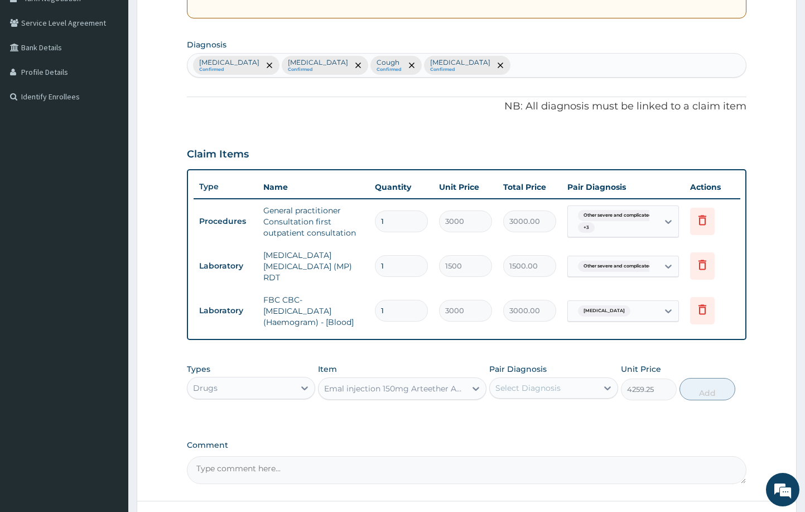
click at [552, 387] on div "Select Diagnosis" at bounding box center [528, 387] width 65 height 11
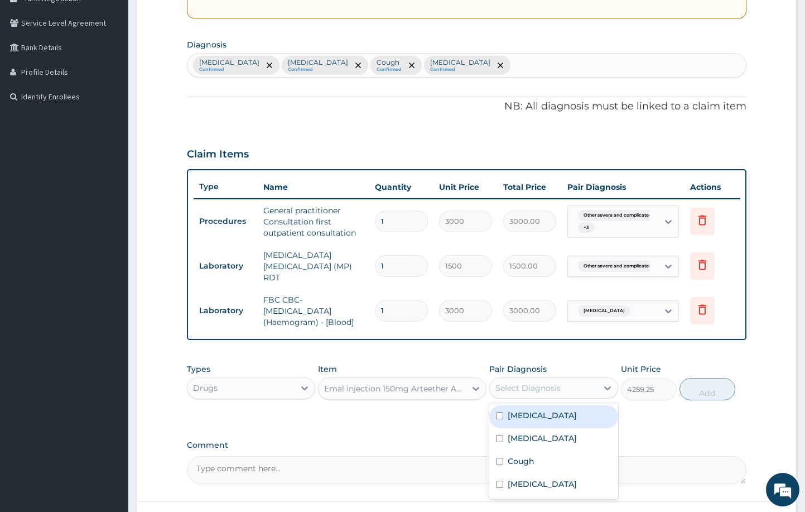
click at [560, 421] on label "Other severe and complicated Plasmodium falciparum malaria" at bounding box center [542, 415] width 69 height 11
checkbox input "true"
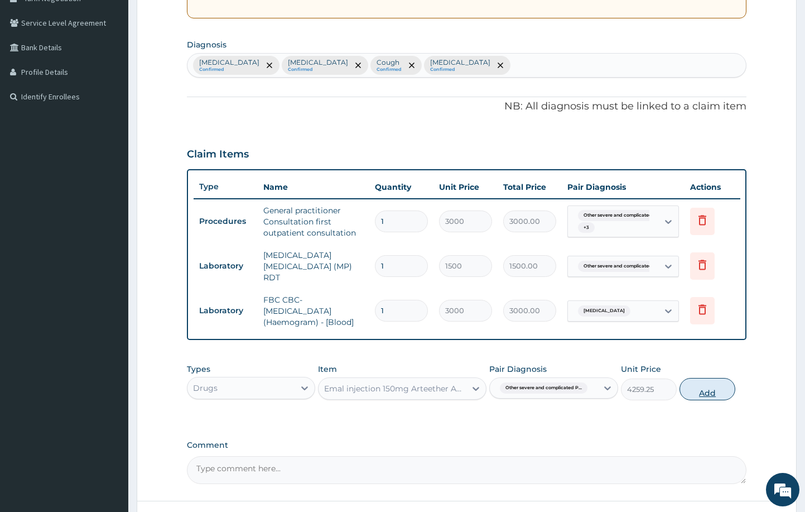
click at [688, 382] on button "Add" at bounding box center [708, 389] width 56 height 22
type input "0"
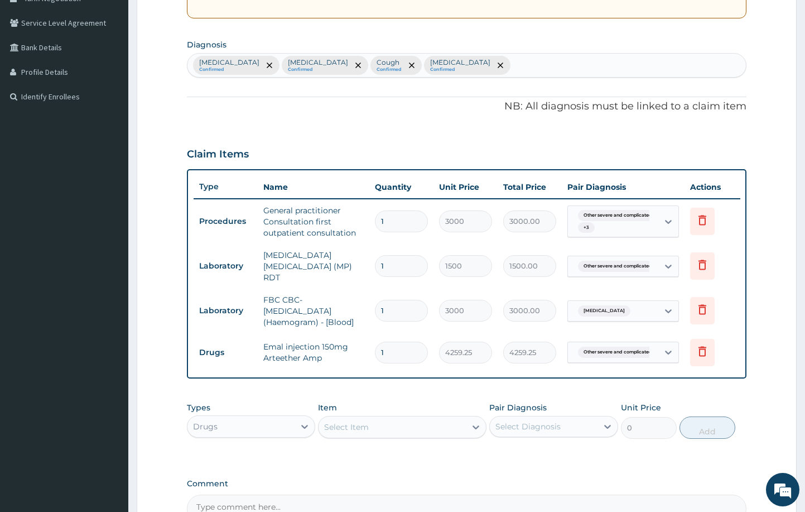
click at [401, 418] on div "Select Item" at bounding box center [392, 427] width 147 height 18
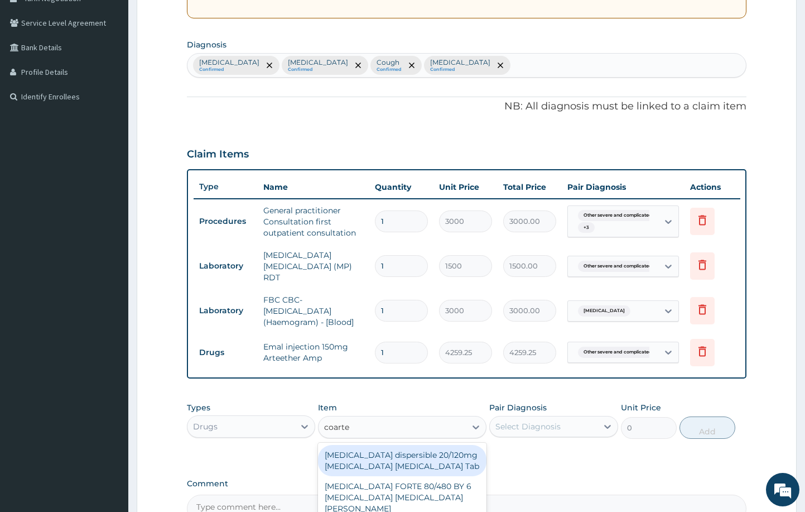
type input "coartem"
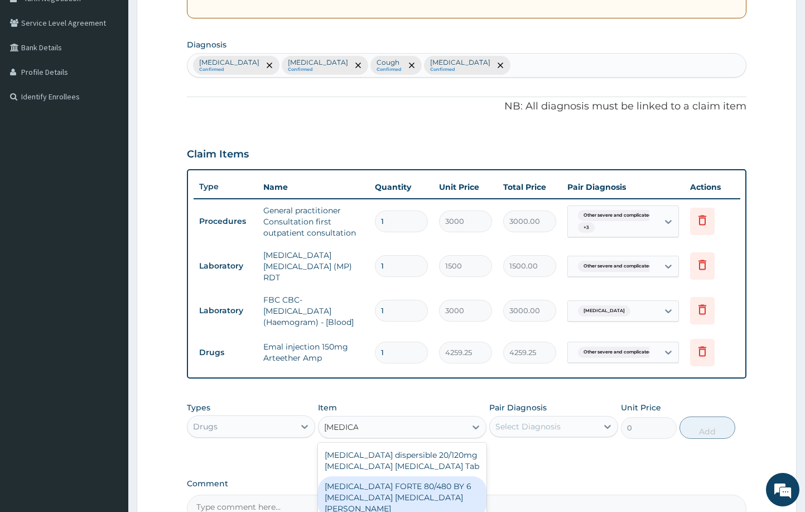
type input "4830"
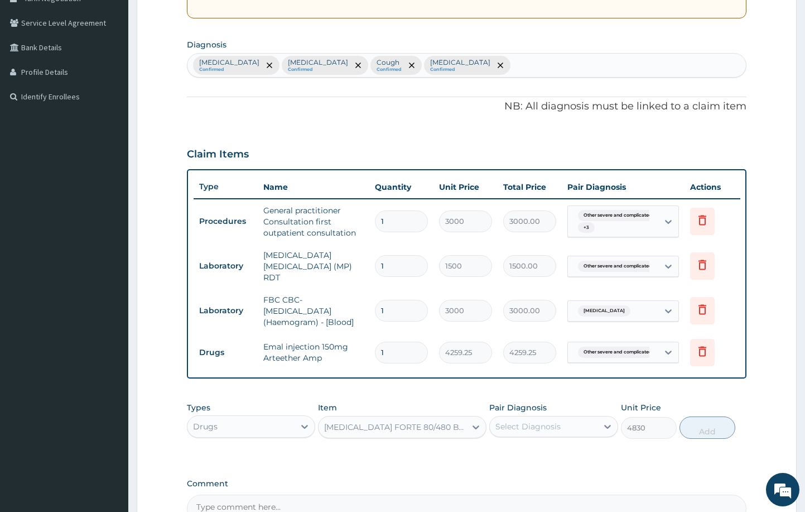
click at [561, 419] on div "Select Diagnosis" at bounding box center [544, 426] width 108 height 18
checkbox input "true"
click at [705, 421] on button "Add" at bounding box center [708, 427] width 56 height 22
type input "0"
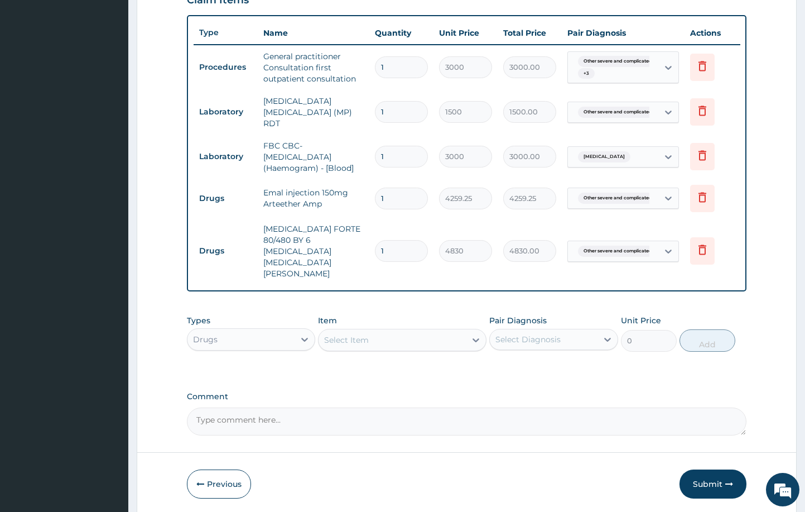
scroll to position [412, 0]
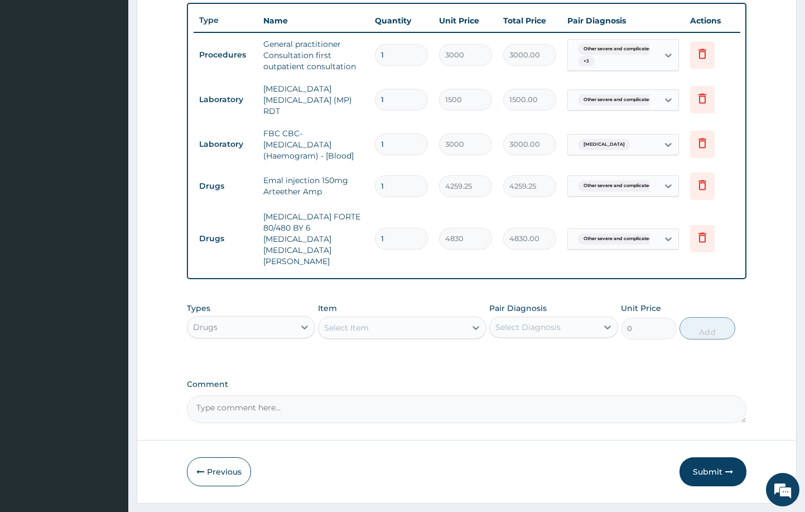
click at [381, 319] on div "Select Item" at bounding box center [392, 328] width 147 height 18
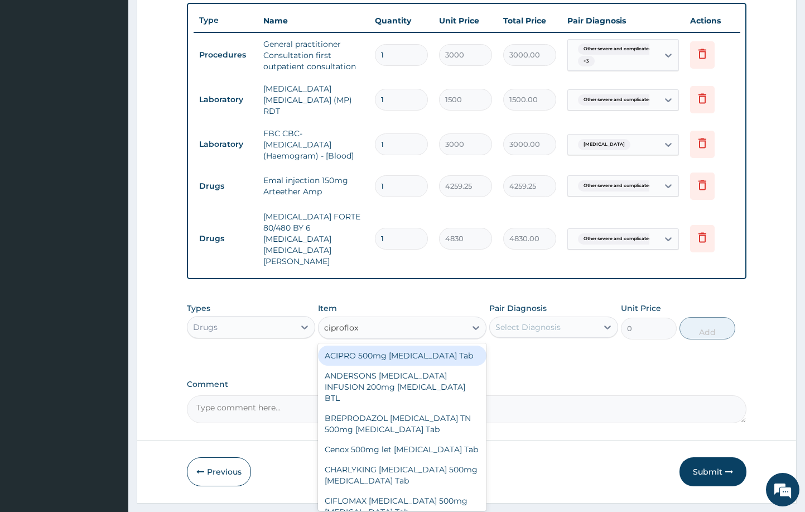
type input "ciprofloxa"
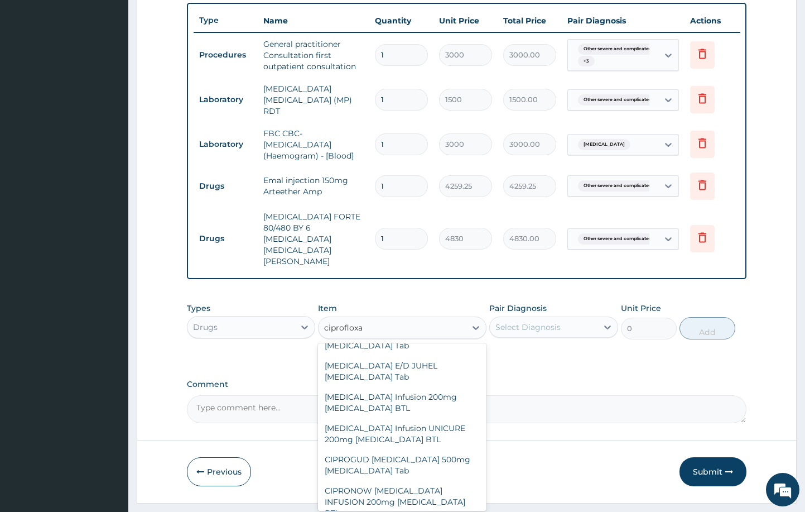
scroll to position [277, 0]
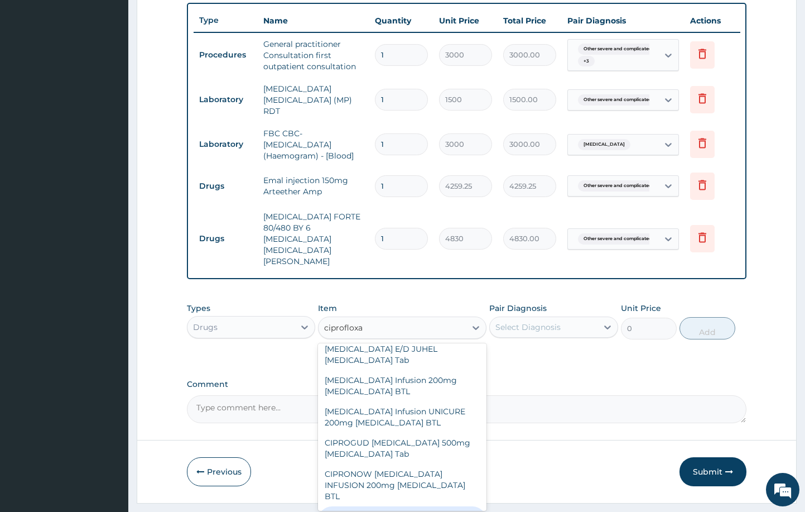
type input "431.25"
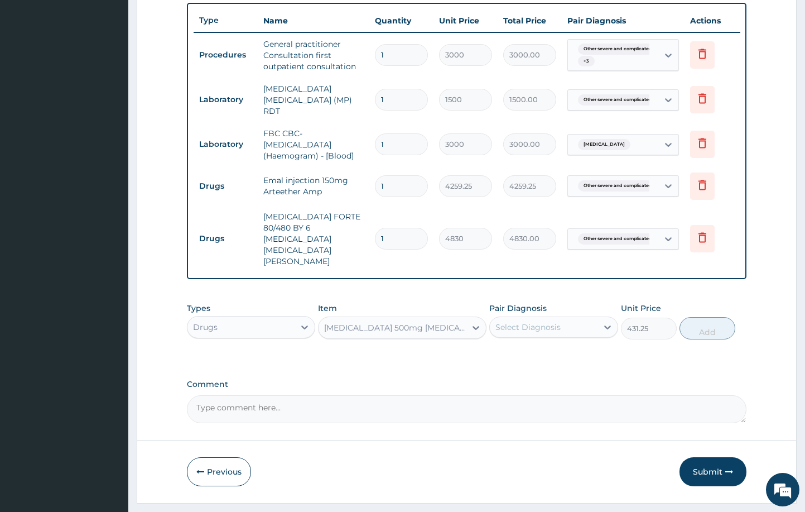
click at [532, 321] on div "Select Diagnosis" at bounding box center [528, 326] width 65 height 11
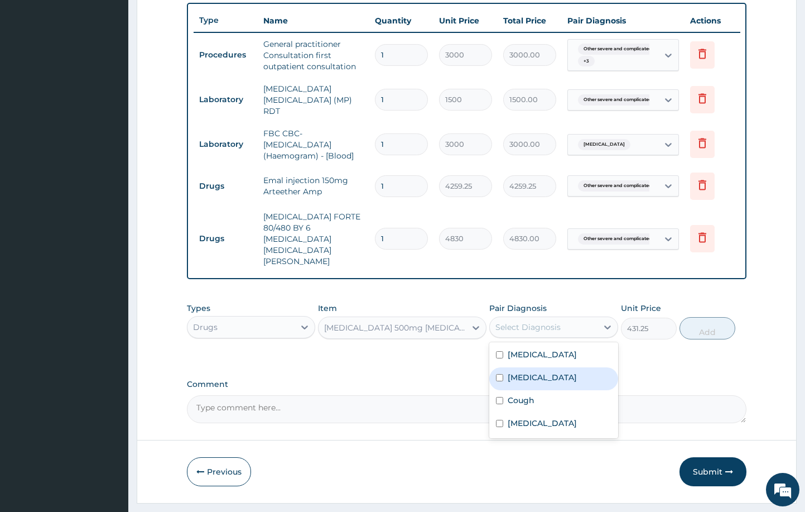
click at [536, 383] on label "Typhoid fever, unspecified" at bounding box center [542, 377] width 69 height 11
checkbox input "true"
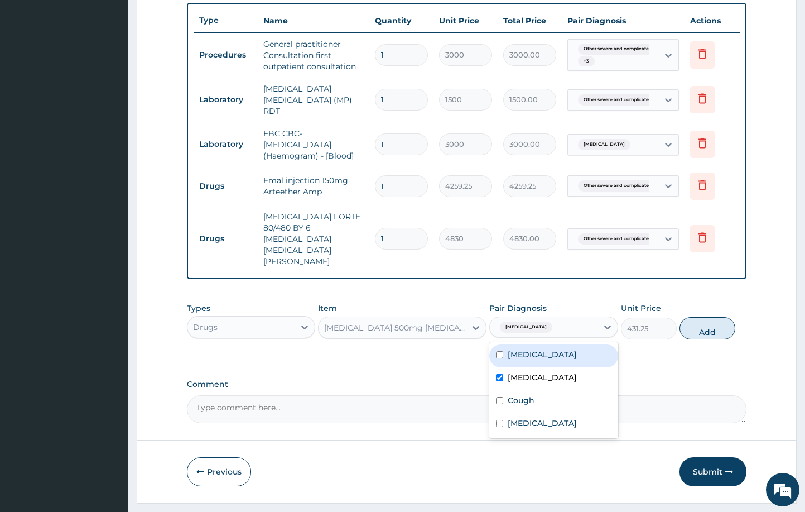
click at [690, 317] on button "Add" at bounding box center [708, 328] width 56 height 22
type input "0"
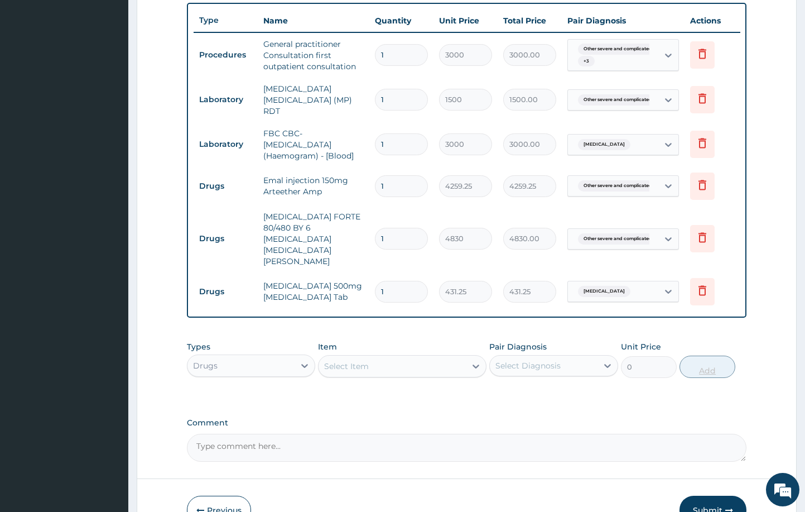
type input "10"
type input "4312.50"
type input "10"
click at [409, 357] on div "Select Item" at bounding box center [392, 366] width 147 height 18
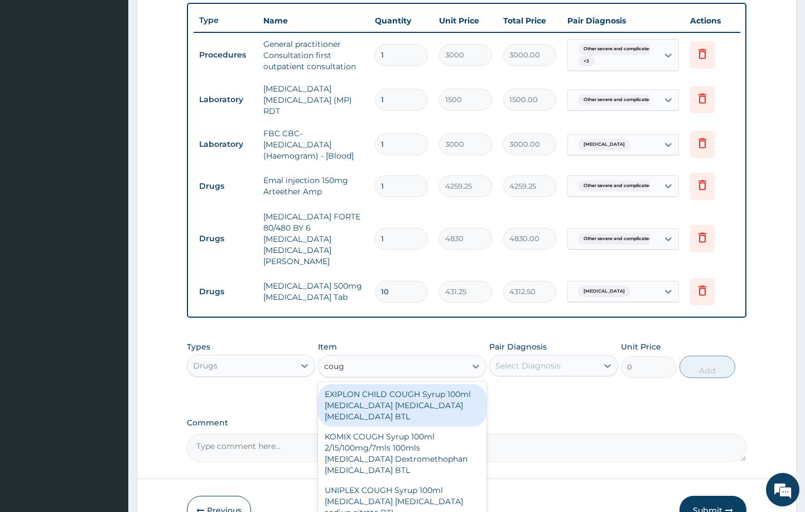
type input "cough"
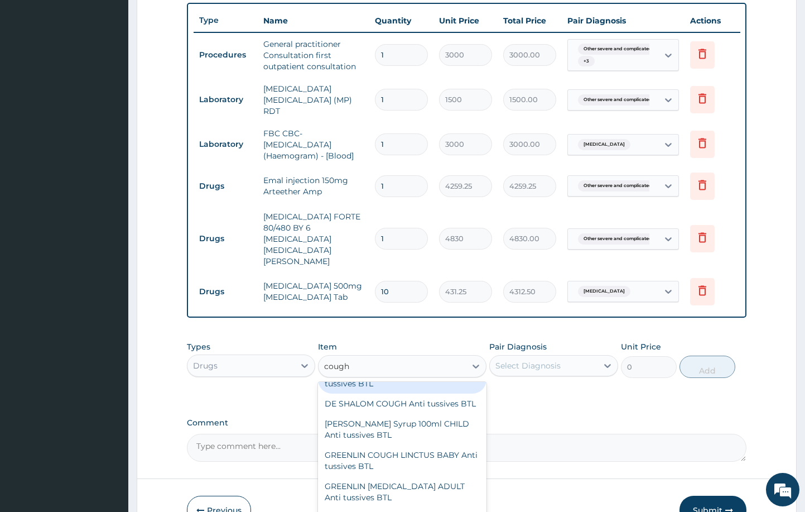
scroll to position [540, 0]
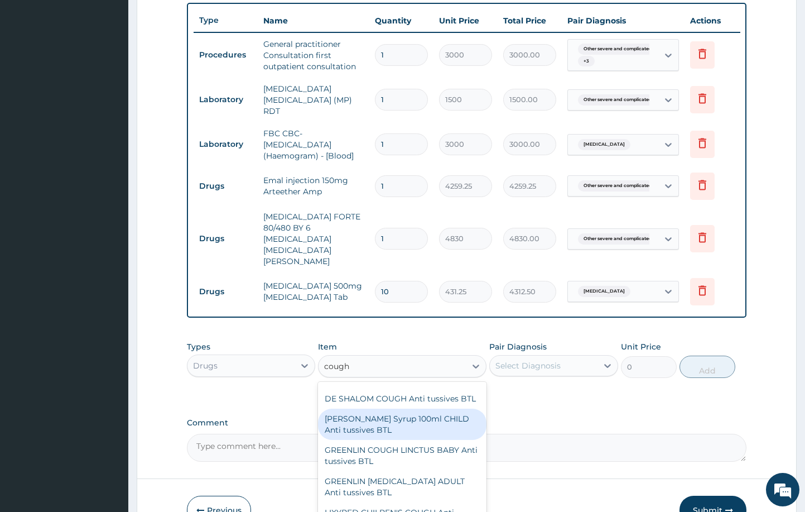
click at [424, 426] on div "EMZOLYN COUGH Syrup 100ml CHILD Anti tussives BTL" at bounding box center [402, 424] width 168 height 31
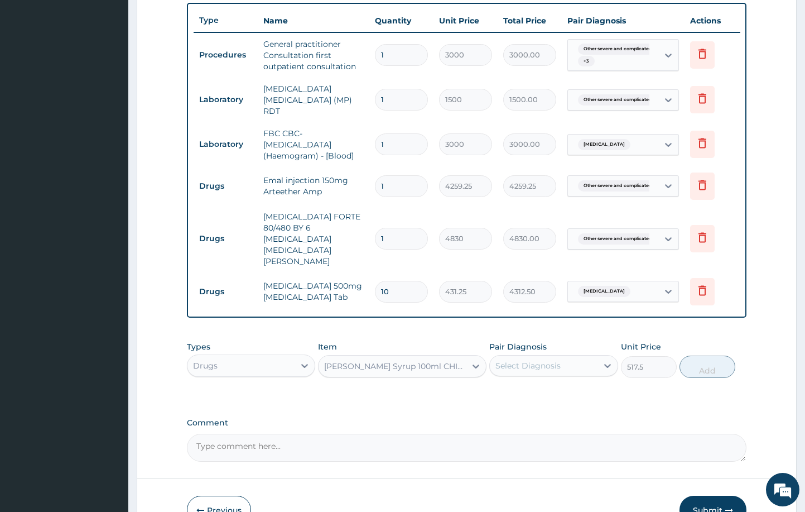
click at [407, 361] on div "EMZOLYN COUGH Syrup 100ml CHILD Anti tussives BTL" at bounding box center [395, 366] width 142 height 11
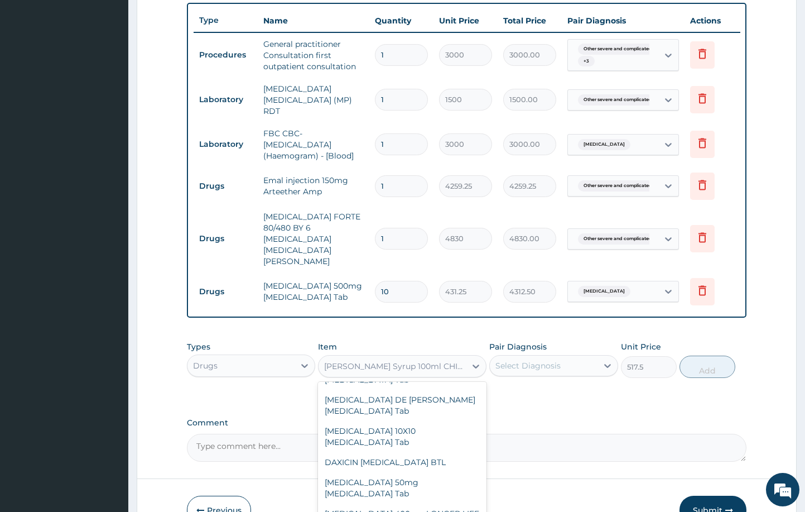
scroll to position [39180, 0]
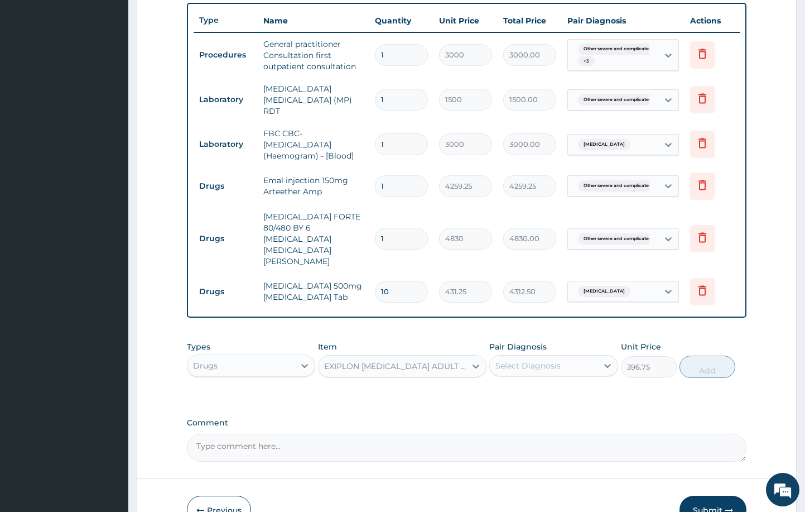
click at [426, 361] on div "EXIPLON EXPECTORANT ADULT Anti tussives BTL" at bounding box center [395, 366] width 142 height 11
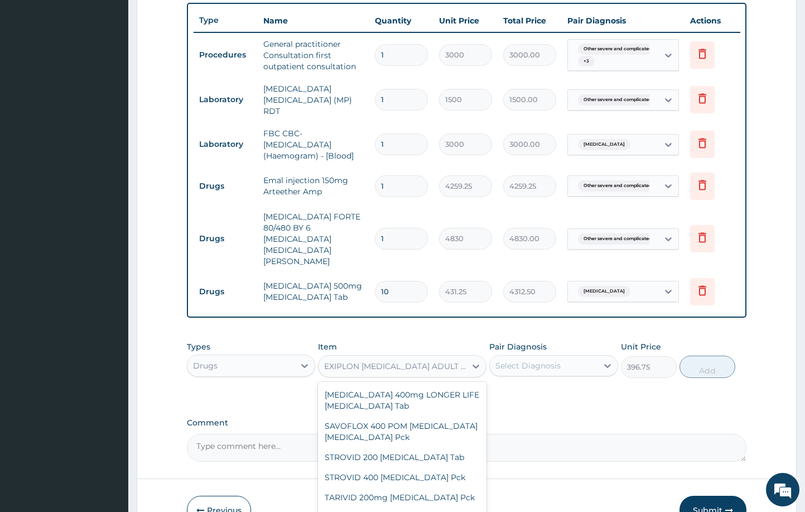
scroll to position [39298, 0]
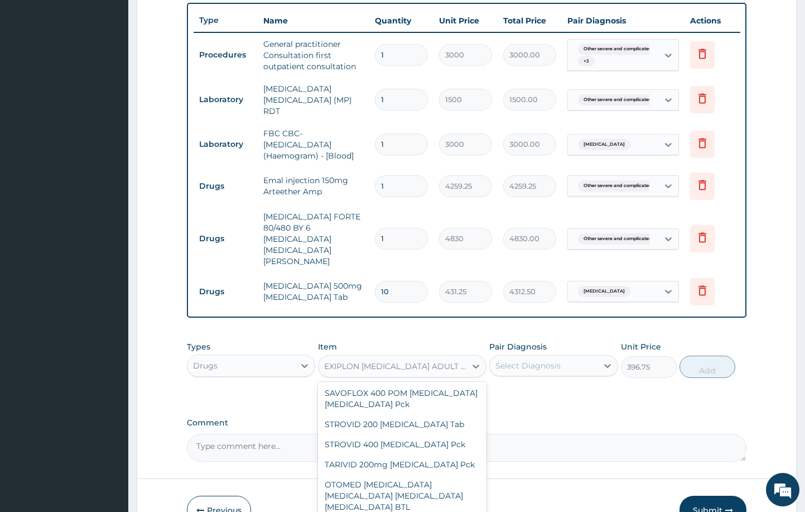
type input "966"
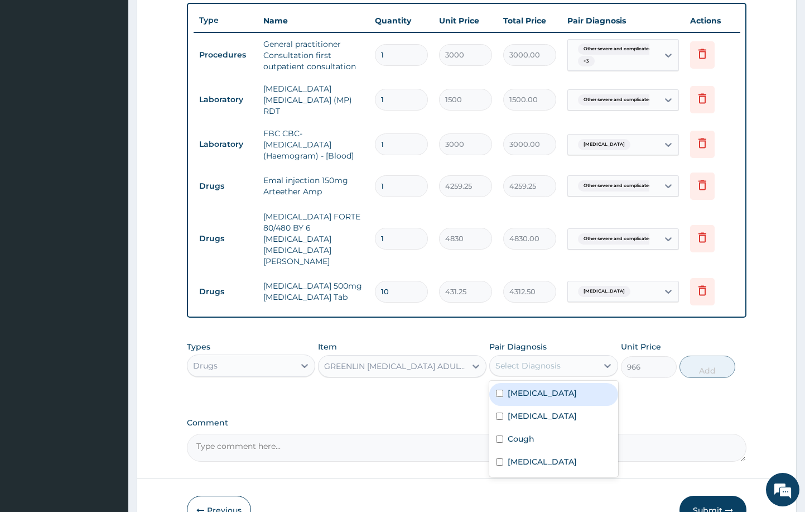
click at [537, 360] on div "Select Diagnosis" at bounding box center [528, 365] width 65 height 11
click at [424, 361] on div "GREENLIN DRY COUGH ADULT Anti tussives BTL" at bounding box center [395, 366] width 142 height 11
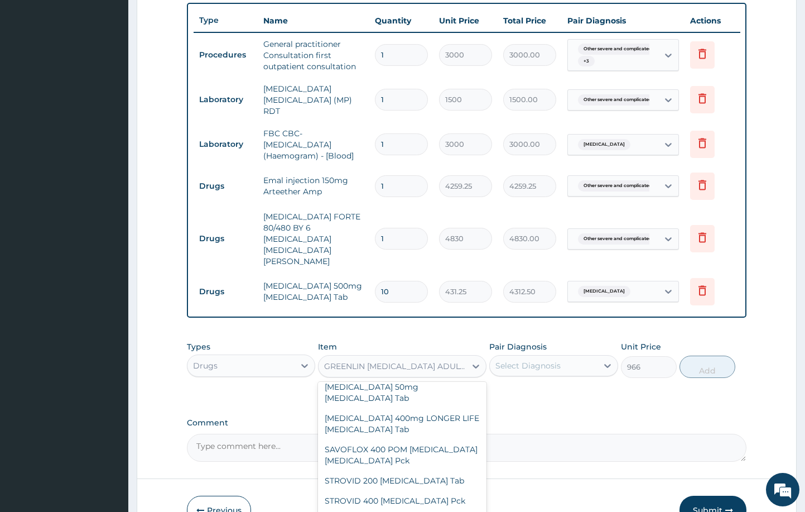
scroll to position [39248, 0]
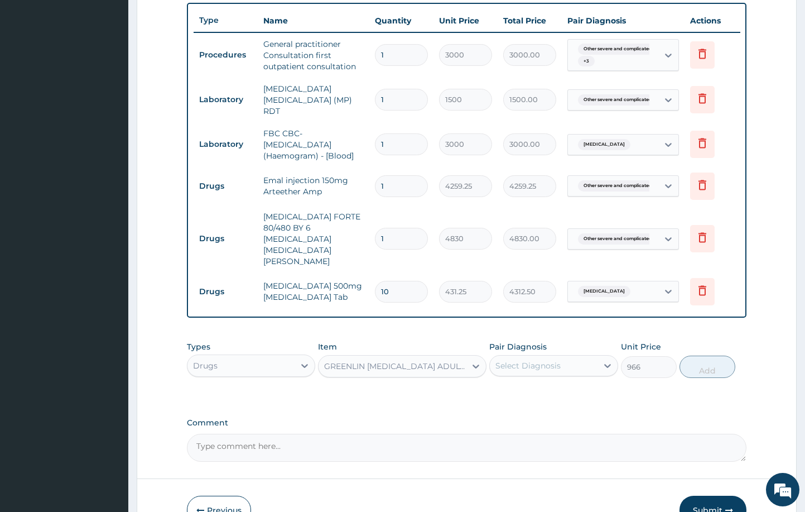
click at [526, 360] on div "Select Diagnosis" at bounding box center [528, 365] width 65 height 11
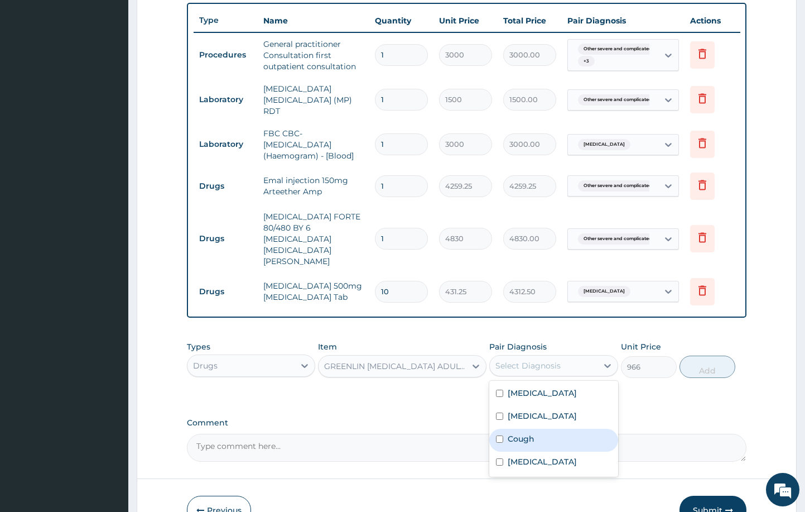
click at [521, 444] on label "Cough" at bounding box center [521, 438] width 27 height 11
checkbox input "true"
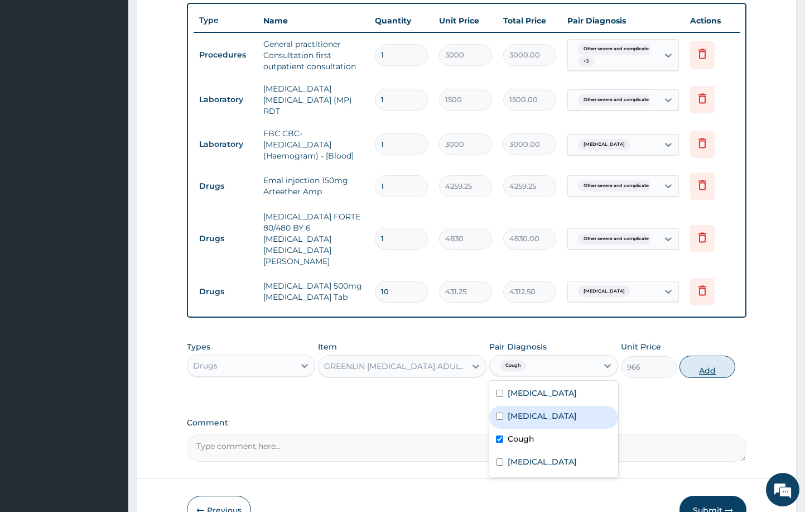
click at [718, 356] on button "Add" at bounding box center [708, 367] width 56 height 22
type input "0"
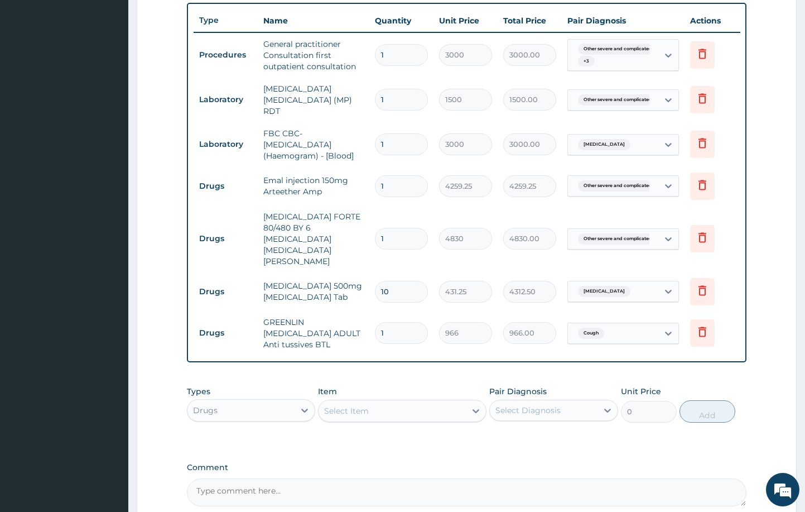
click at [399, 402] on div "Select Item" at bounding box center [392, 411] width 147 height 18
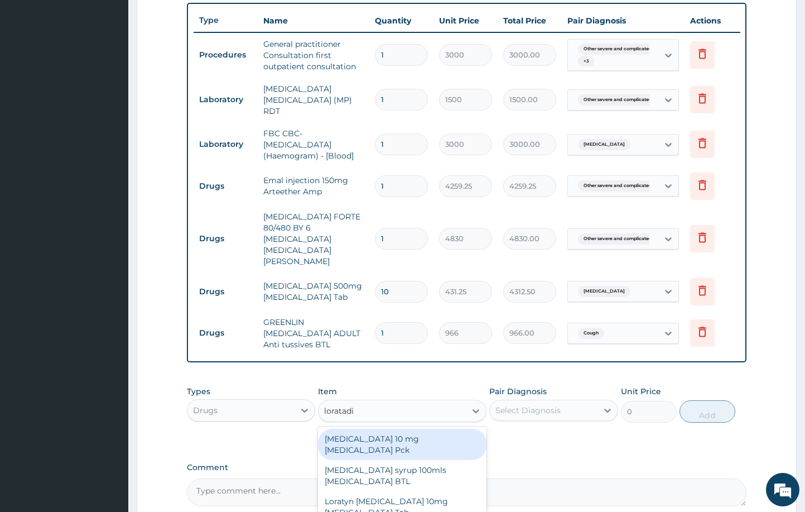
type input "loratadin"
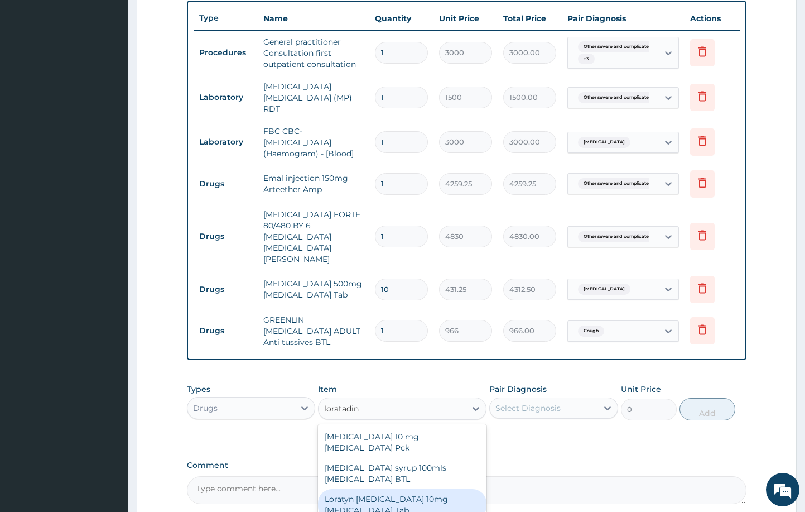
click at [404, 489] on div "Loratyn Loratadine 10mg Loratadine Tab" at bounding box center [402, 504] width 168 height 31
type input "77.625"
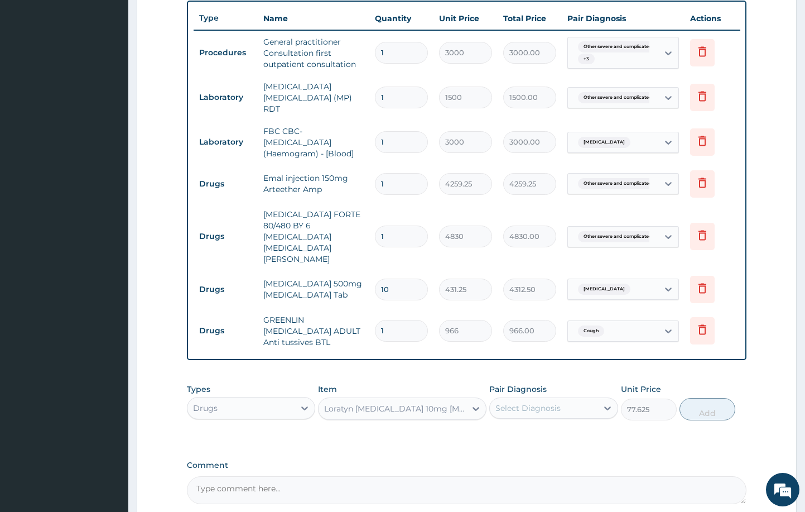
click at [566, 399] on div "Select Diagnosis" at bounding box center [544, 408] width 108 height 18
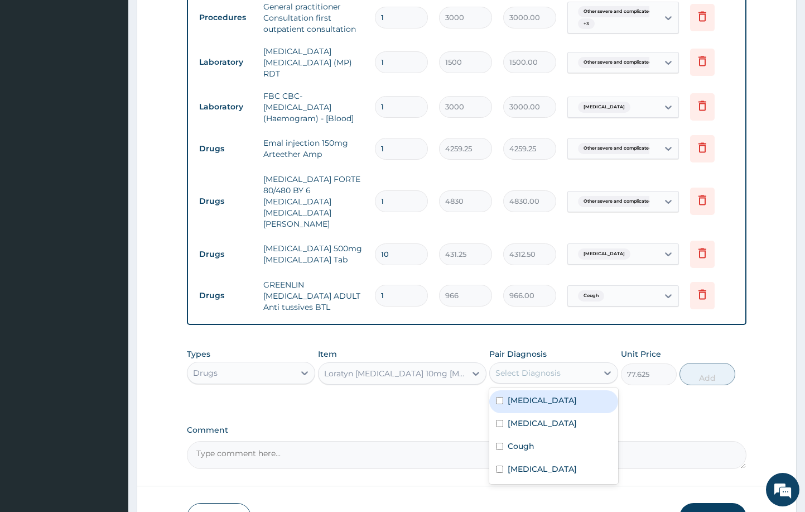
scroll to position [489, 0]
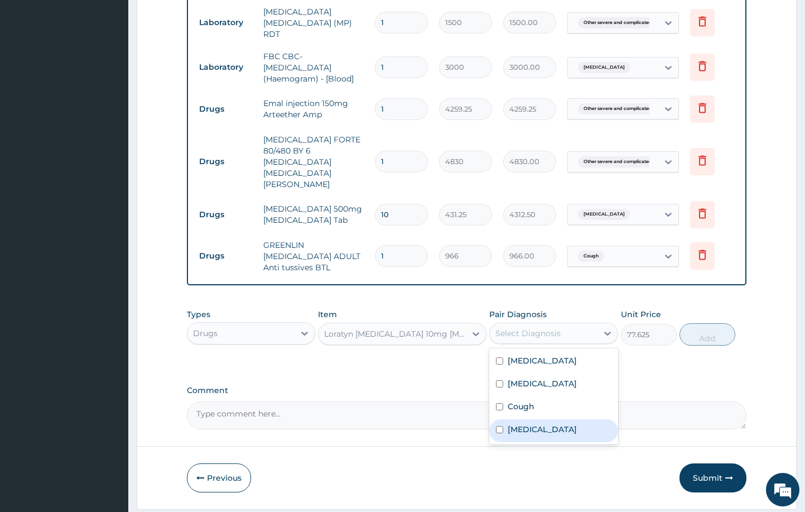
click at [554, 425] on label "Nasal congestion" at bounding box center [542, 429] width 69 height 11
checkbox input "true"
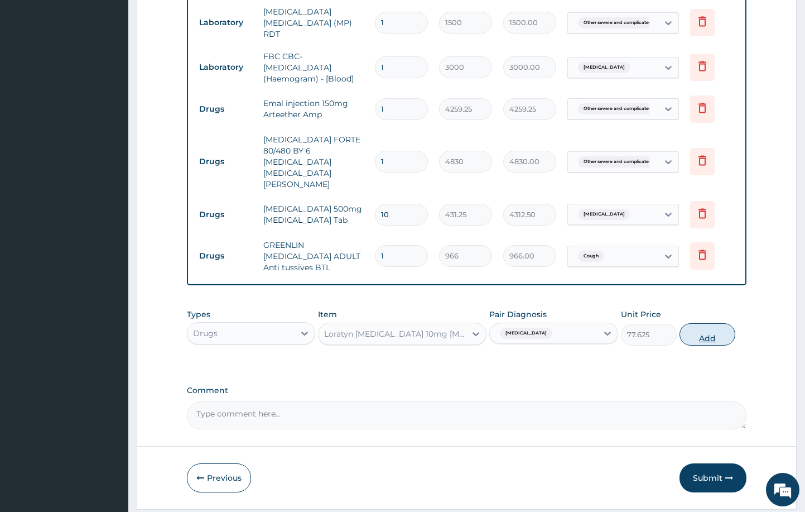
click at [690, 323] on button "Add" at bounding box center [708, 334] width 56 height 22
type input "0"
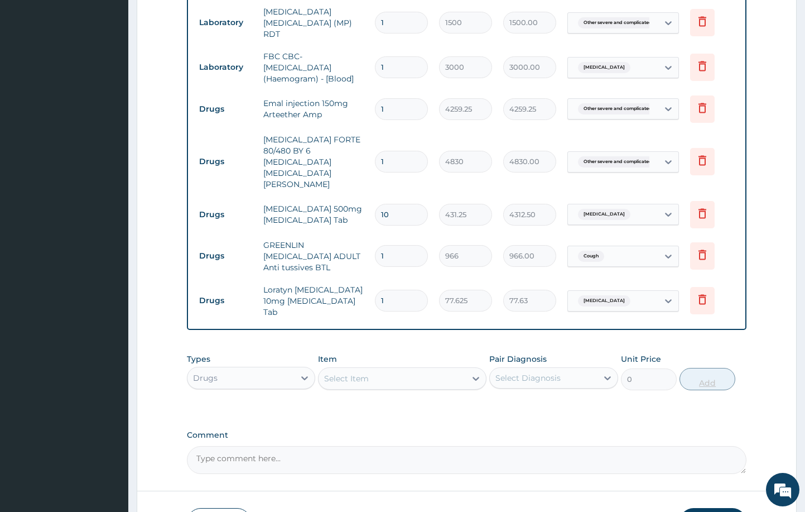
type input "0.00"
type input "6"
type input "465.75"
type input "6"
click at [703, 508] on button "Submit" at bounding box center [713, 522] width 67 height 29
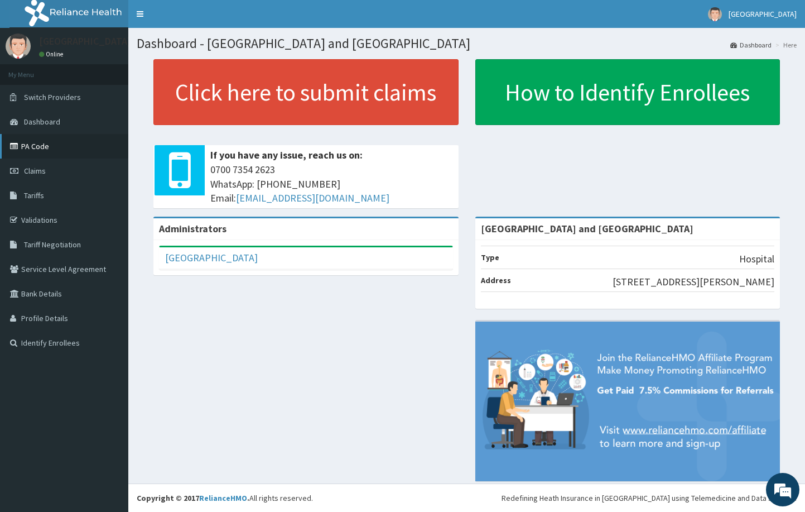
click at [27, 143] on link "PA Code" at bounding box center [64, 146] width 128 height 25
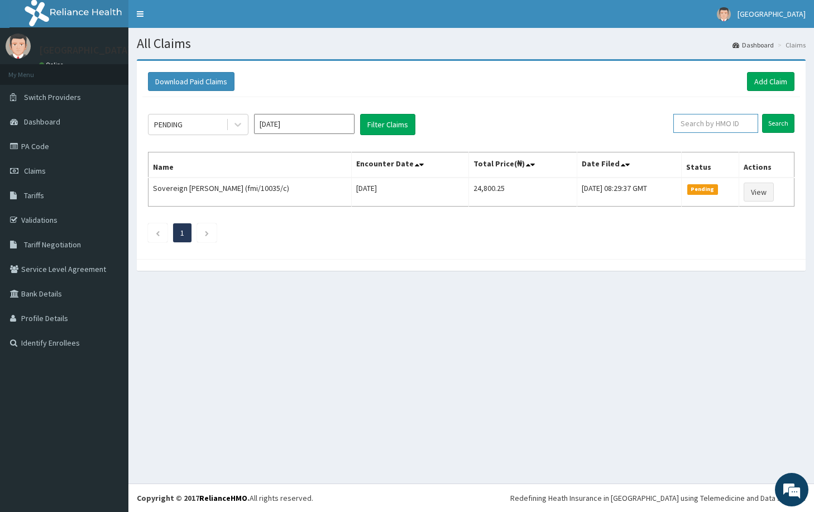
click at [723, 121] on input "text" at bounding box center [715, 123] width 85 height 19
paste input "fmi/10035/c"
type input "fmi/10035/d"
click at [775, 111] on div "PENDING Oct 2025 Filter Claims fmi/10035/d Search Name Encounter Date Total Pri…" at bounding box center [470, 175] width 657 height 156
click at [777, 121] on input "Search" at bounding box center [778, 123] width 32 height 19
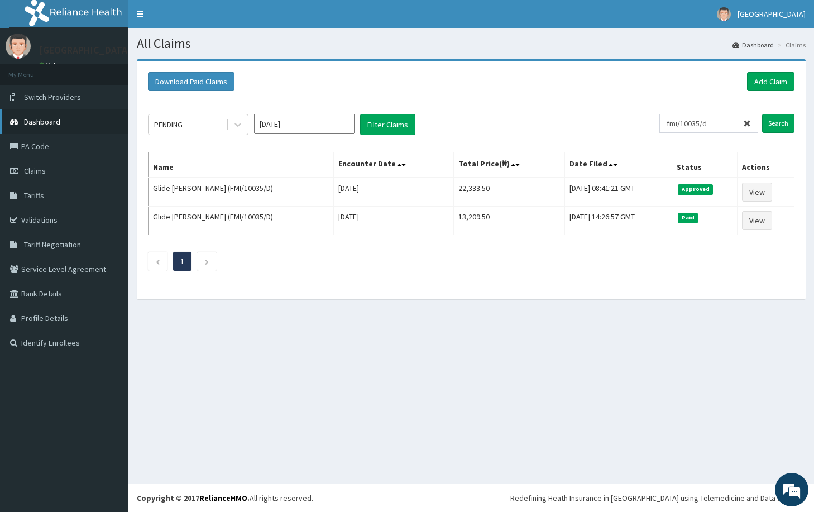
click at [45, 117] on span "Dashboard" at bounding box center [42, 122] width 36 height 10
